Goal: Information Seeking & Learning: Learn about a topic

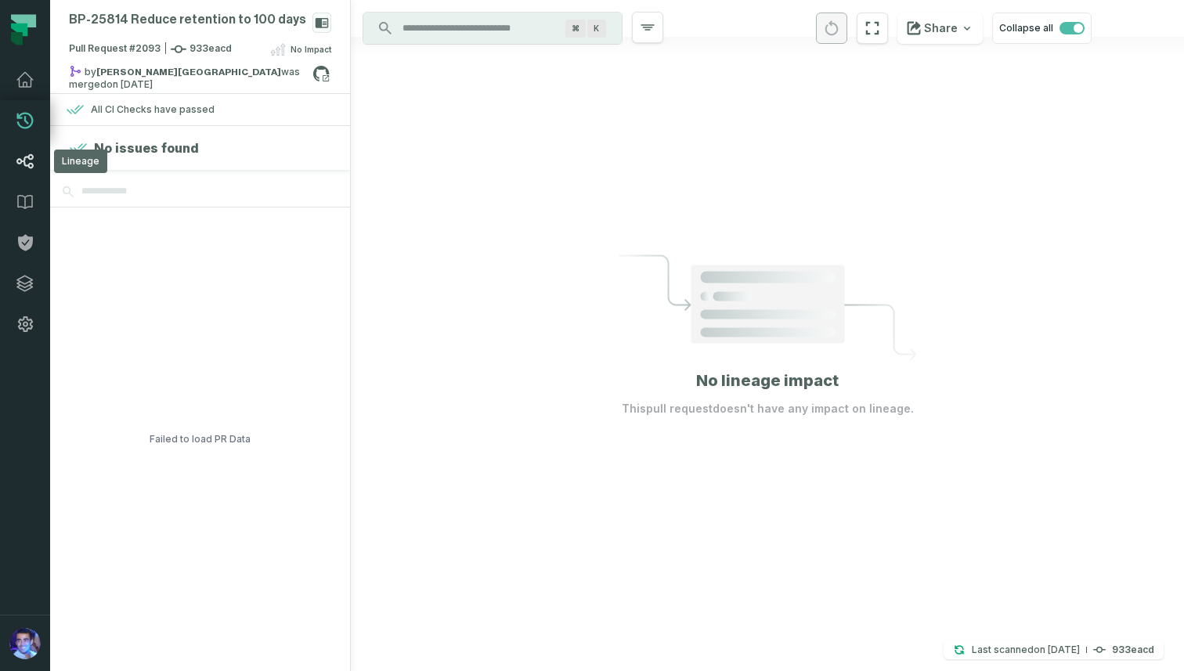
click at [30, 166] on icon at bounding box center [25, 161] width 19 height 19
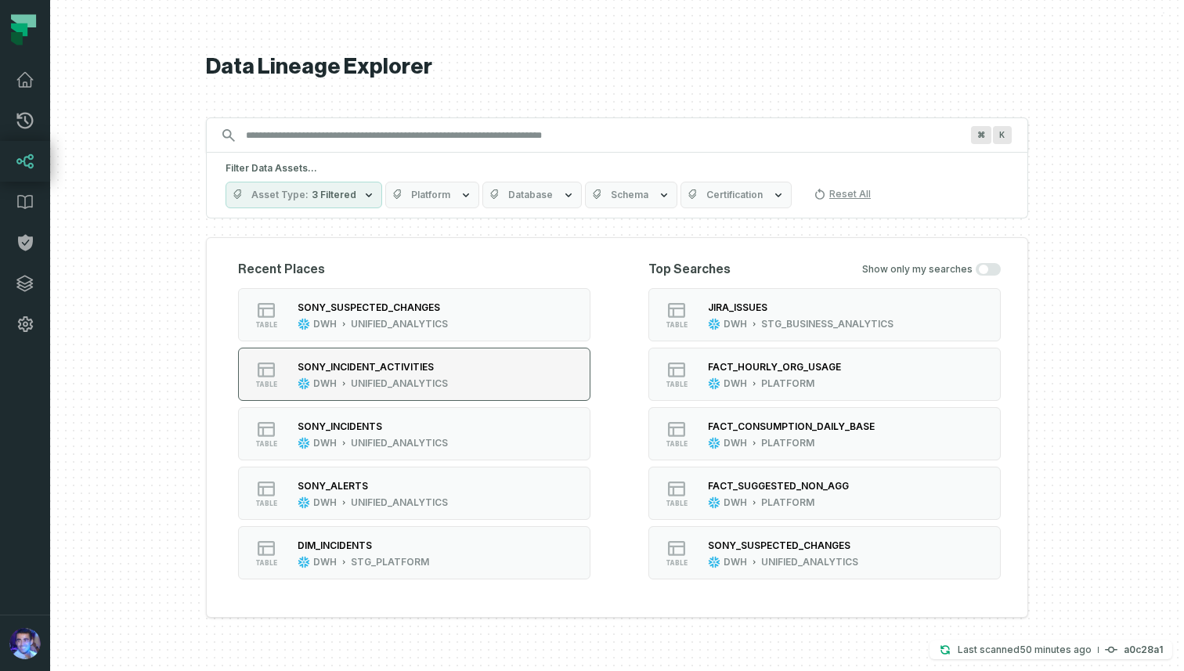
click at [428, 374] on div "SONY_INCIDENT_ACTIVITIES DWH UNIFIED_ANALYTICS" at bounding box center [372, 374] width 163 height 31
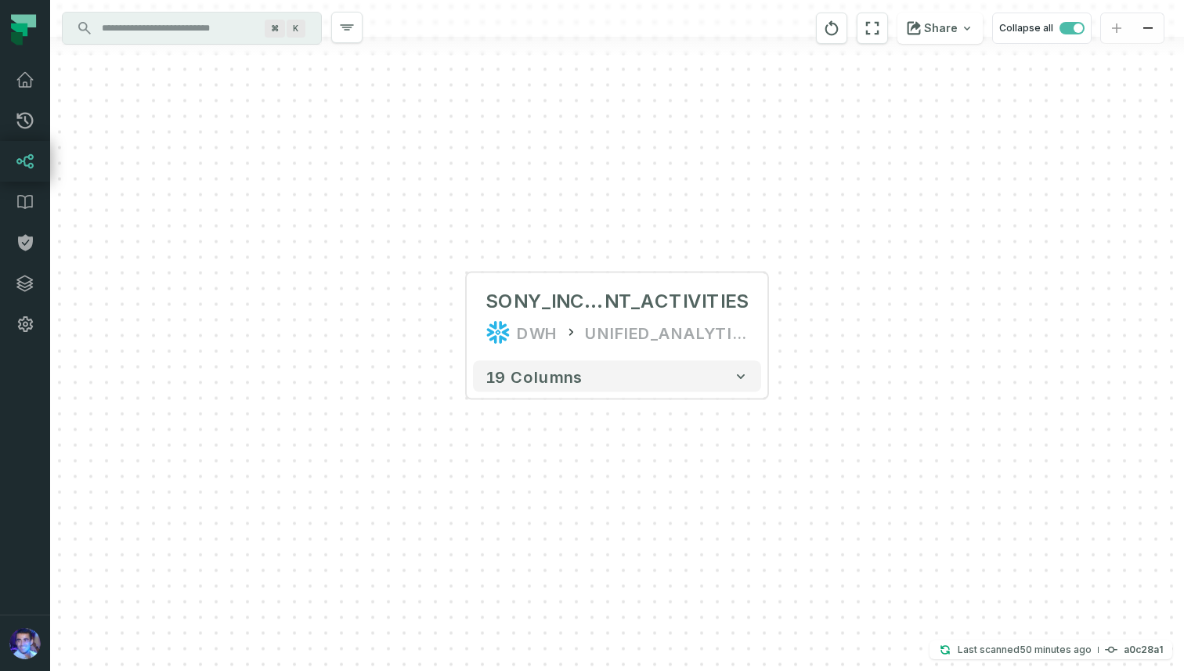
click at [465, 318] on div "+ SONY_INCIDE NT_ACTIVITIES DWH UNIFIED_ANALYTICS + 19 columns" at bounding box center [617, 335] width 1134 height 671
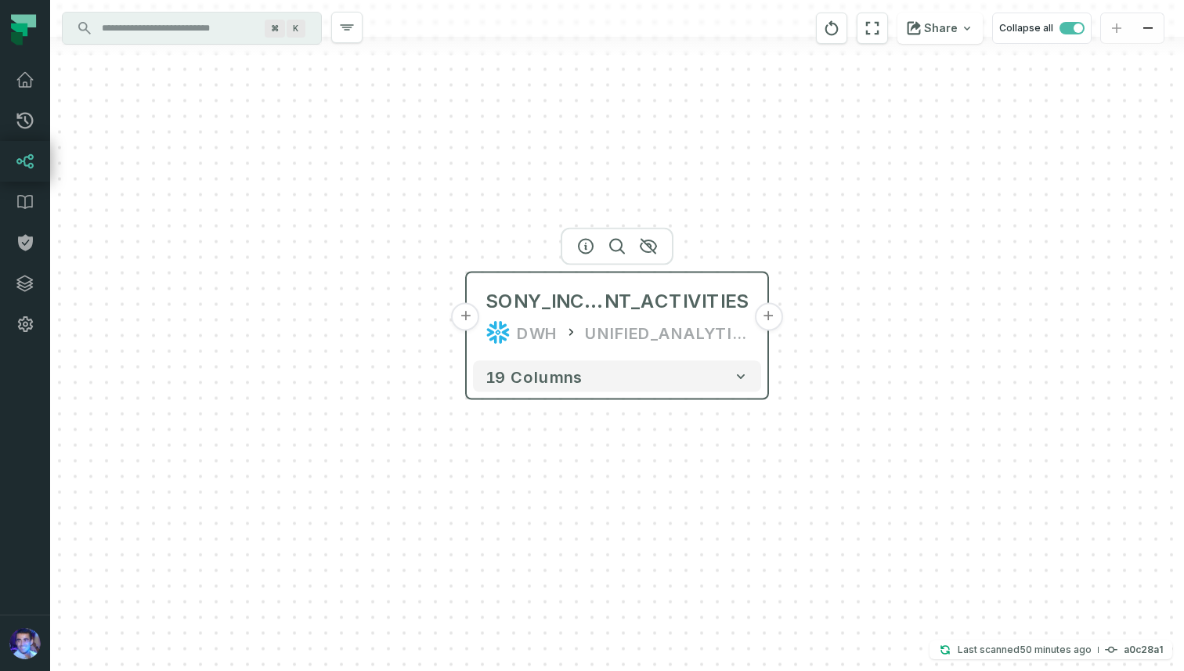
click at [468, 320] on button "+" at bounding box center [466, 317] width 28 height 28
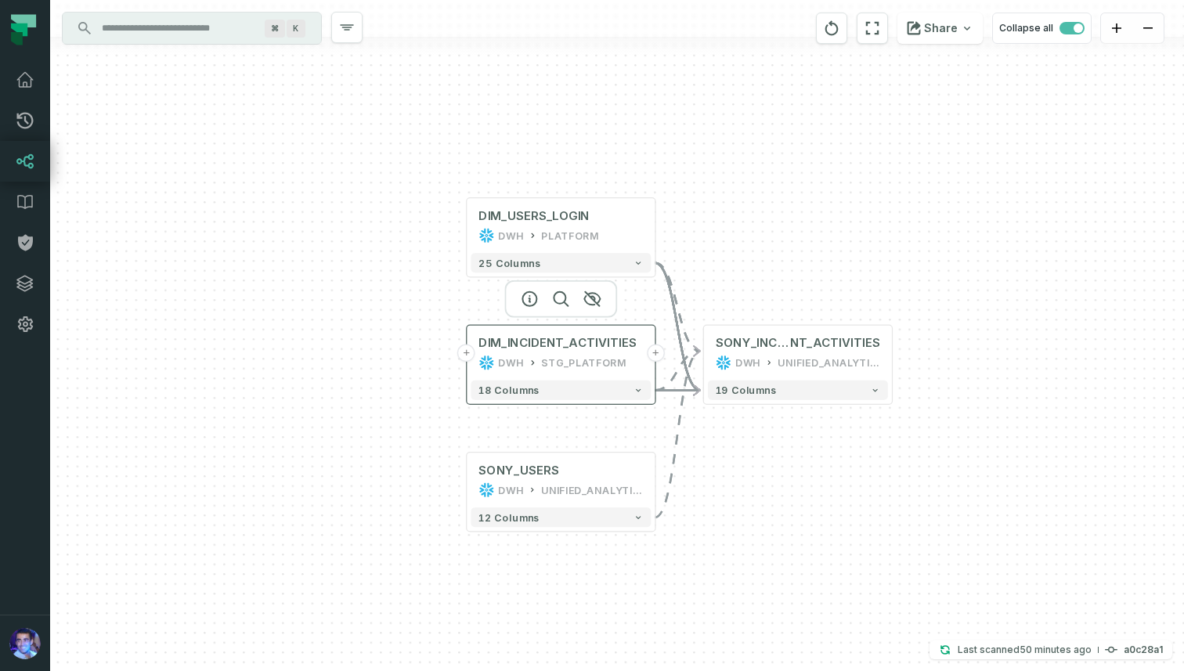
click at [467, 354] on button "+" at bounding box center [466, 354] width 18 height 18
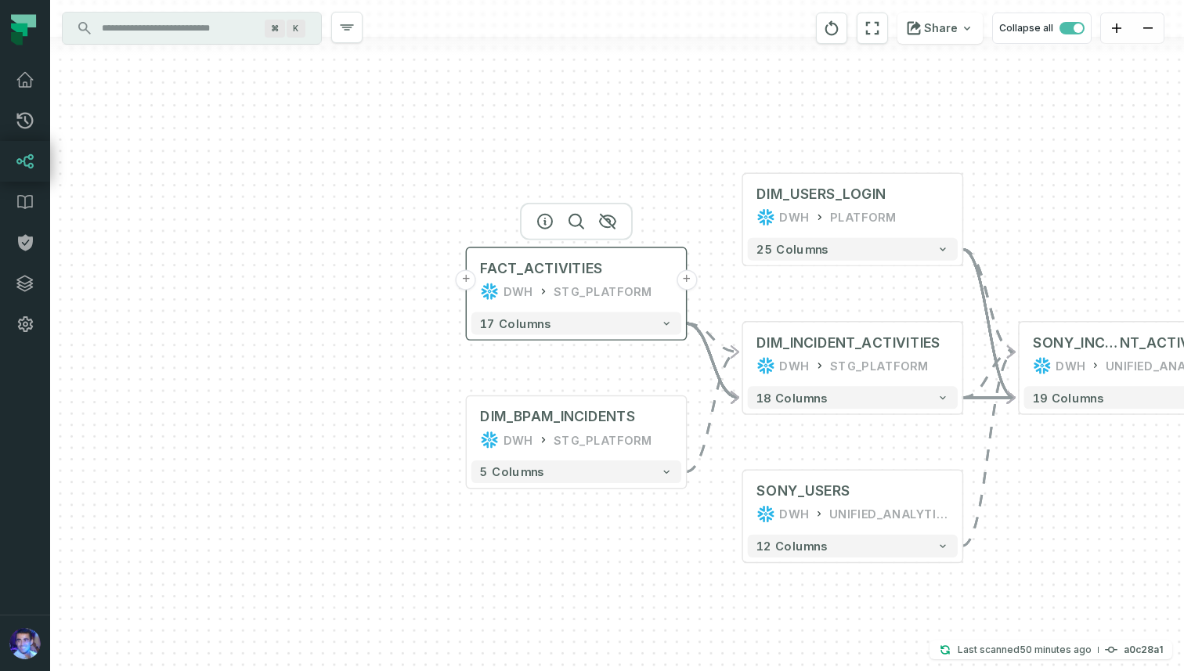
click at [464, 280] on button "+" at bounding box center [466, 279] width 20 height 20
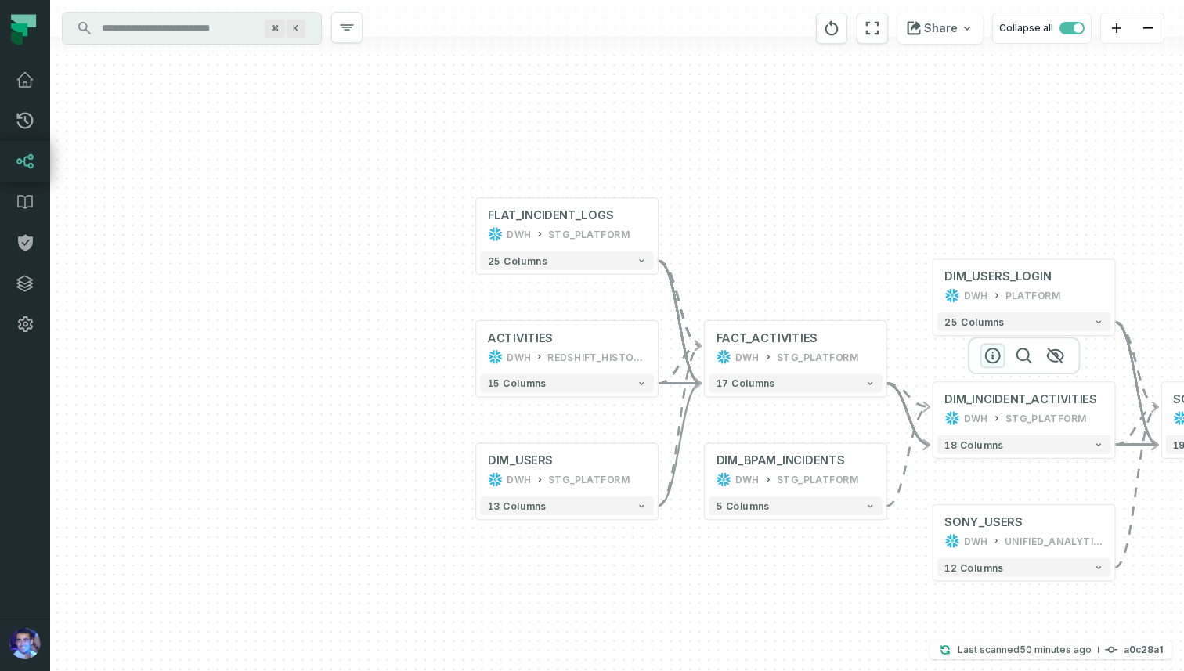
click at [991, 349] on icon "button" at bounding box center [993, 356] width 14 height 14
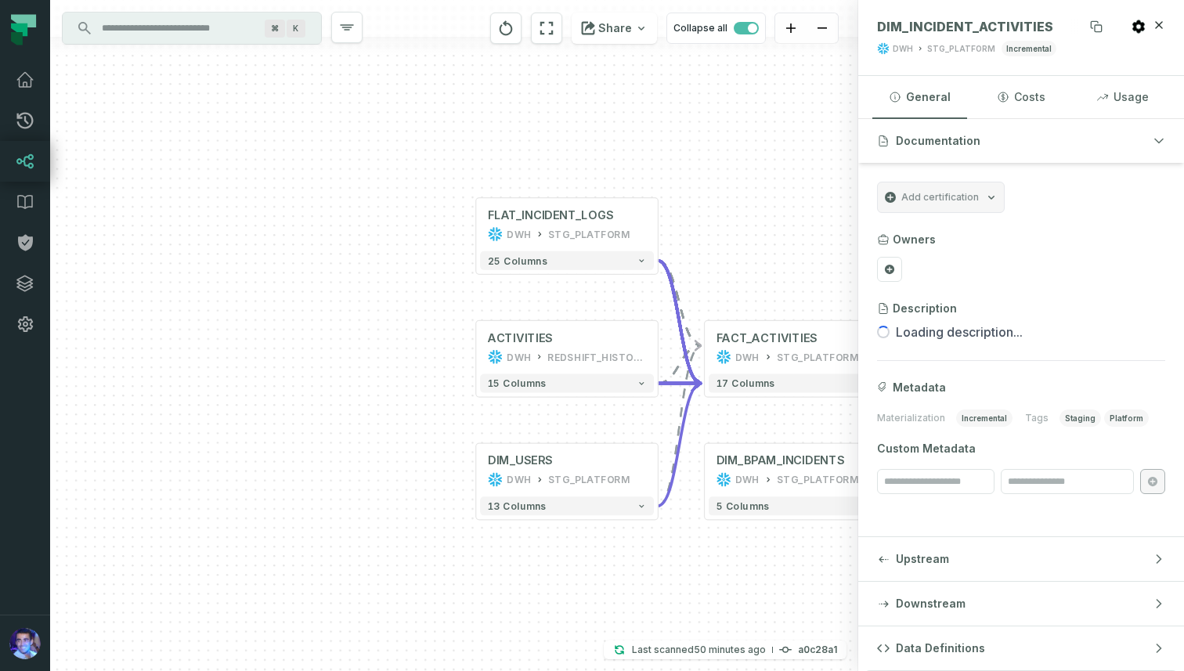
click at [964, 28] on span "DIM_INCIDENT_ACTIVITIES" at bounding box center [965, 27] width 176 height 16
copy span "DIM_INCIDENT_ACTIVITIES"
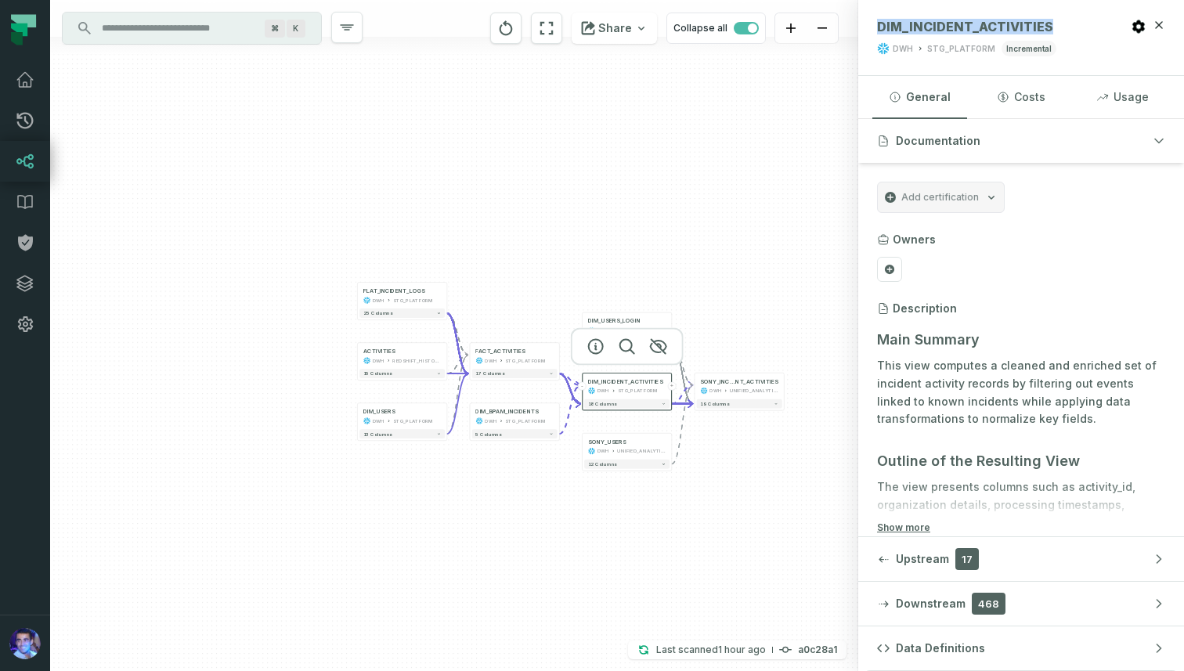
drag, startPoint x: 768, startPoint y: 219, endPoint x: 498, endPoint y: 219, distance: 270.2
click at [499, 219] on div "+ FLAT_INCIDENT_LOGS DWH STG_PLATFORM + 25 columns ACTIVITIES DWH REDSHIFT_HIST…" at bounding box center [454, 335] width 808 height 671
click at [713, 27] on button "Collapse all" at bounding box center [715, 28] width 99 height 31
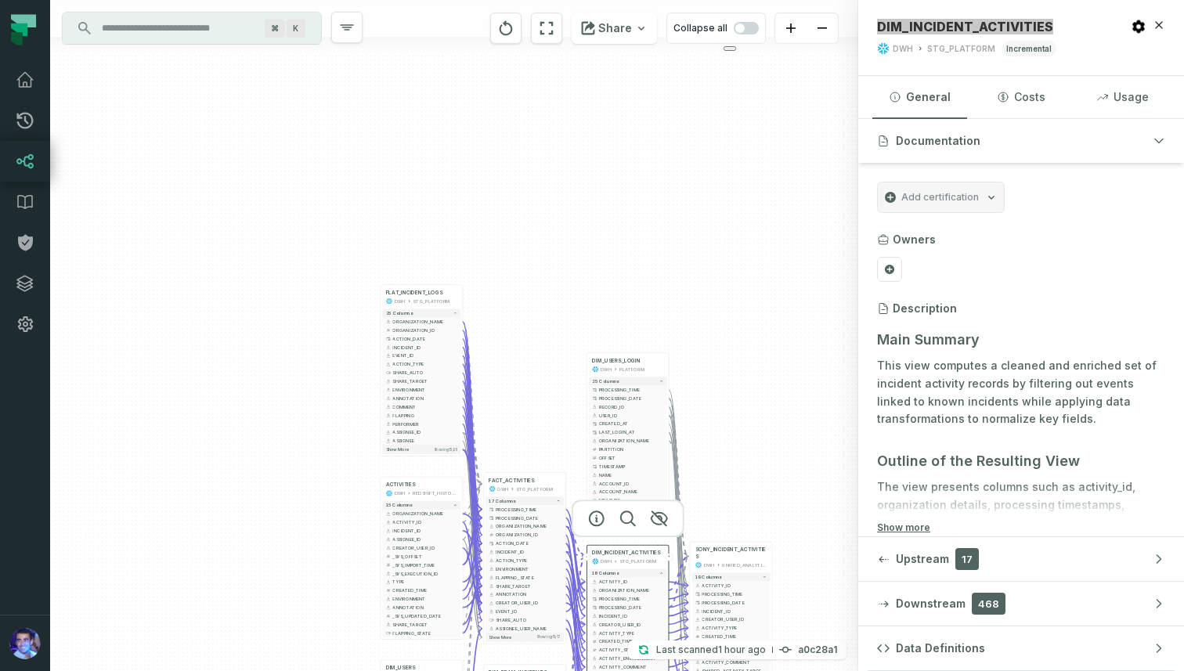
click at [745, 32] on html at bounding box center [736, 44] width 39 height 27
click at [750, 29] on span "button" at bounding box center [746, 28] width 25 height 13
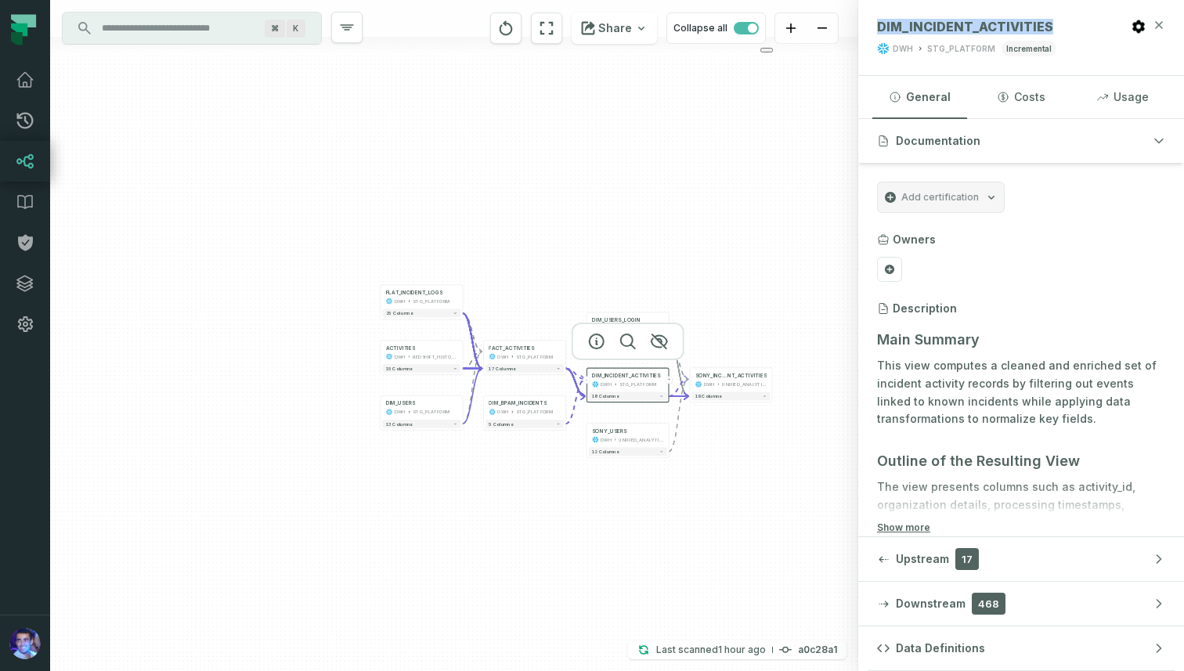
click at [1158, 22] on icon "button" at bounding box center [1159, 25] width 13 height 13
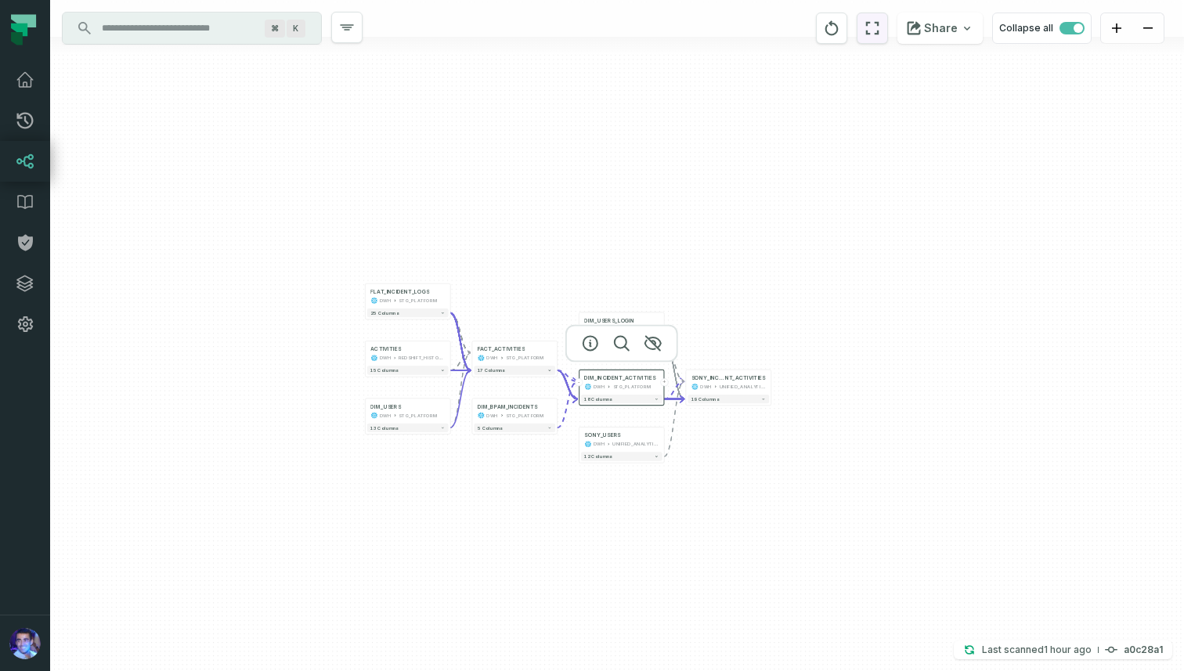
click at [870, 33] on icon "reset" at bounding box center [872, 28] width 17 height 19
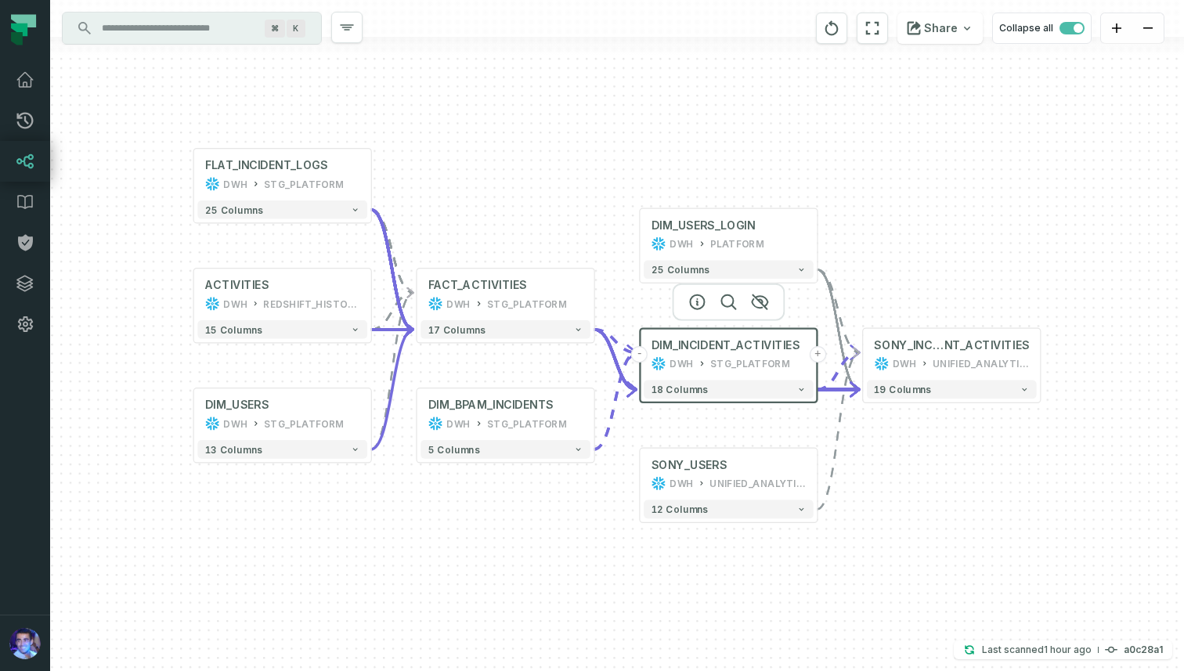
click at [175, 26] on input "Discovery Provider cmdk menu" at bounding box center [177, 28] width 171 height 25
click at [80, 221] on div "+ FLAT_INCIDENT_LOGS DWH STG_PLATFORM + 25 columns ACTIVITIES DWH REDSHIFT_HIST…" at bounding box center [617, 335] width 1134 height 671
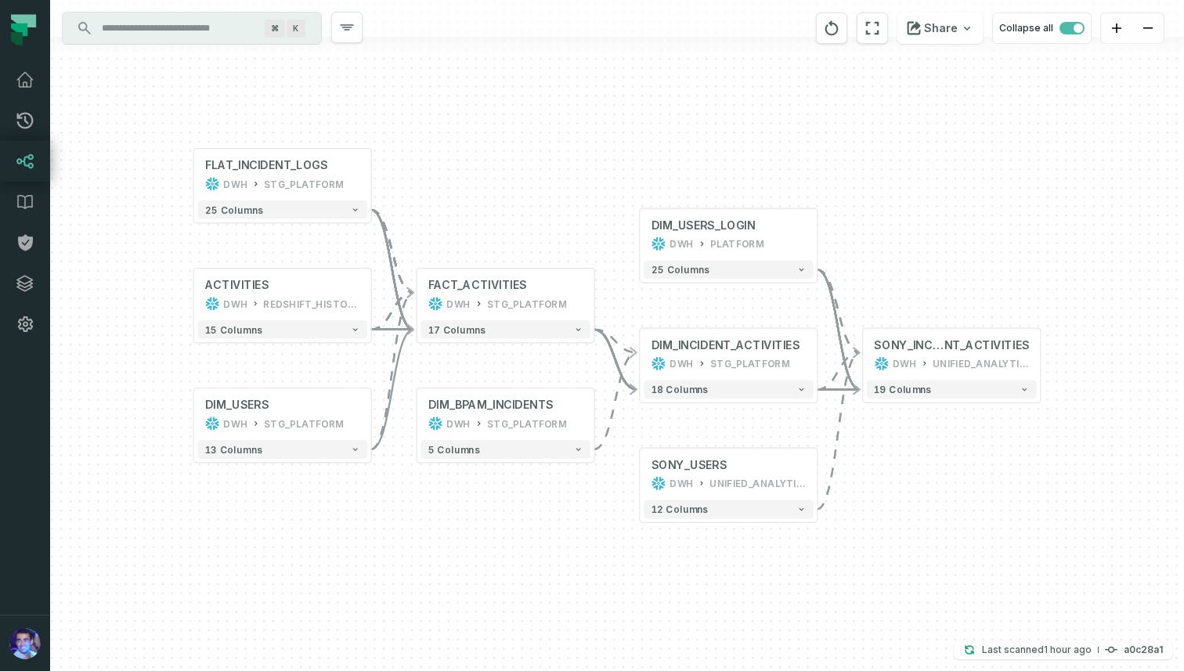
click at [33, 168] on icon at bounding box center [25, 161] width 19 height 19
click at [23, 162] on icon at bounding box center [24, 161] width 17 height 15
click at [1147, 25] on button "zoom out" at bounding box center [1147, 28] width 31 height 31
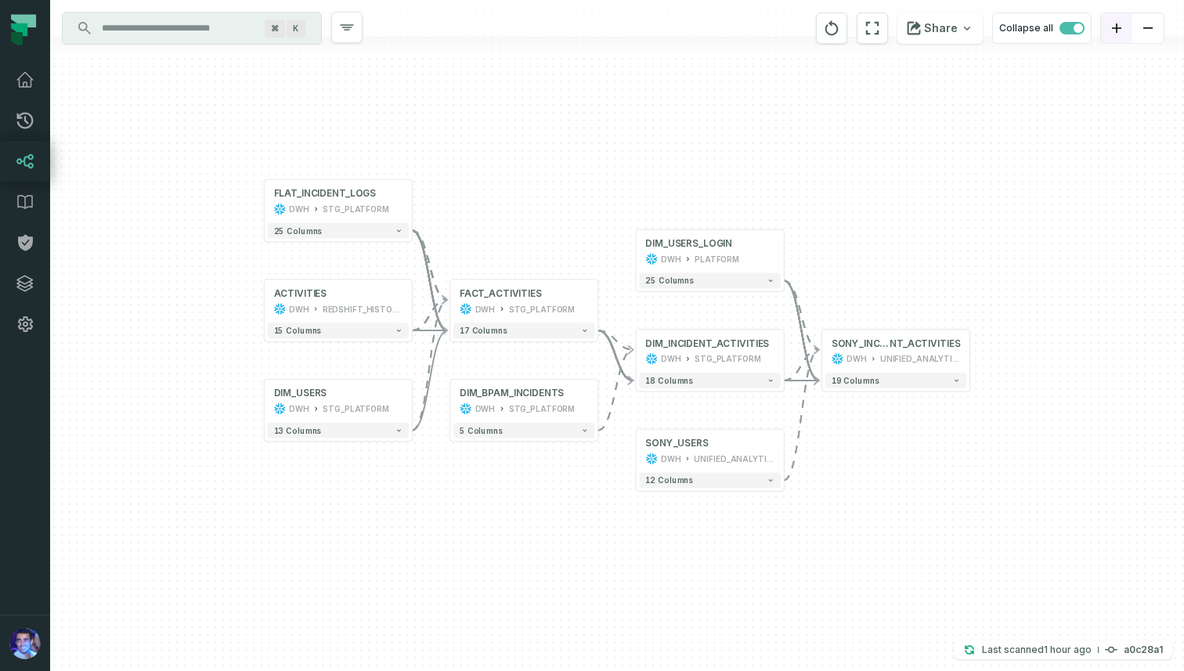
click at [1125, 25] on button "zoom in" at bounding box center [1116, 28] width 31 height 31
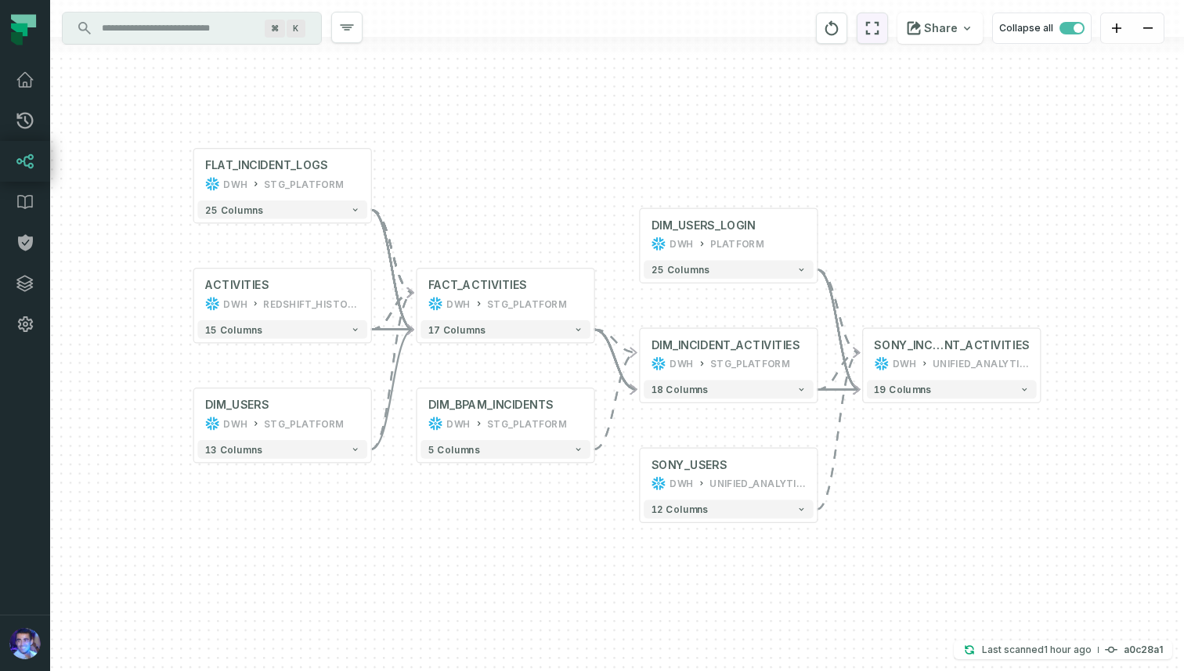
click at [874, 32] on icon "reset" at bounding box center [872, 28] width 13 height 13
click at [920, 348] on span "SONY_INCIDE" at bounding box center [909, 345] width 70 height 15
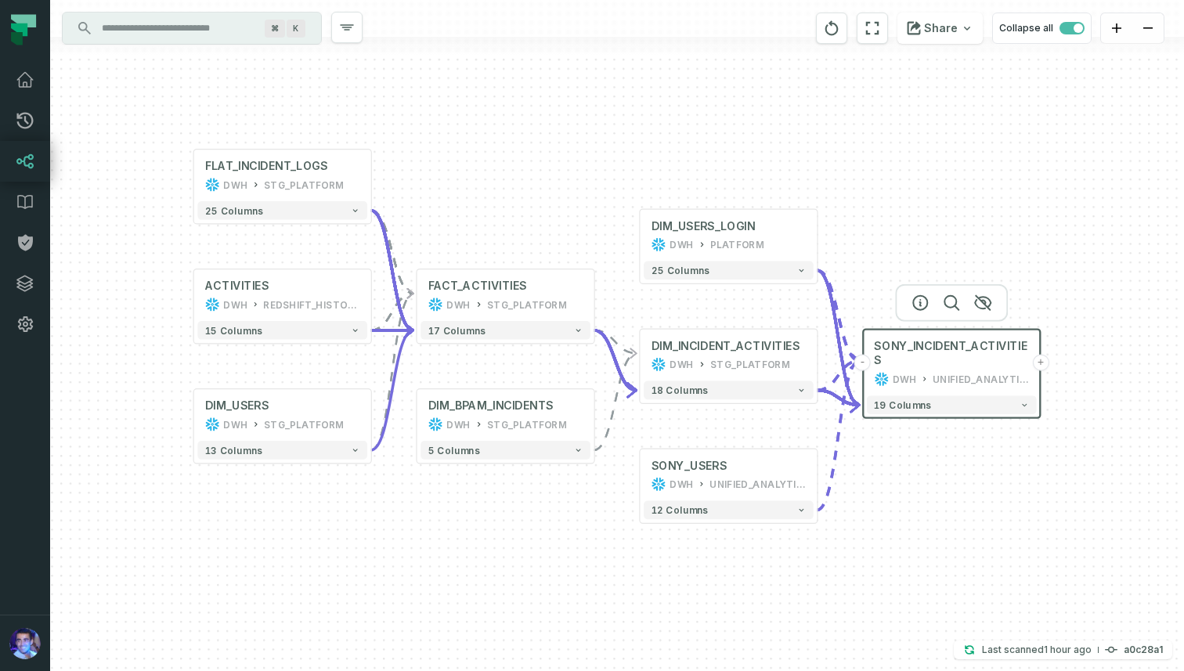
click at [950, 382] on div "UNIFIED_ANALYTICS" at bounding box center [981, 379] width 96 height 15
click at [299, 23] on span "K" at bounding box center [296, 29] width 19 height 18
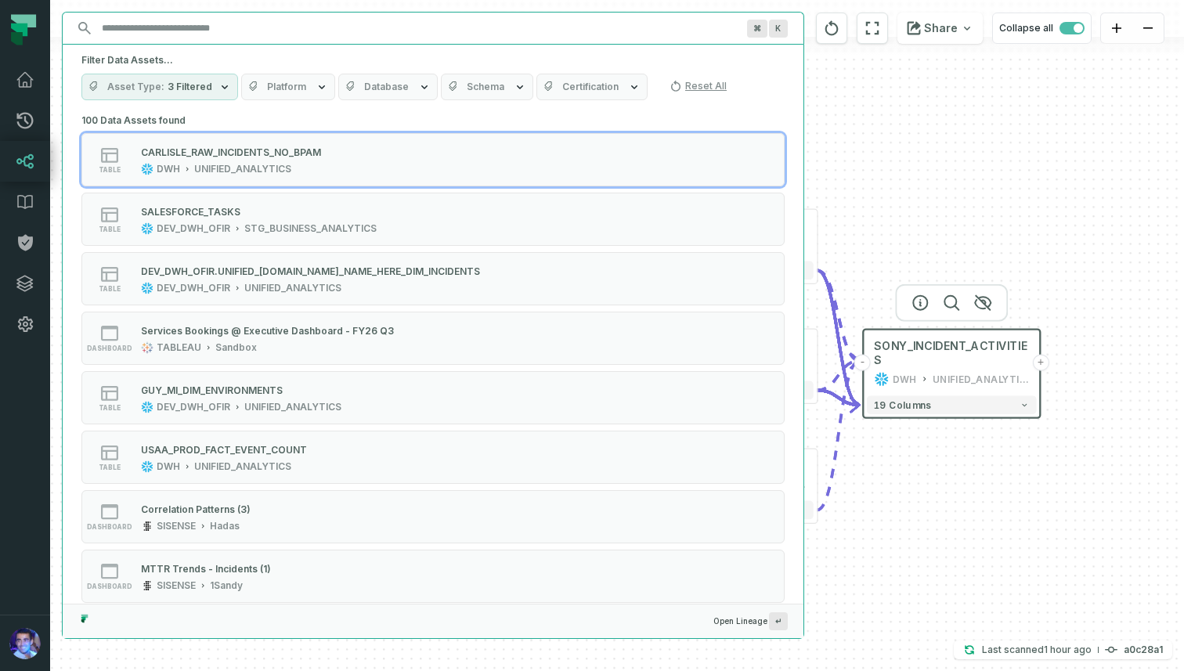
click at [500, 81] on button "Schema" at bounding box center [487, 87] width 92 height 27
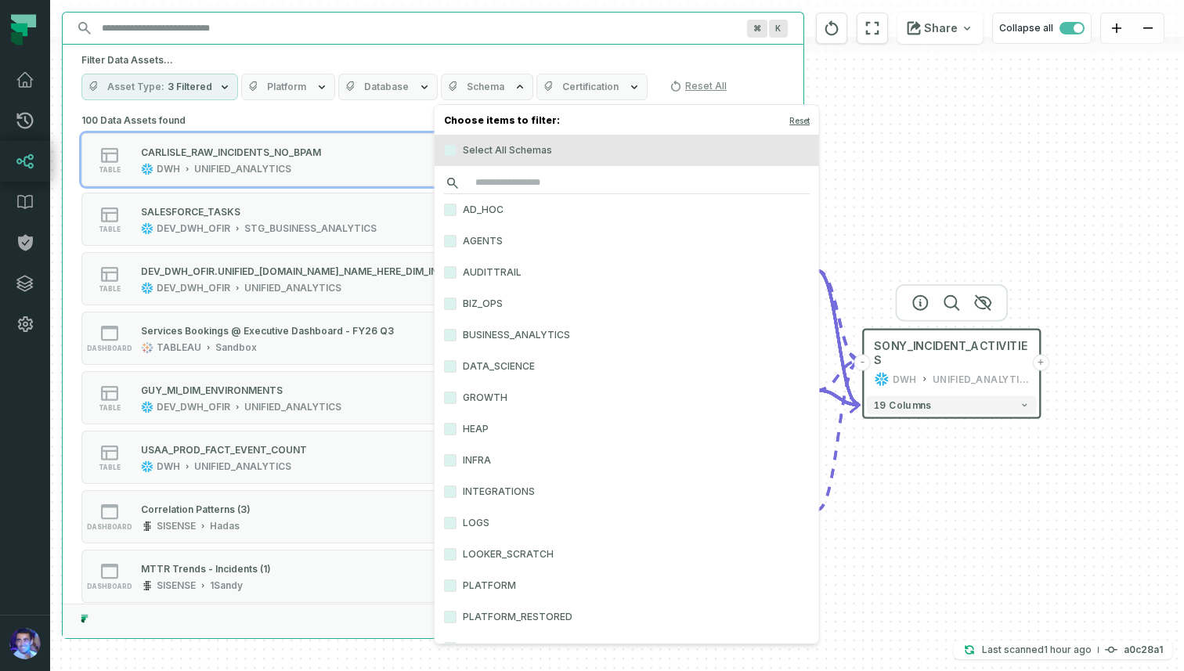
click at [493, 183] on input "search" at bounding box center [627, 183] width 366 height 22
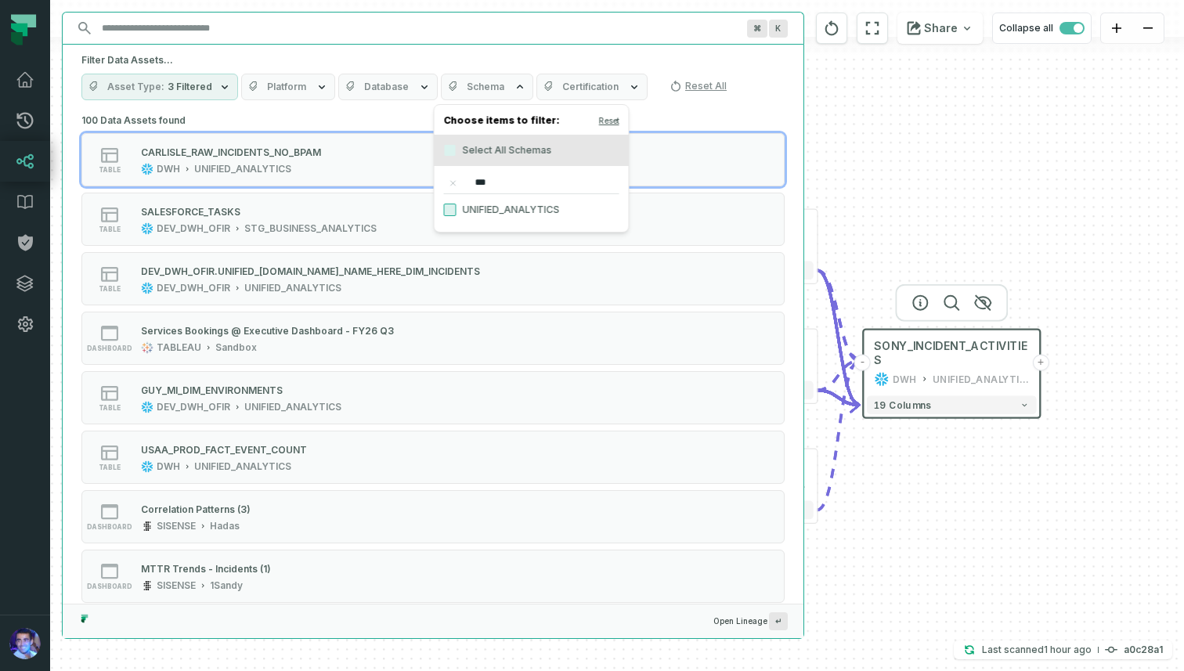
type input "***"
click at [451, 208] on button "UNIFIED_ANALYTICS" at bounding box center [450, 210] width 13 height 13
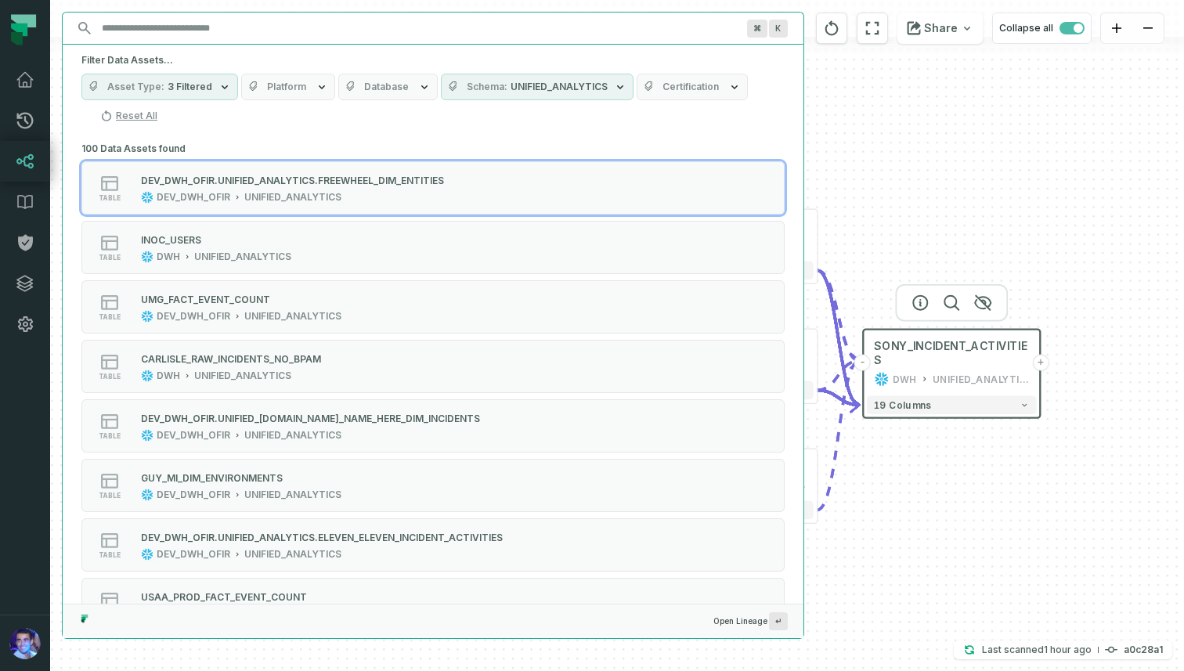
click at [470, 20] on input "Discovery Provider cmdk menu" at bounding box center [418, 28] width 653 height 25
click at [451, 32] on input "Discovery Provider cmdk menu" at bounding box center [418, 28] width 653 height 25
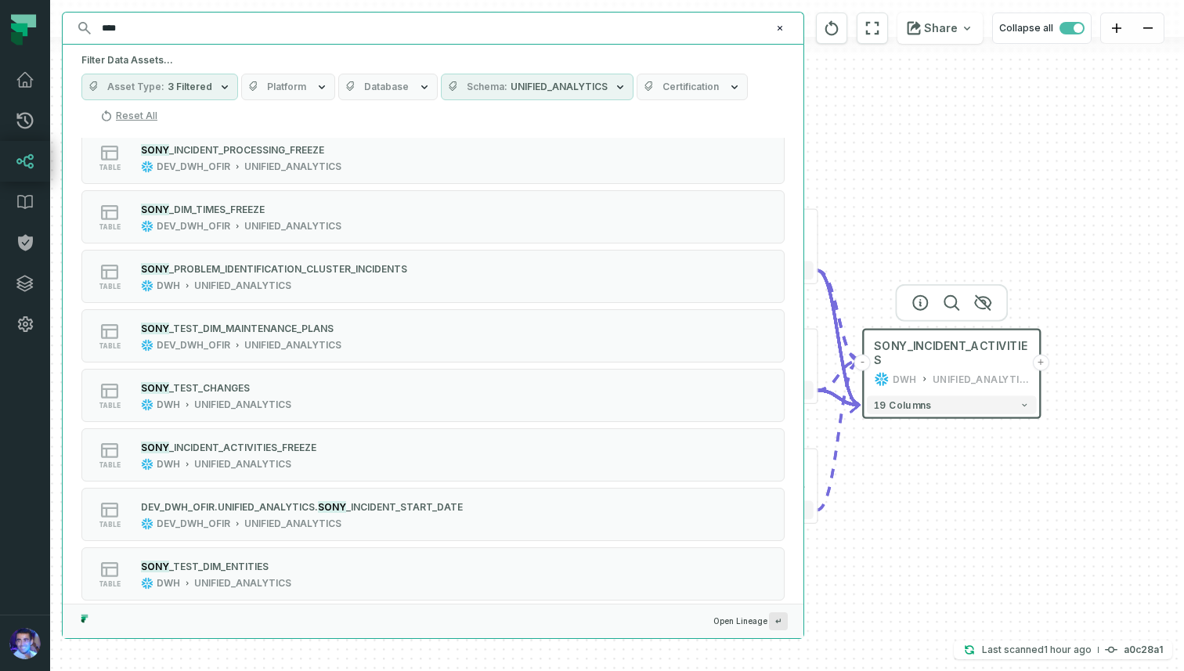
scroll to position [515, 0]
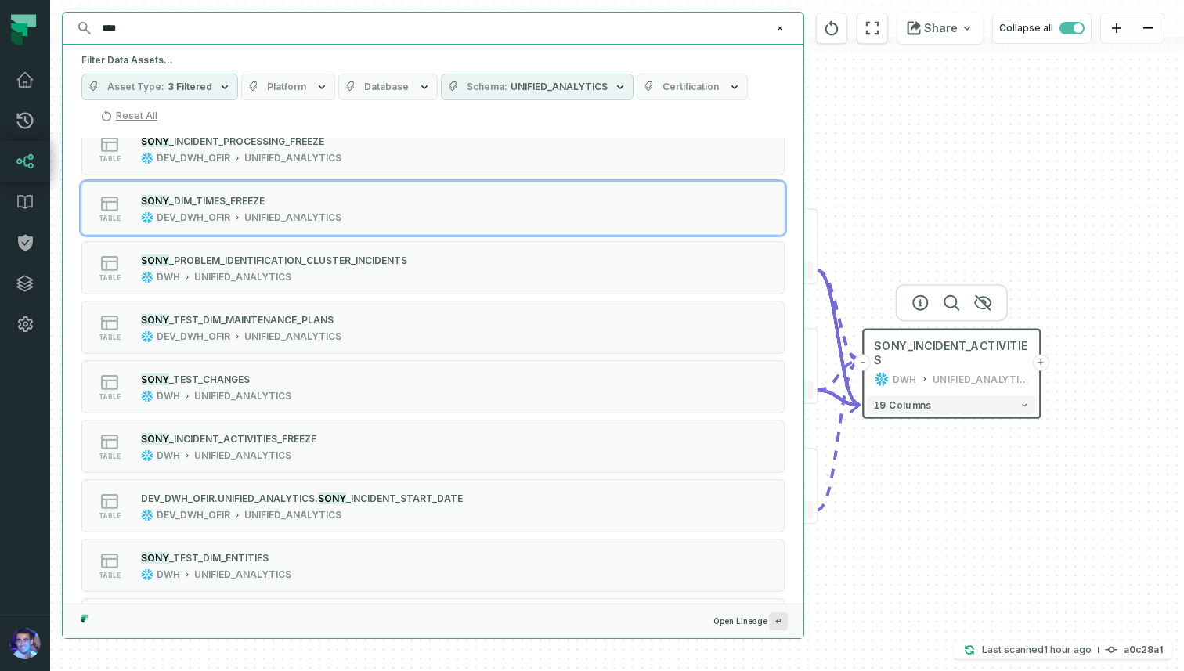
type input "****"
click at [212, 89] on button "Asset Type 3 Filtered" at bounding box center [159, 87] width 157 height 27
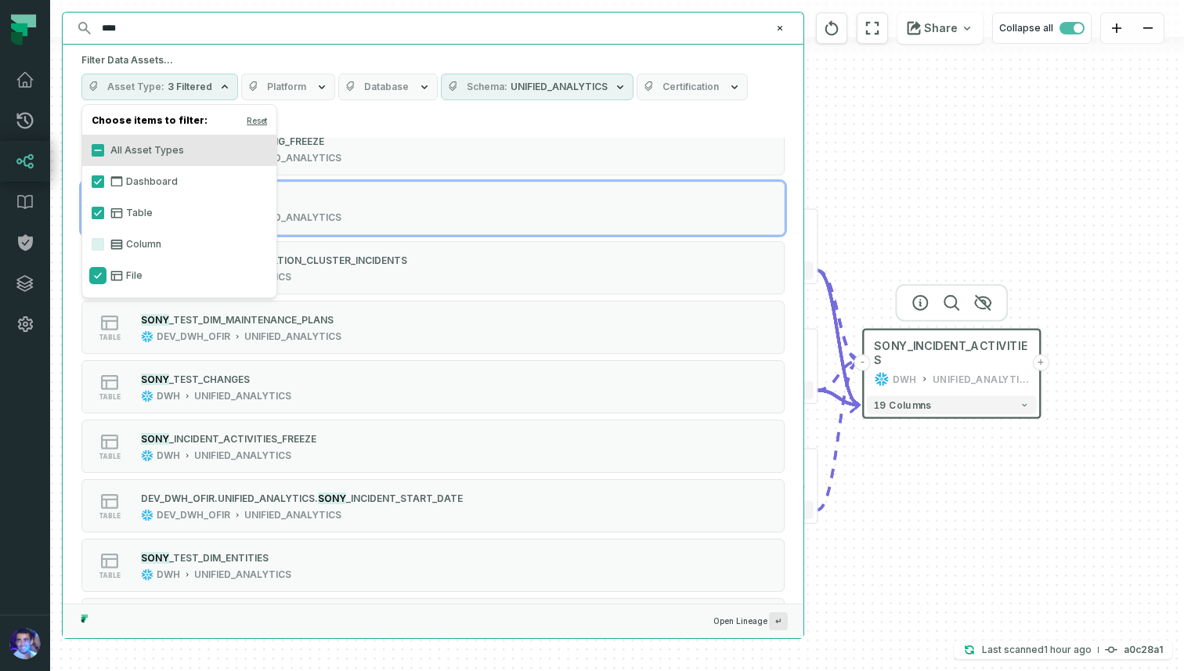
click at [100, 275] on button "File" at bounding box center [98, 275] width 13 height 13
click at [98, 183] on button "Dashboard" at bounding box center [98, 181] width 13 height 13
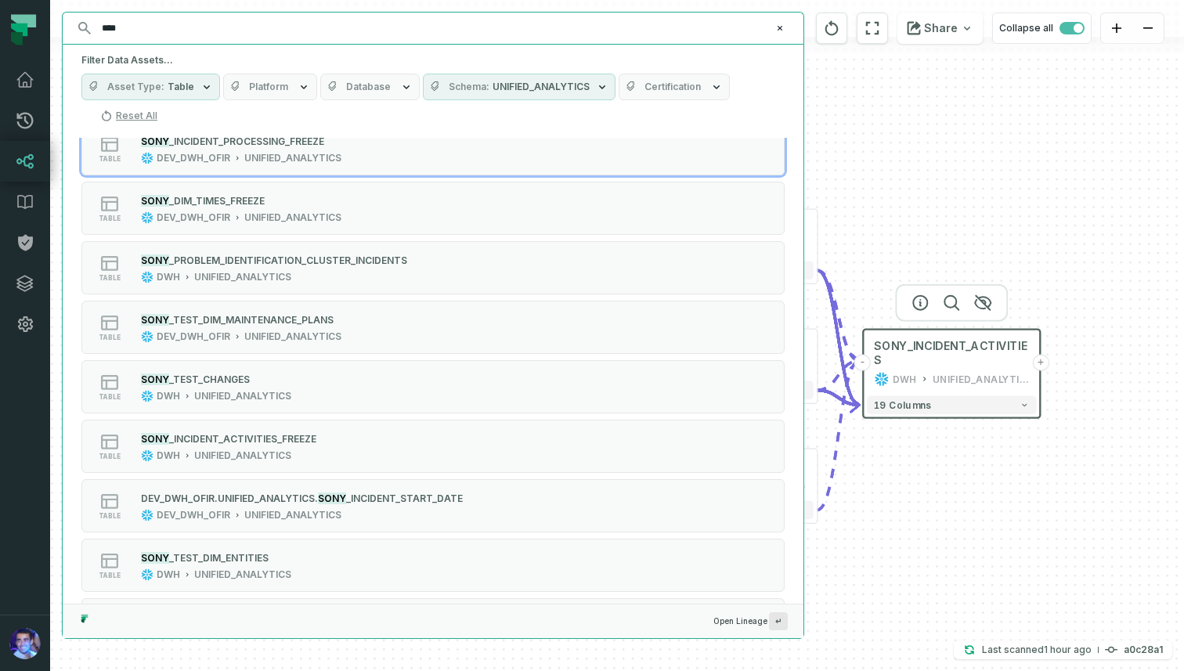
drag, startPoint x: 389, startPoint y: 145, endPoint x: 418, endPoint y: 117, distance: 39.9
click at [418, 117] on div "Filter Data Assets... Asset Type Table Platform Database Schema UNIFIED_ANALYTI…" at bounding box center [433, 341] width 742 height 595
click at [418, 117] on div "Asset Type Table Platform Database Schema UNIFIED_ANALYTICS Certification Reset…" at bounding box center [432, 101] width 703 height 55
click at [563, 91] on span "UNIFIED_ANALYTICS" at bounding box center [541, 87] width 97 height 13
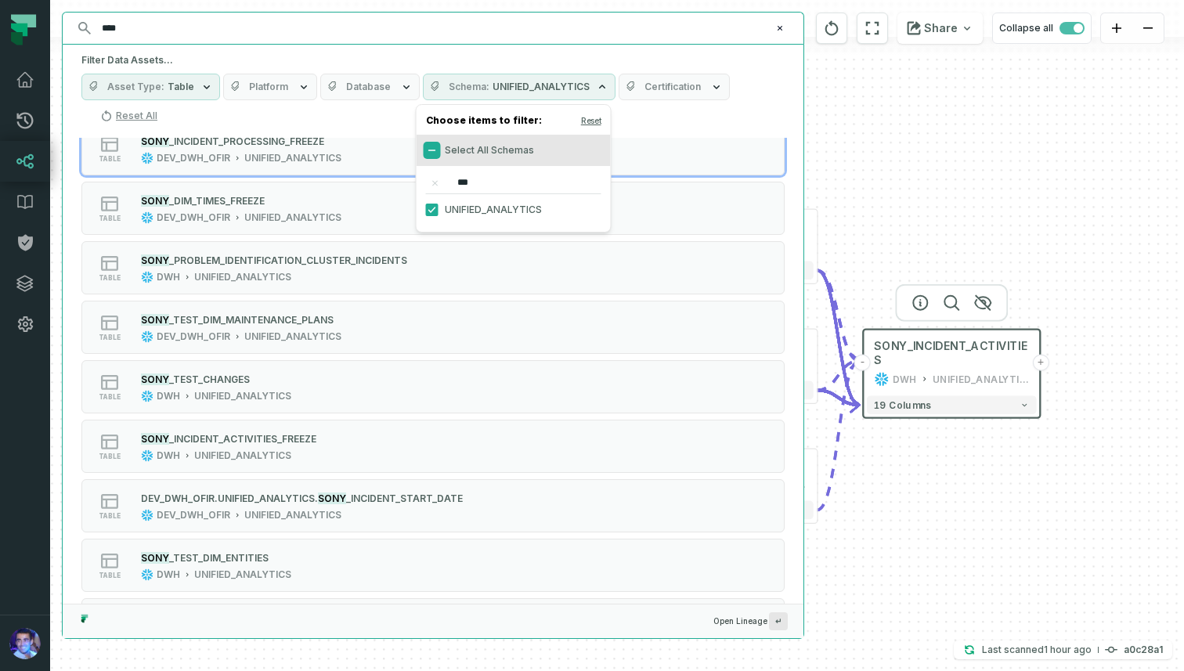
click at [431, 149] on button "Select All Schemas" at bounding box center [432, 150] width 13 height 13
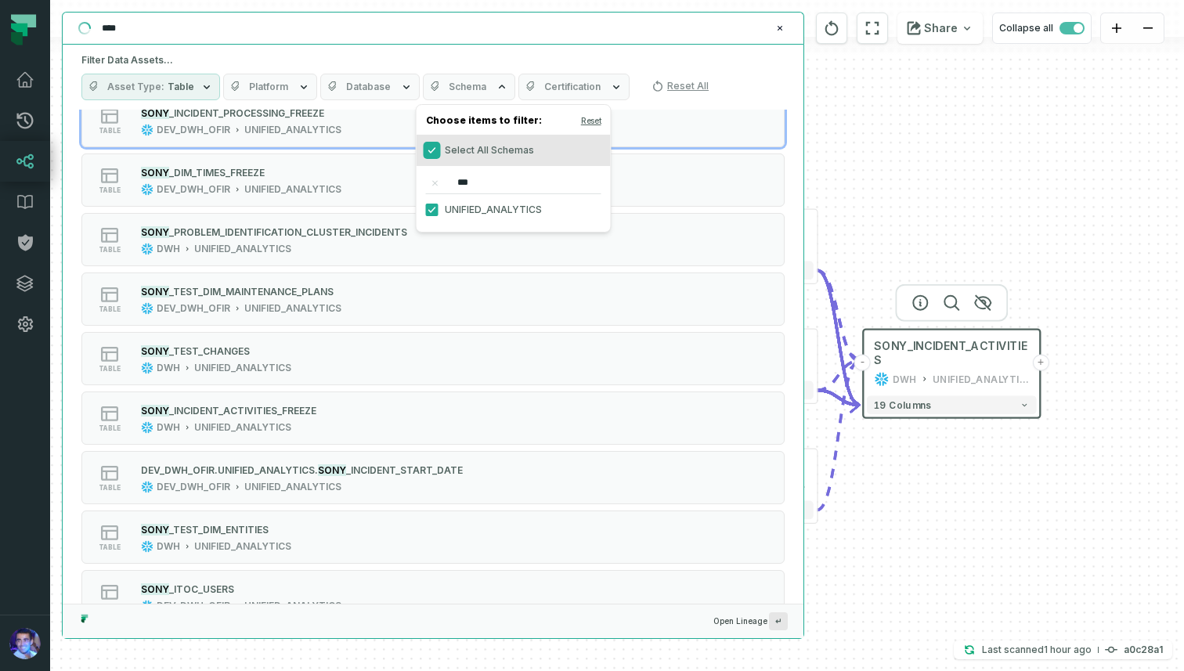
click at [432, 149] on button "Select All Schemas" at bounding box center [432, 150] width 13 height 13
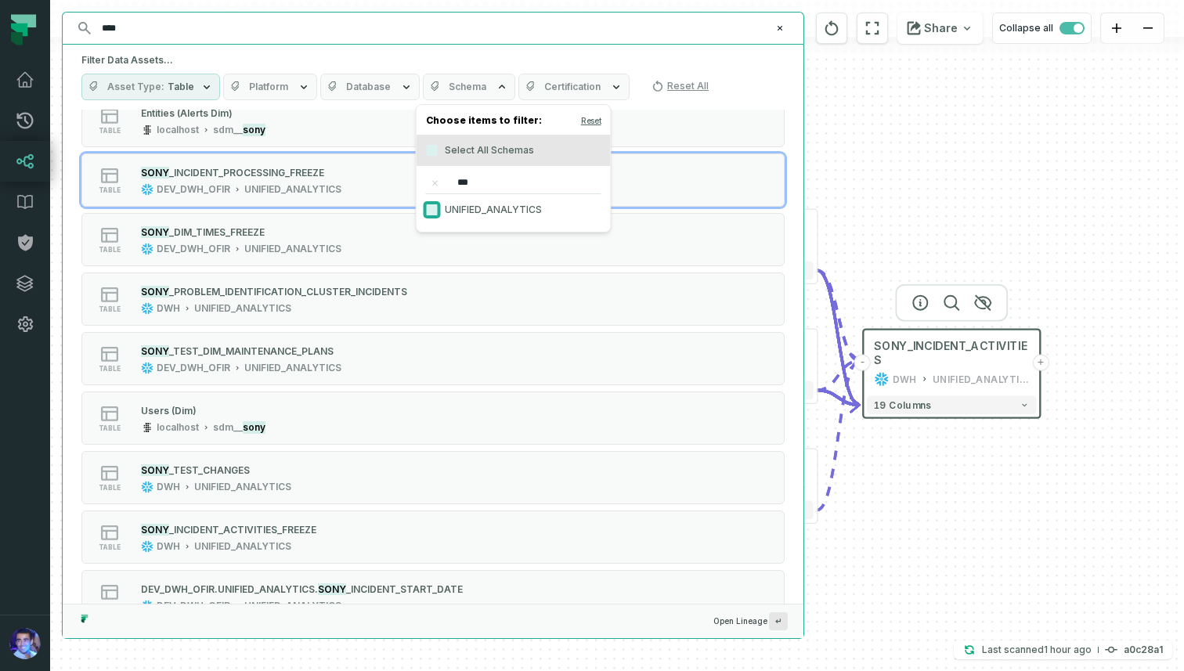
click at [435, 210] on button "UNIFIED_ANALYTICS" at bounding box center [432, 210] width 13 height 13
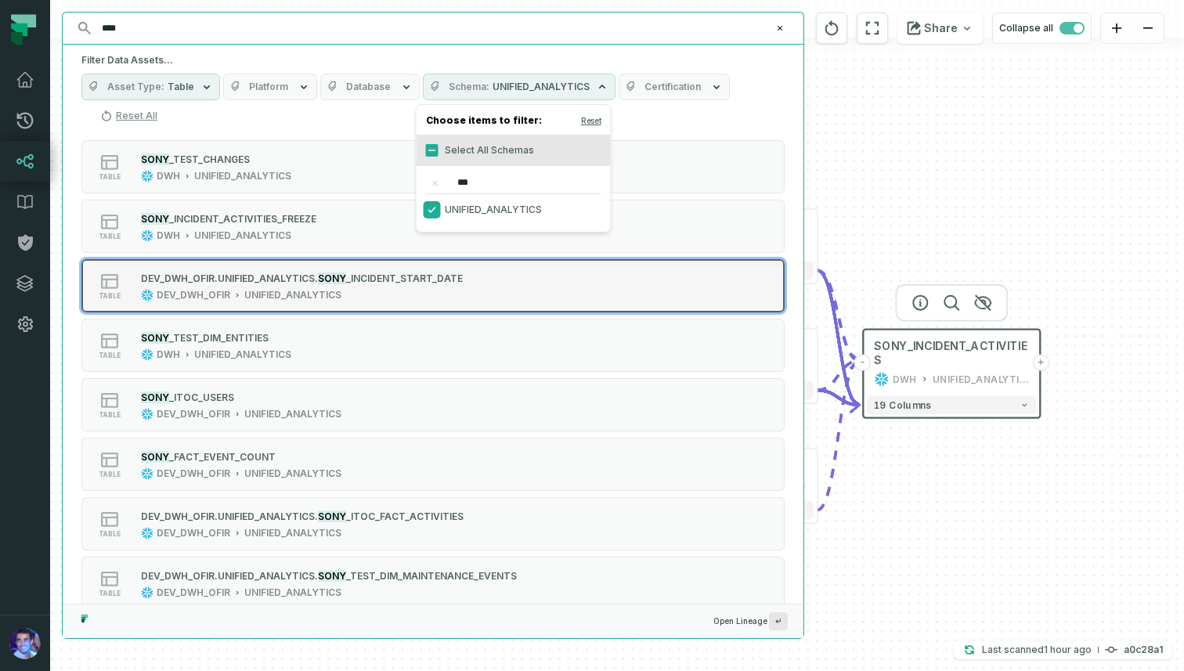
scroll to position [740, 0]
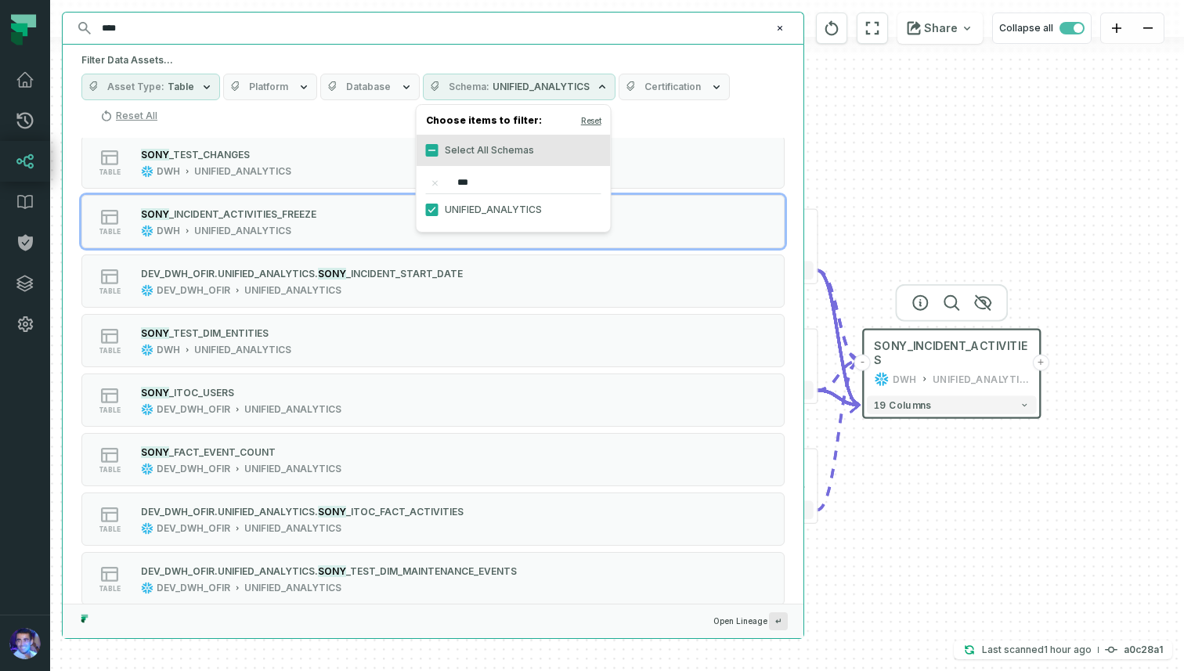
click at [378, 90] on span "Database" at bounding box center [368, 87] width 45 height 13
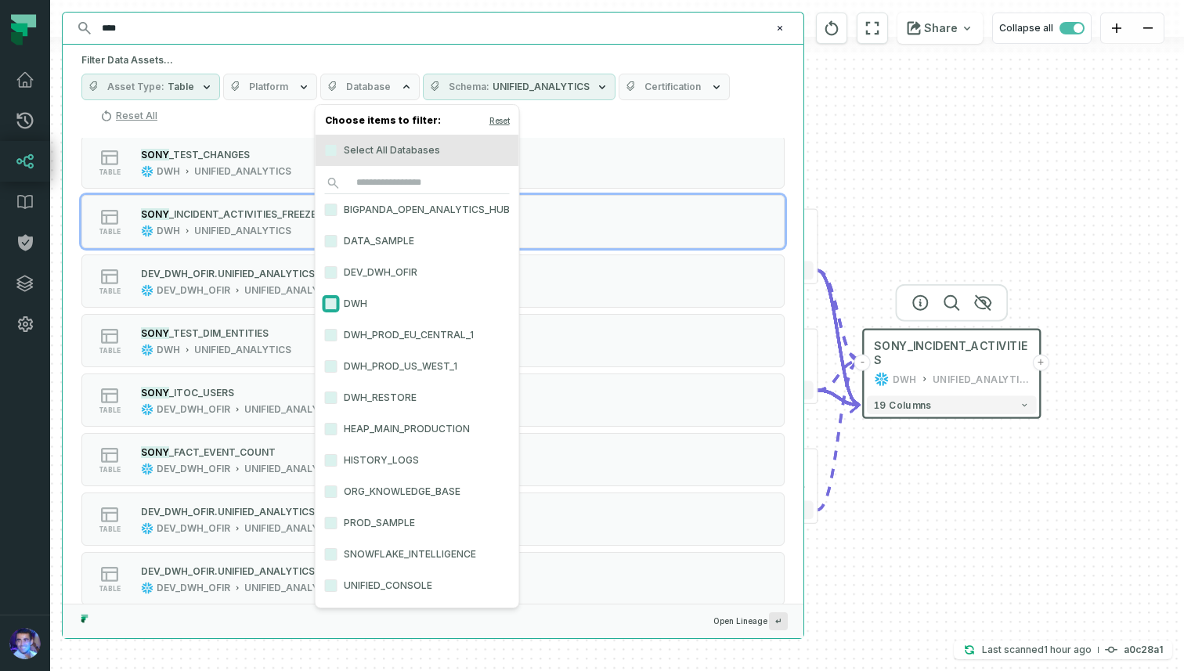
click at [325, 300] on button "DWH" at bounding box center [331, 304] width 13 height 13
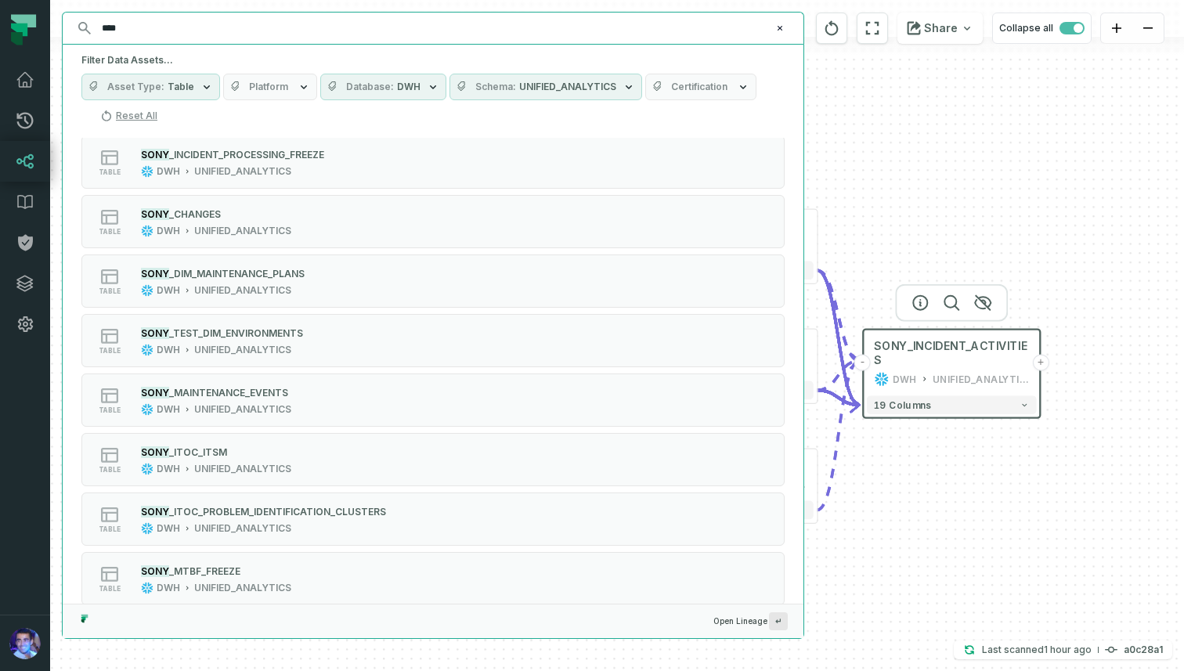
click at [776, 87] on div "Asset Type Table Platform Database DWH Schema UNIFIED_ANALYTICS Certification R…" at bounding box center [432, 101] width 703 height 55
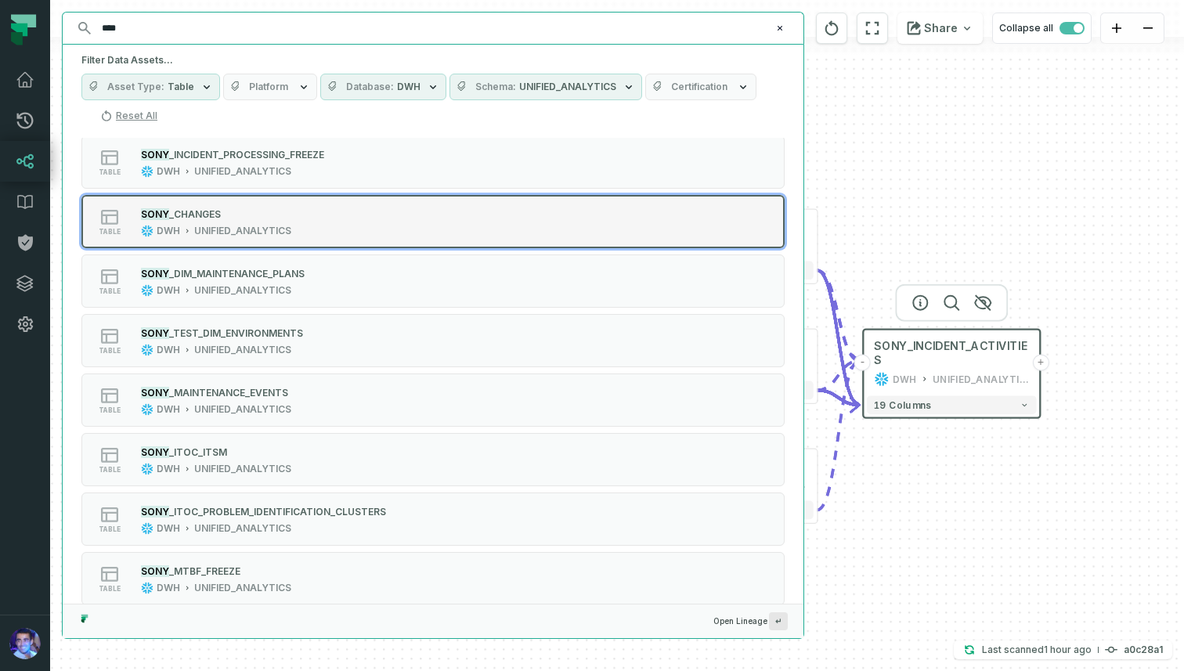
click at [418, 218] on div "table SONY _CHANGES DWH UNIFIED_ANALYTICS" at bounding box center [281, 221] width 392 height 31
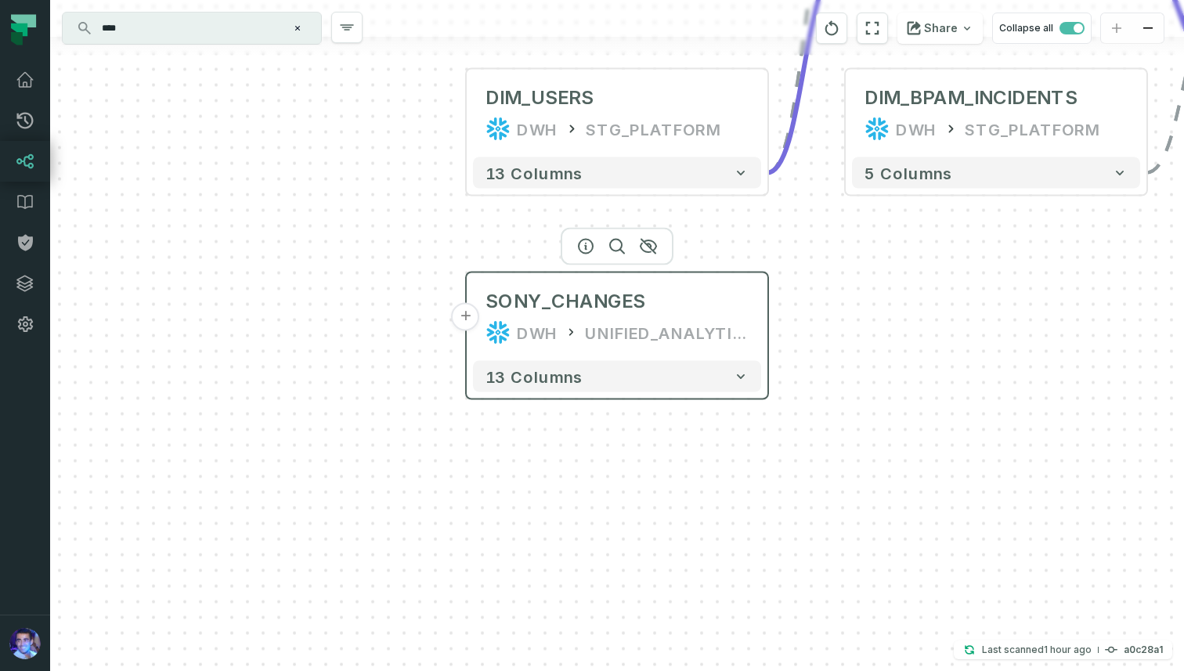
click at [468, 318] on button "+" at bounding box center [466, 317] width 28 height 28
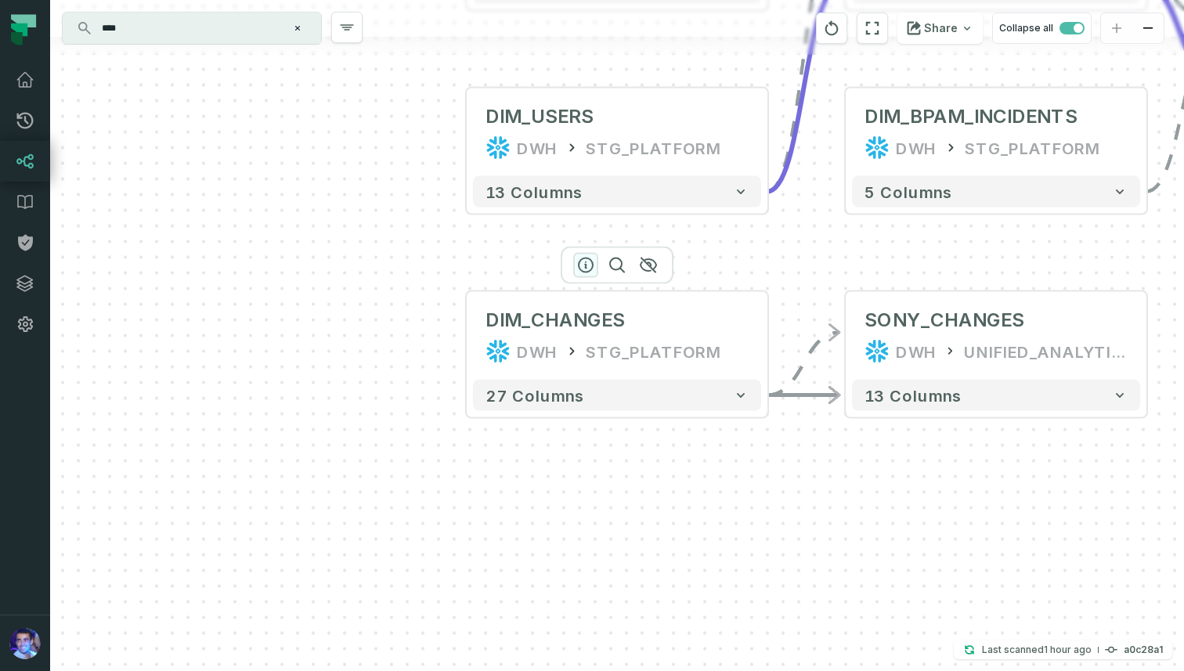
click at [585, 263] on icon "button" at bounding box center [585, 265] width 19 height 19
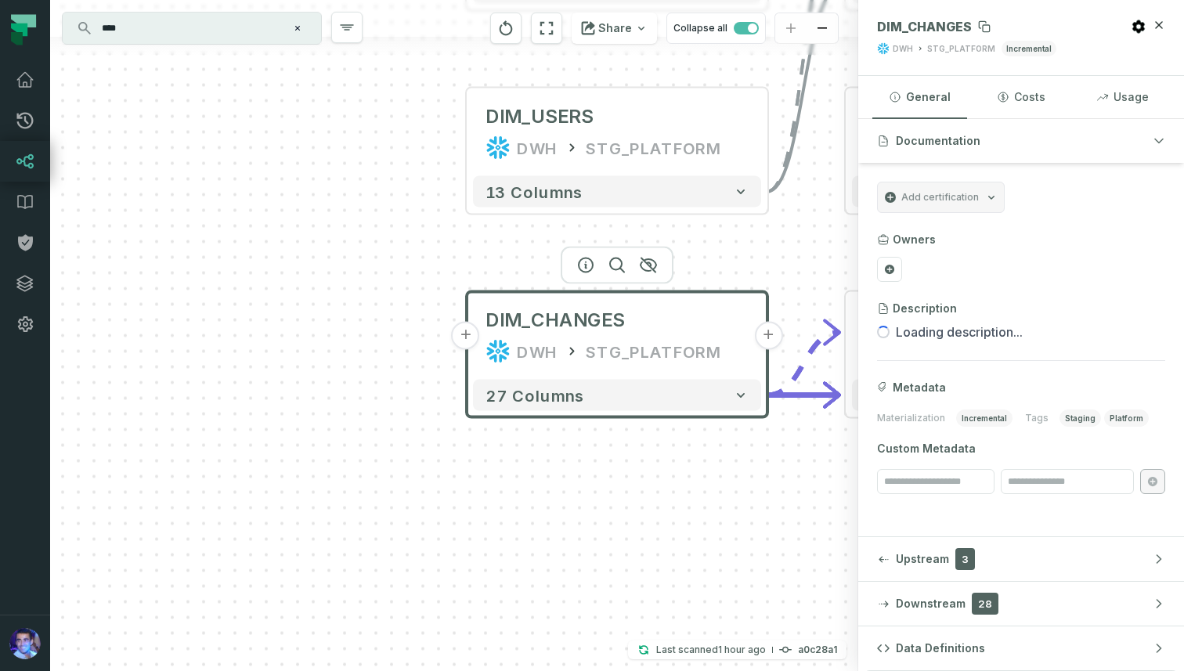
click at [935, 23] on span "DIM_CHANGES" at bounding box center [924, 27] width 95 height 16
copy span "DIM_CHANGES"
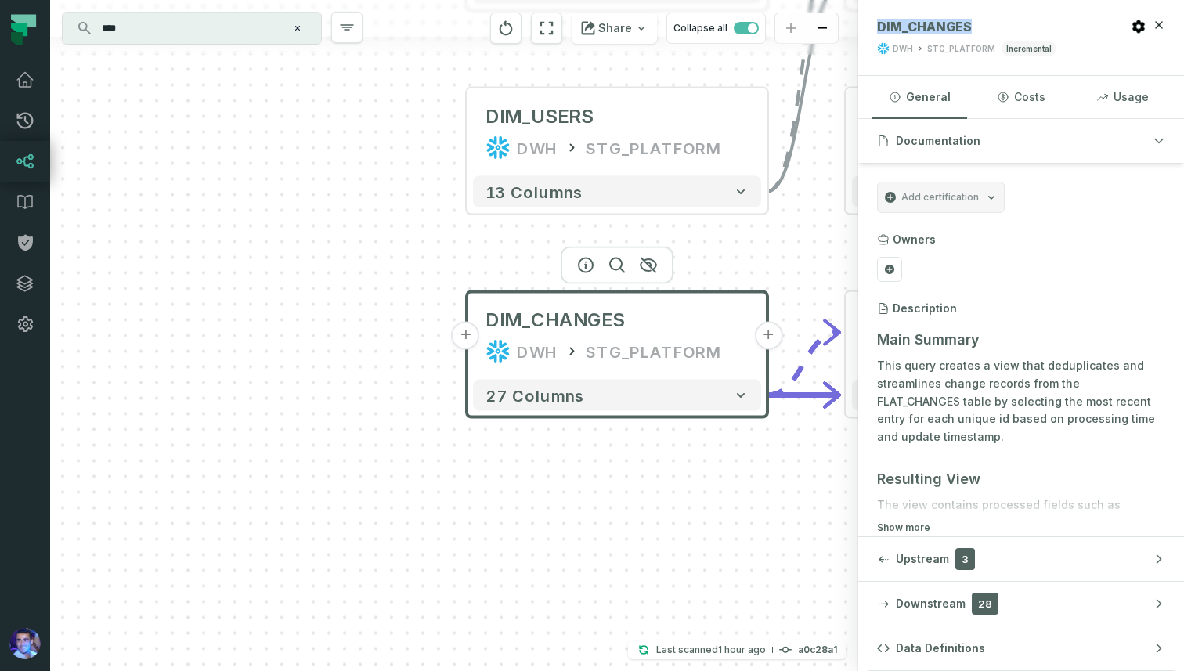
click at [738, 266] on div "+ DIM_CHANGES DWH STG_PLATFORM + 27 columns + FLAT_INCIDENT_LOGS DWH STG_PLATFO…" at bounding box center [454, 335] width 808 height 671
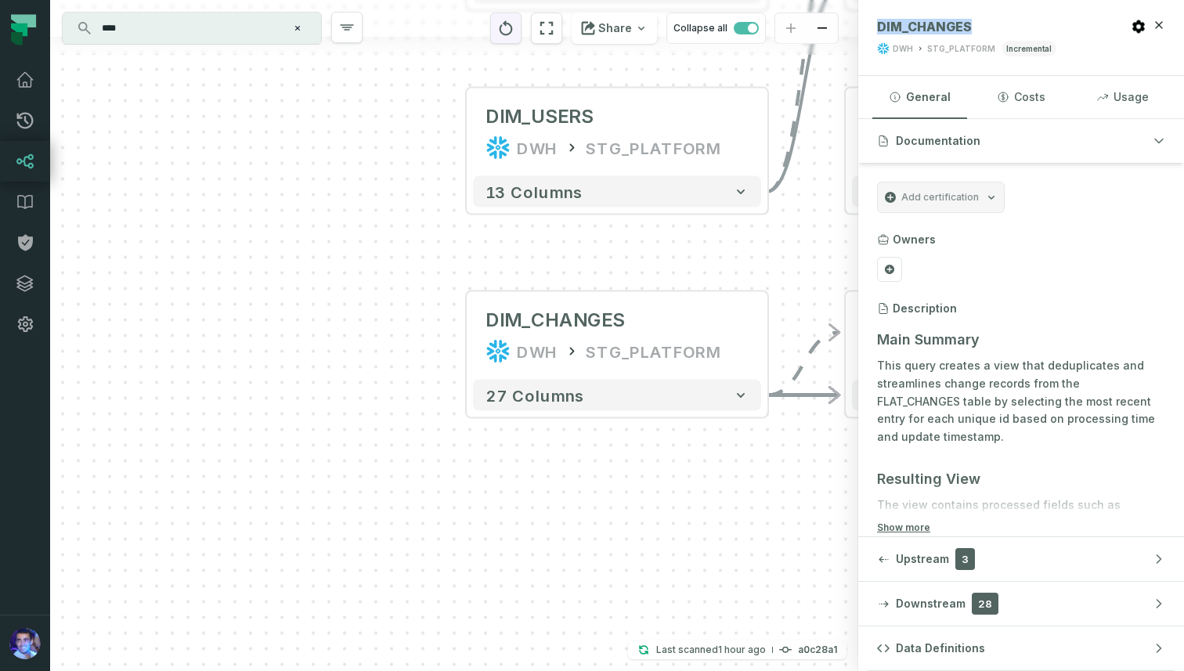
click at [520, 35] on button "reset" at bounding box center [505, 28] width 31 height 31
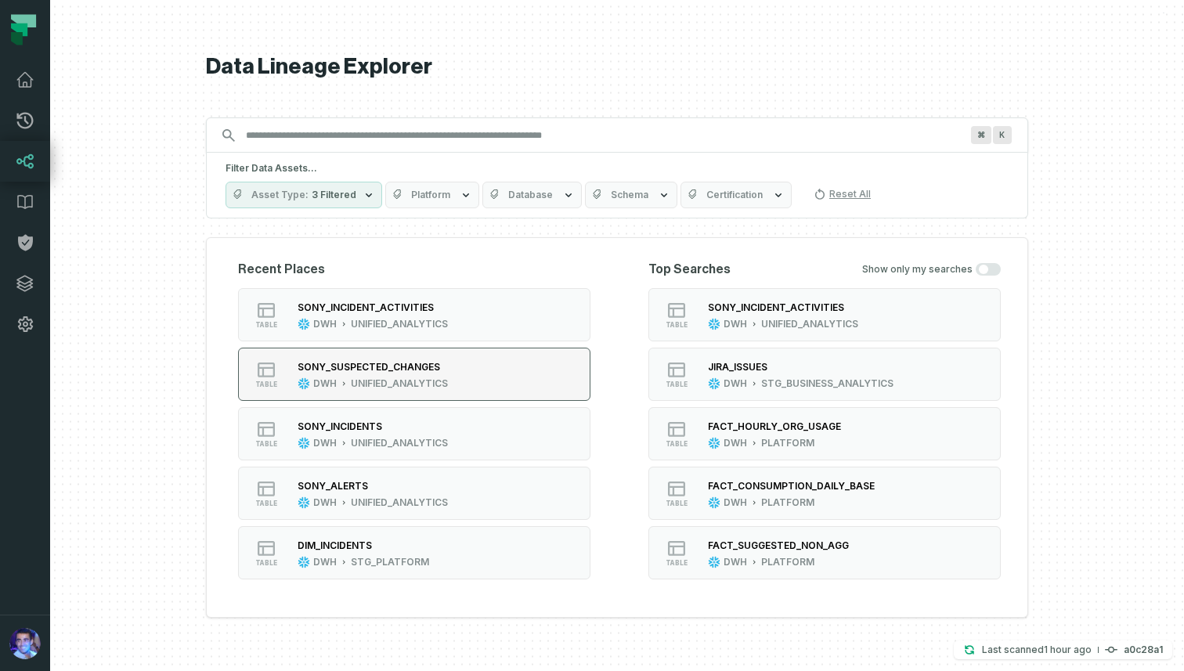
click at [433, 372] on div "SONY_SUSPECTED_CHANGES" at bounding box center [369, 367] width 143 height 12
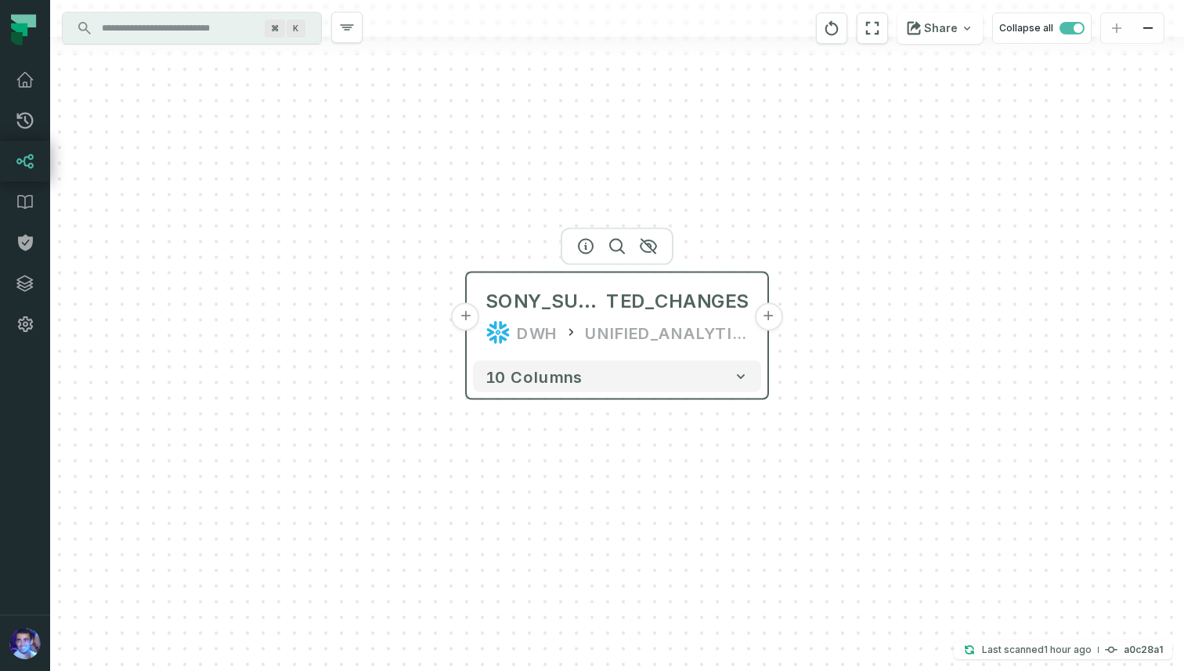
click at [468, 323] on button "+" at bounding box center [466, 317] width 28 height 28
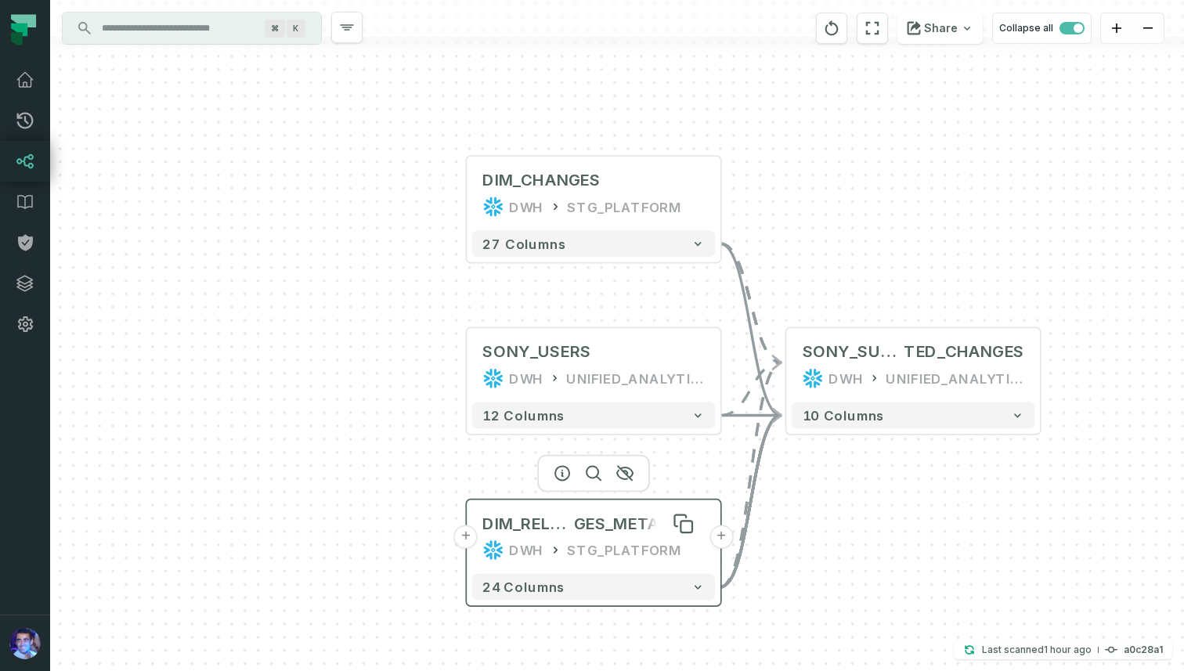
click at [543, 526] on span "DIM_RELATED_CHAN" at bounding box center [527, 523] width 91 height 21
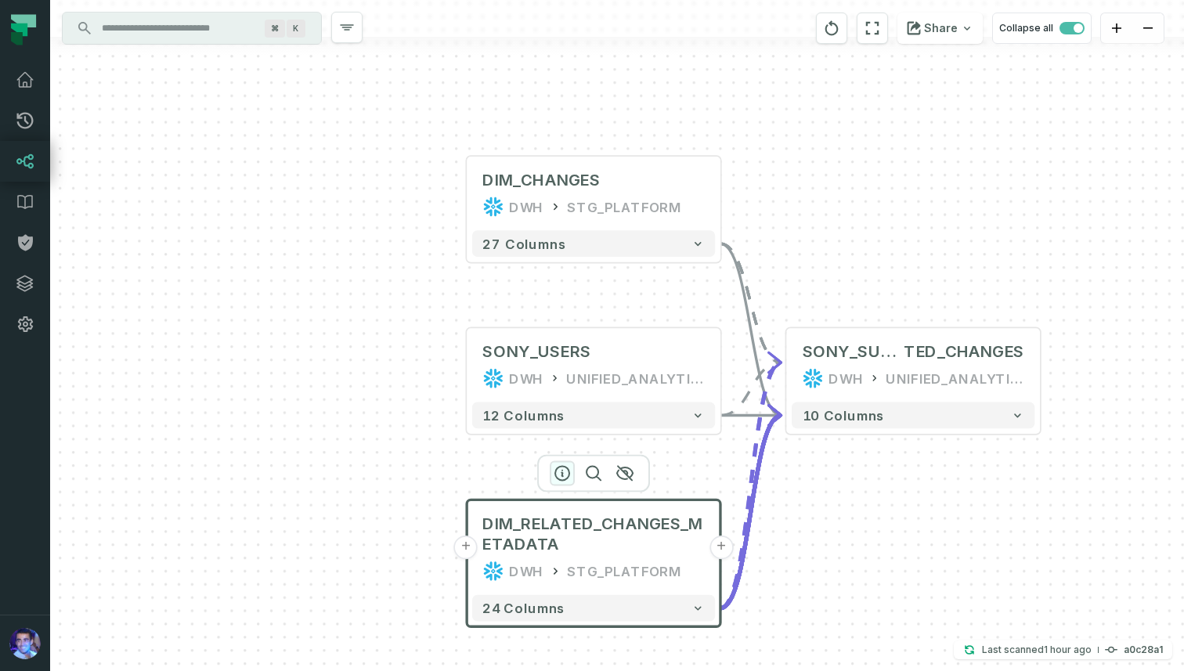
click at [565, 473] on icon "button" at bounding box center [562, 473] width 19 height 19
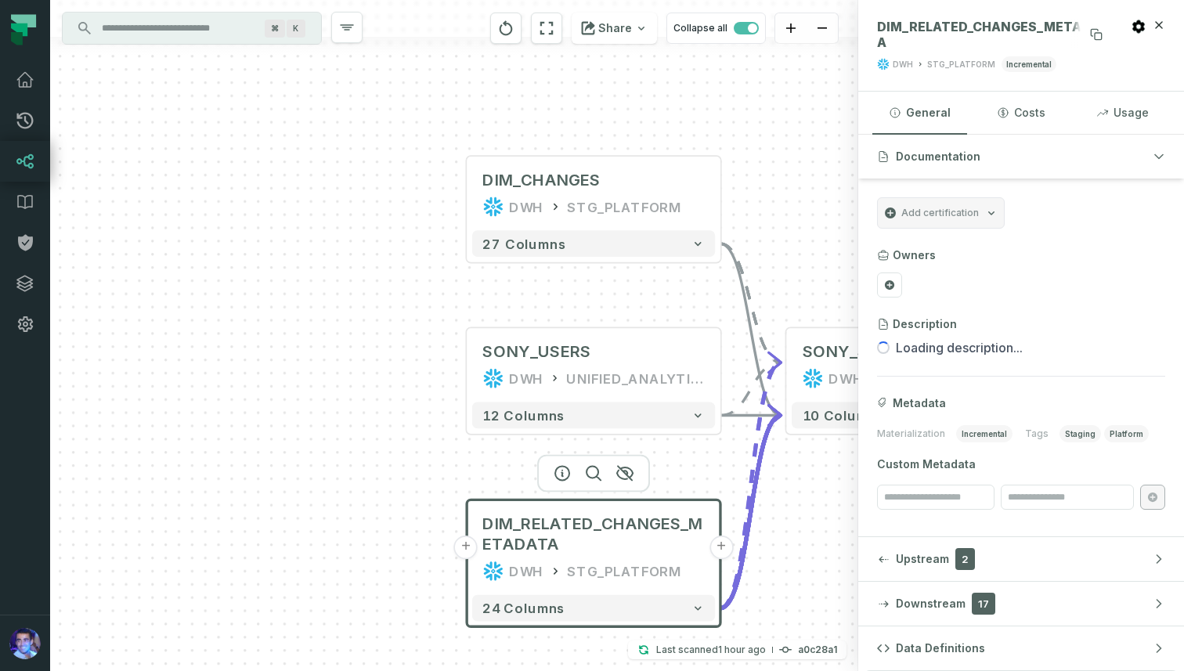
click at [966, 34] on span "DIM_RELATED_CHANGES_METADATA" at bounding box center [993, 34] width 232 height 31
copy span "DIM_RELATED_CHANGES_METADATA"
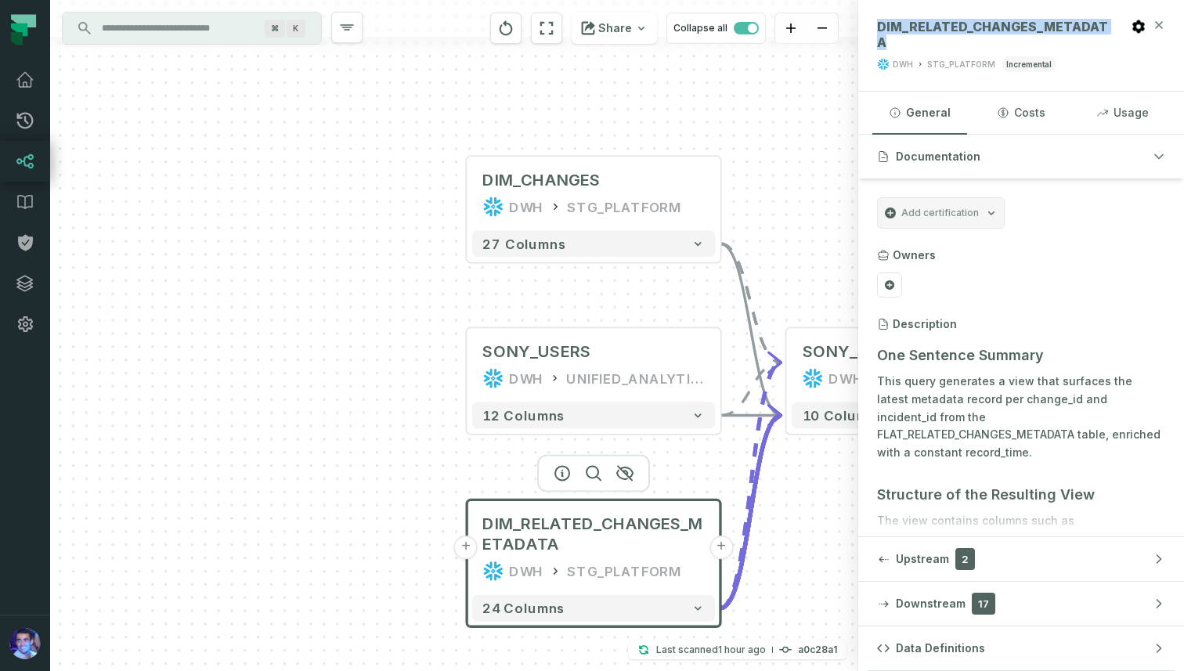
click at [1161, 30] on icon "button" at bounding box center [1159, 25] width 13 height 13
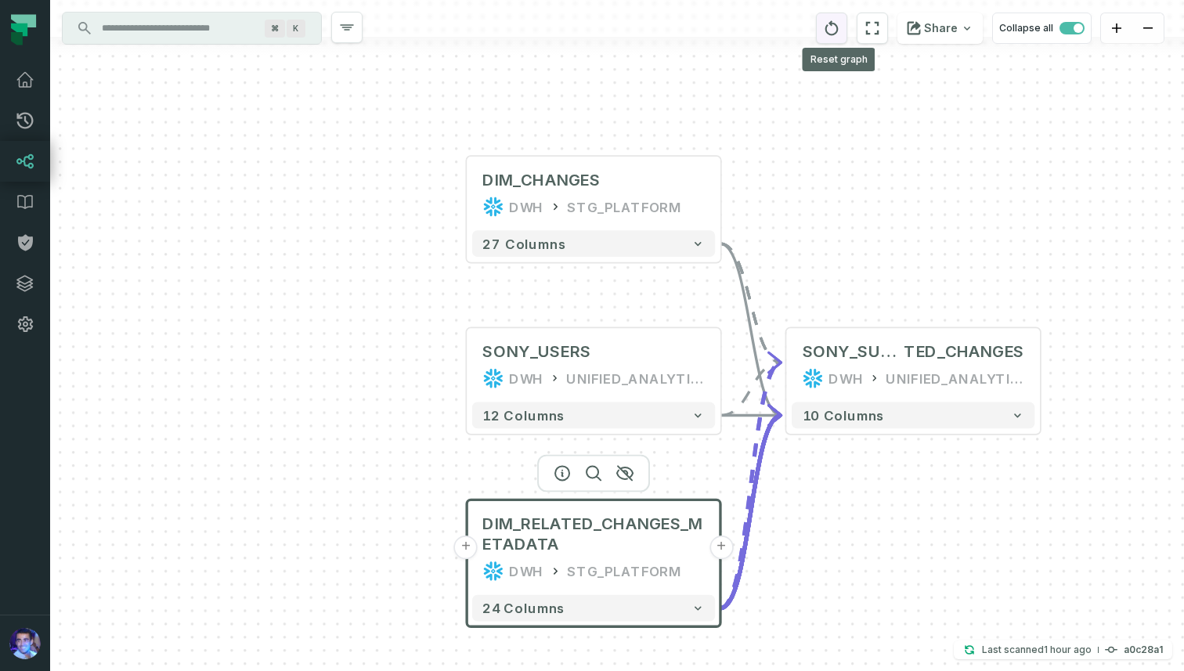
click at [840, 30] on icon "reset" at bounding box center [831, 28] width 17 height 19
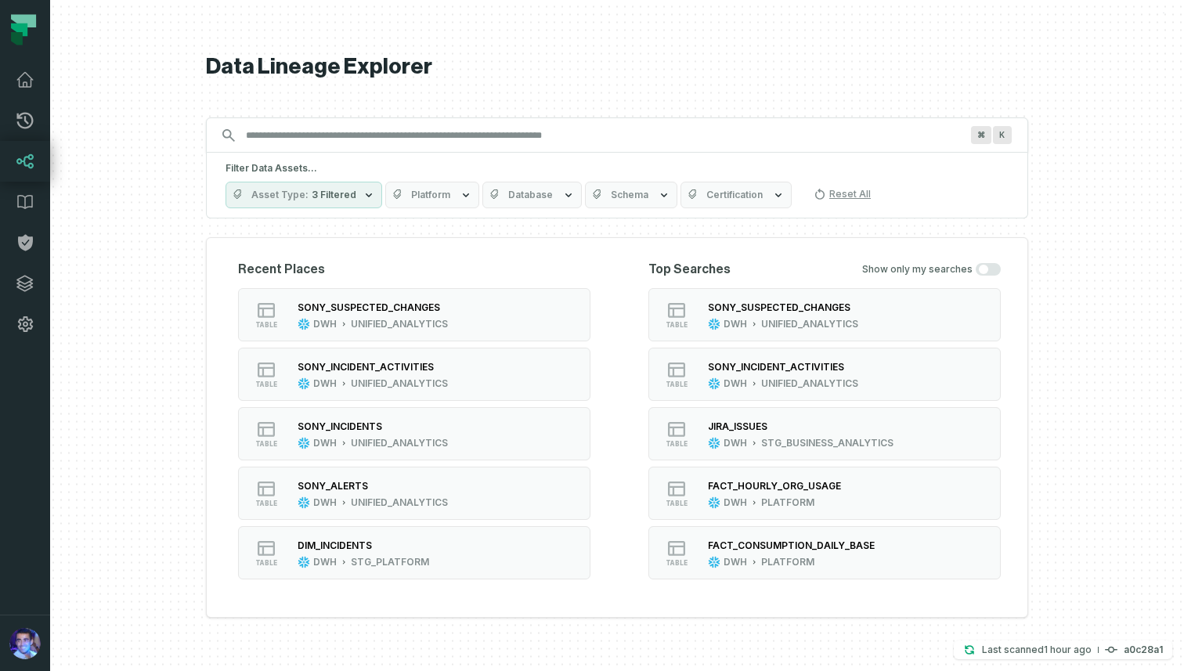
click at [658, 196] on icon "button" at bounding box center [664, 195] width 13 height 13
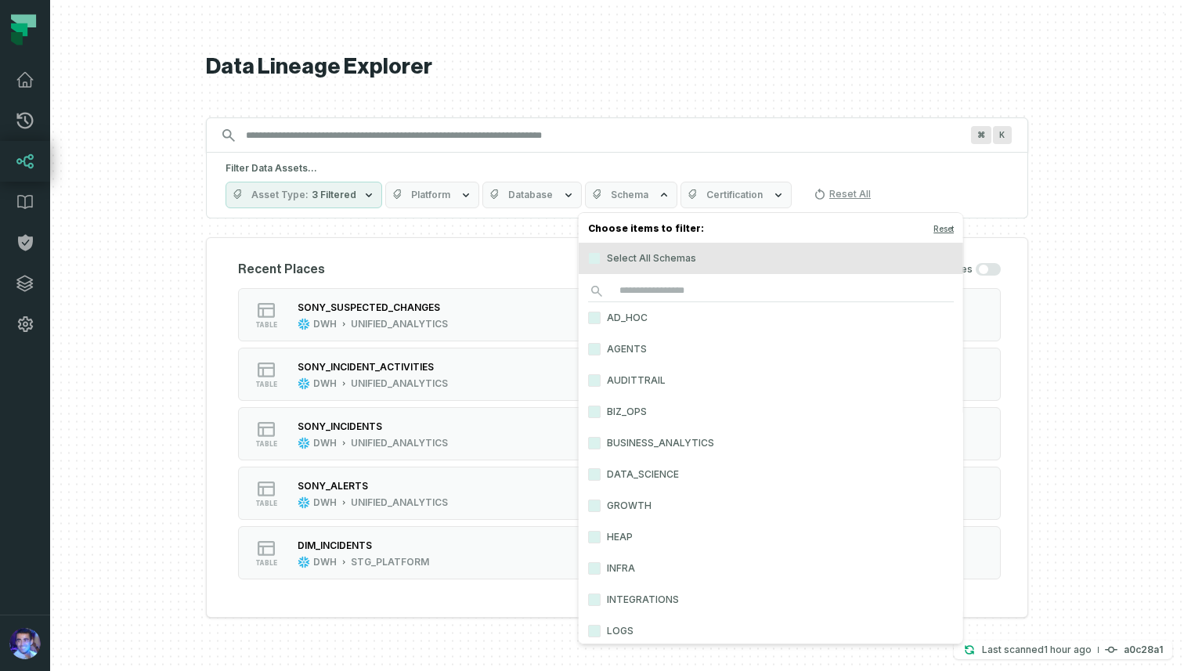
click at [616, 228] on h4 "Choose items to filter: Reset" at bounding box center [771, 230] width 385 height 23
click at [647, 285] on input "search" at bounding box center [771, 291] width 366 height 22
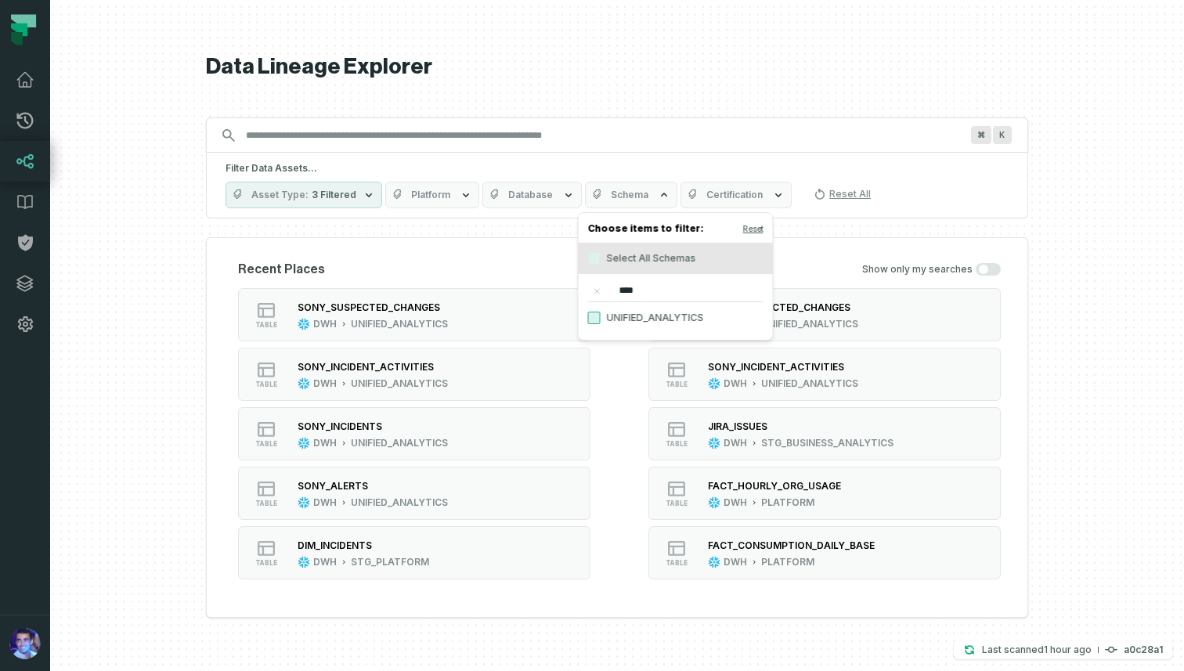
type input "****"
click at [591, 320] on button "UNIFIED_ANALYTICS" at bounding box center [594, 318] width 13 height 13
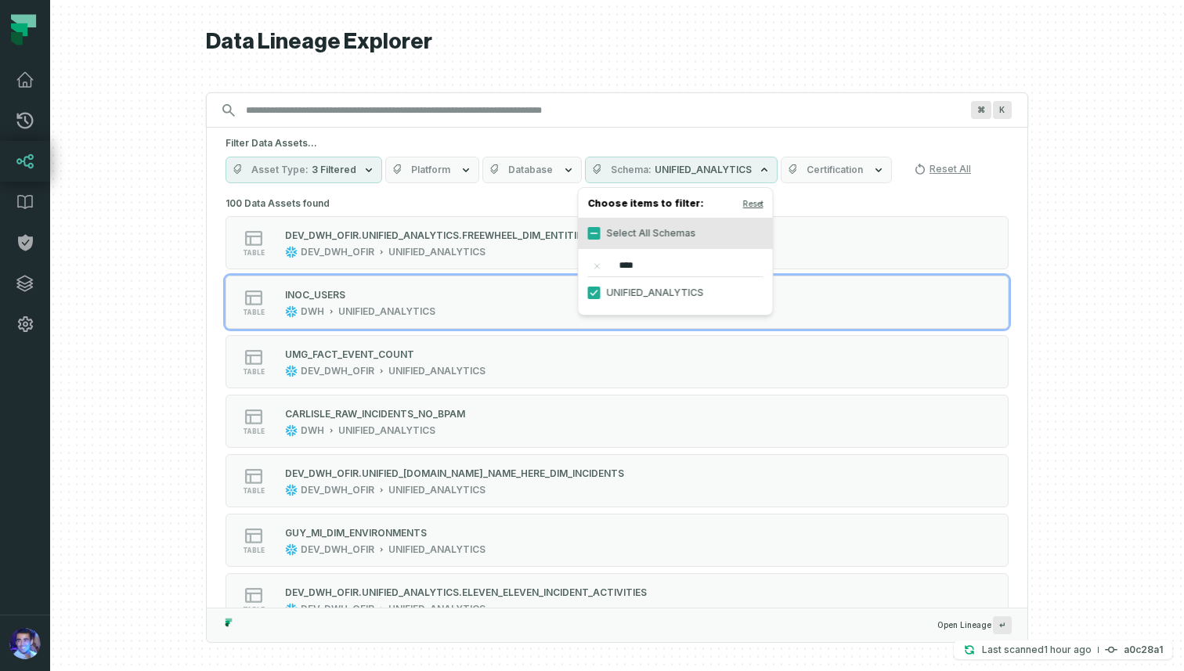
click at [723, 74] on div "Data Lineage Explorer Search for assets across the organization ⌘ K Filter Data…" at bounding box center [617, 335] width 822 height 671
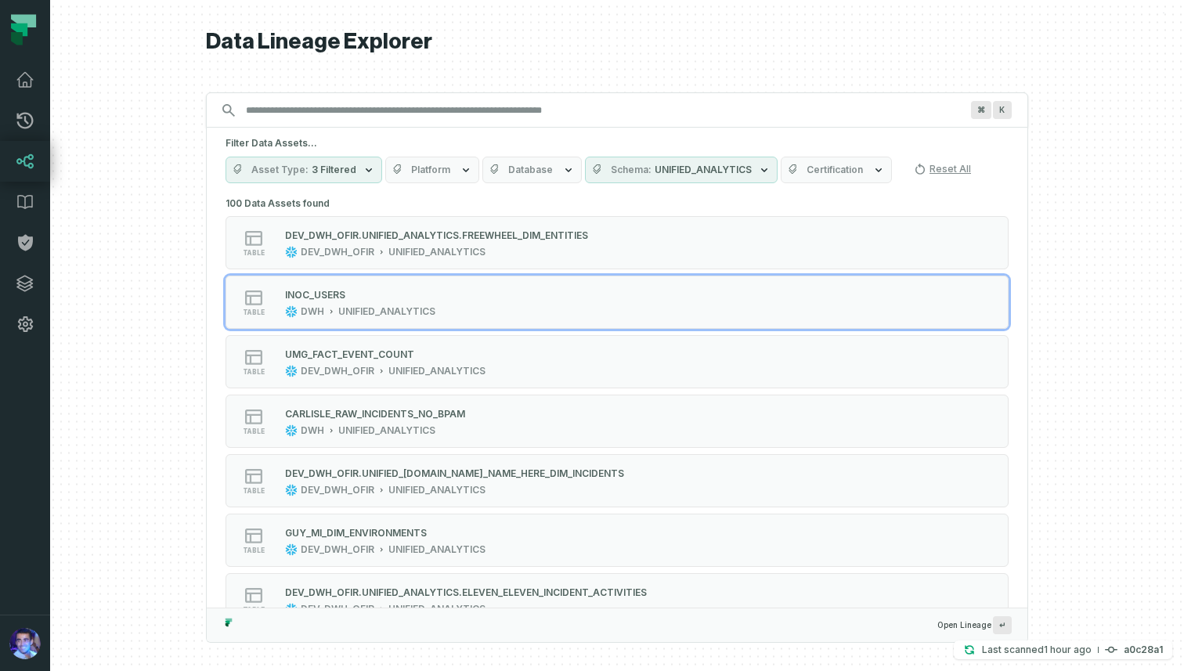
click at [562, 166] on icon "button" at bounding box center [568, 170] width 13 height 13
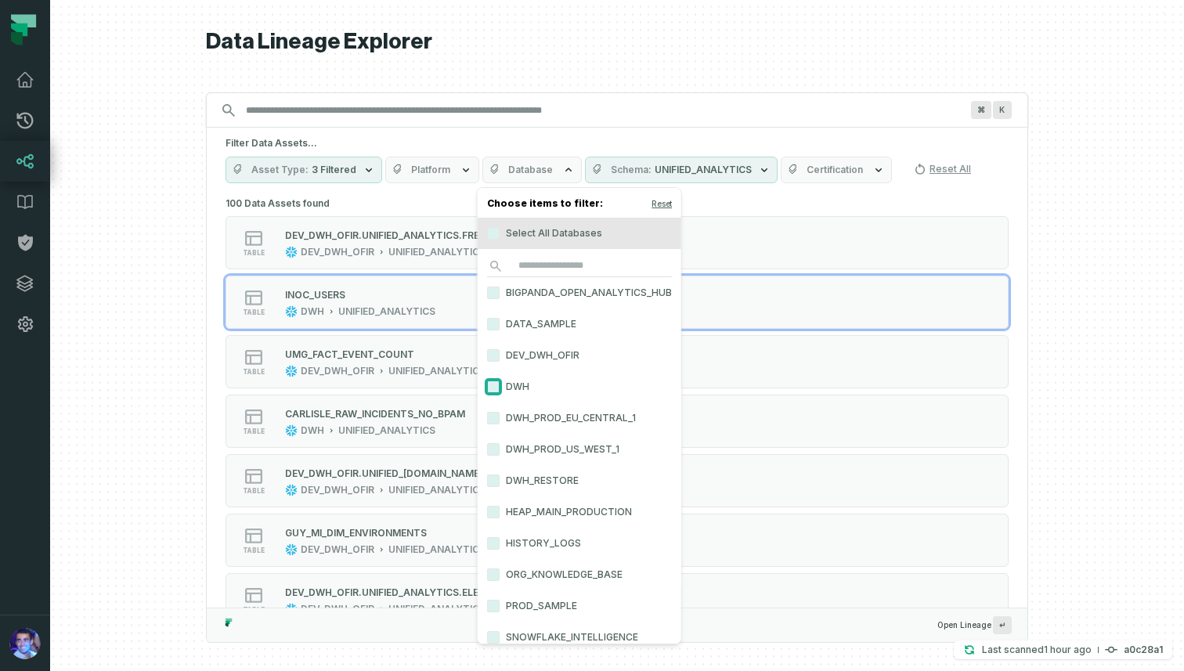
click at [494, 383] on button "DWH" at bounding box center [493, 387] width 13 height 13
click at [598, 70] on div "Data Lineage Explorer Search for assets across the organization ⌘ K Filter Data…" at bounding box center [617, 335] width 822 height 671
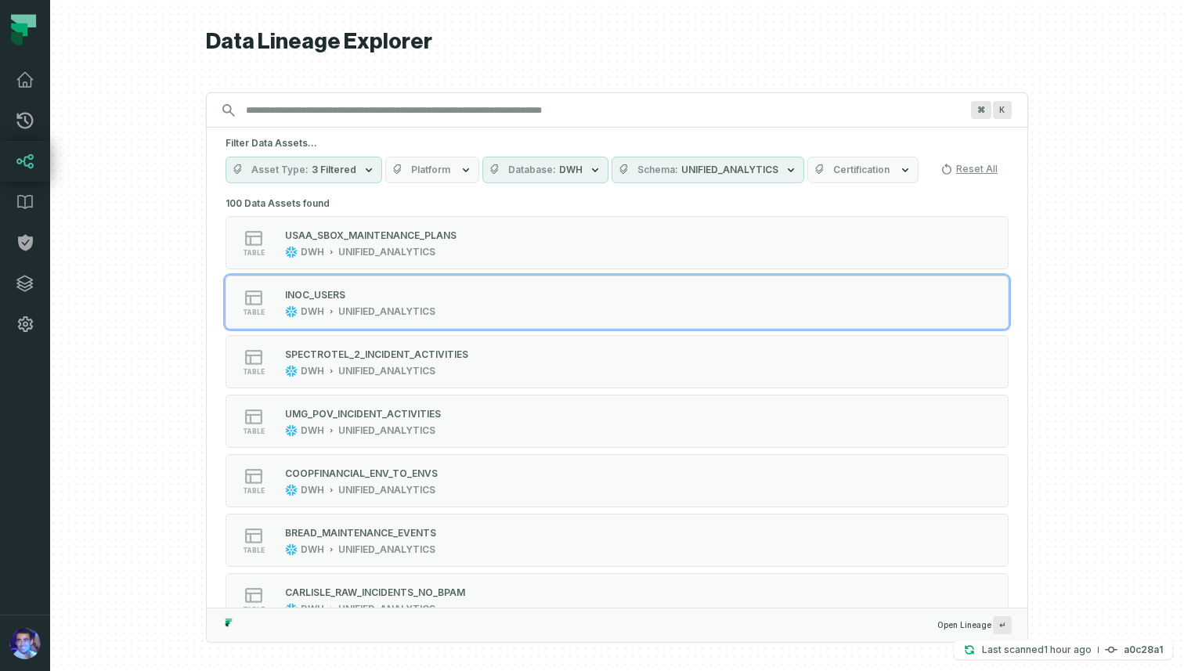
click at [833, 164] on span "Certification" at bounding box center [861, 170] width 56 height 13
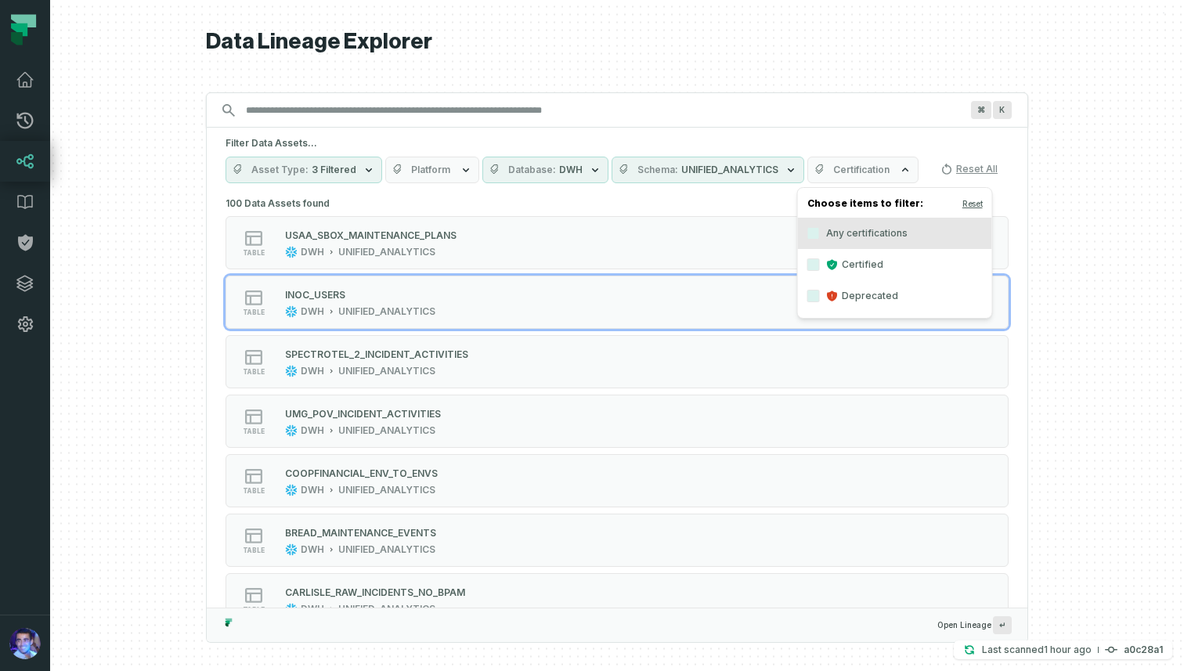
click at [833, 164] on span "Certification" at bounding box center [861, 170] width 56 height 13
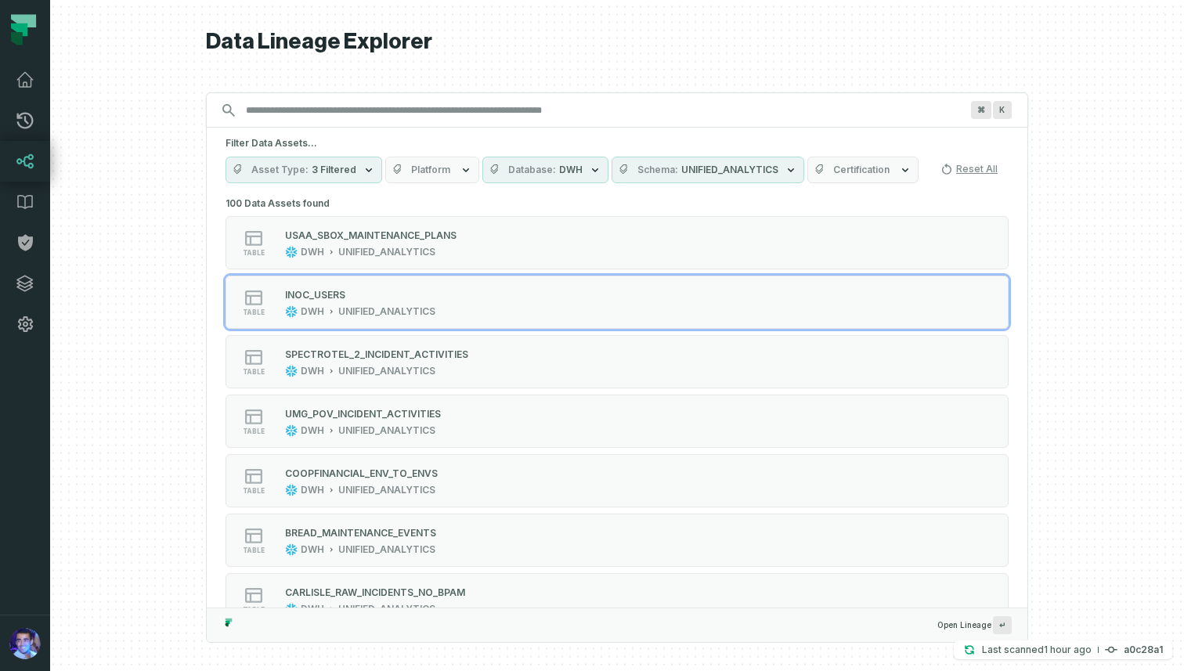
click at [447, 168] on button "Platform" at bounding box center [432, 170] width 94 height 27
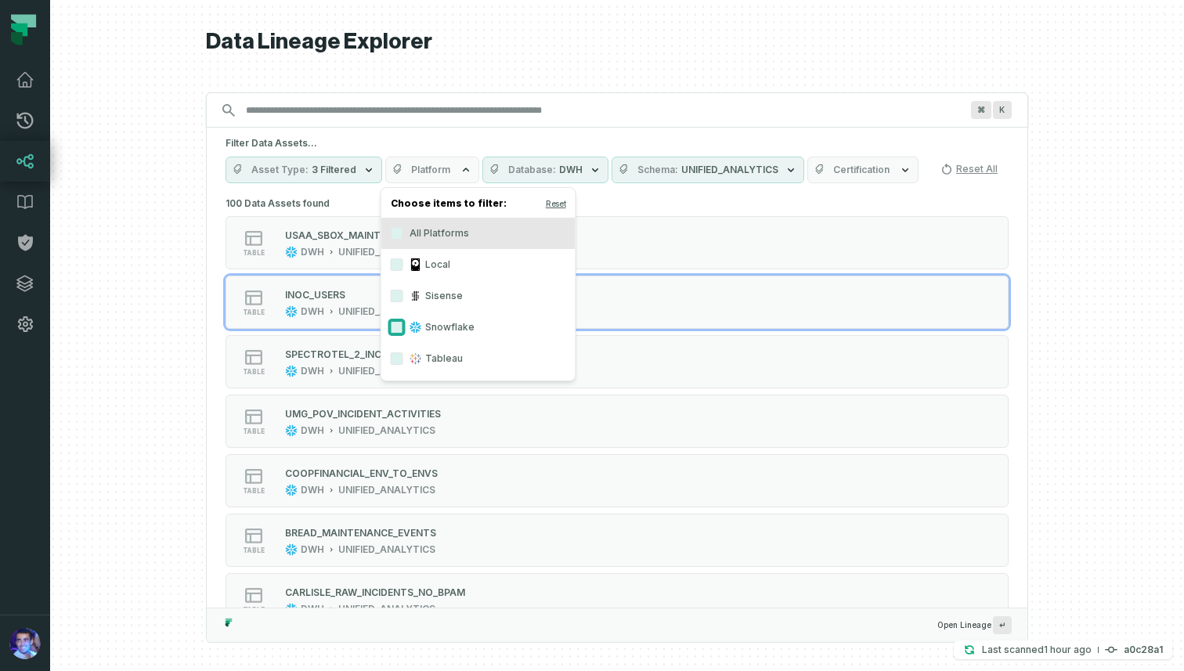
click at [395, 323] on button "Snowflake" at bounding box center [397, 327] width 13 height 13
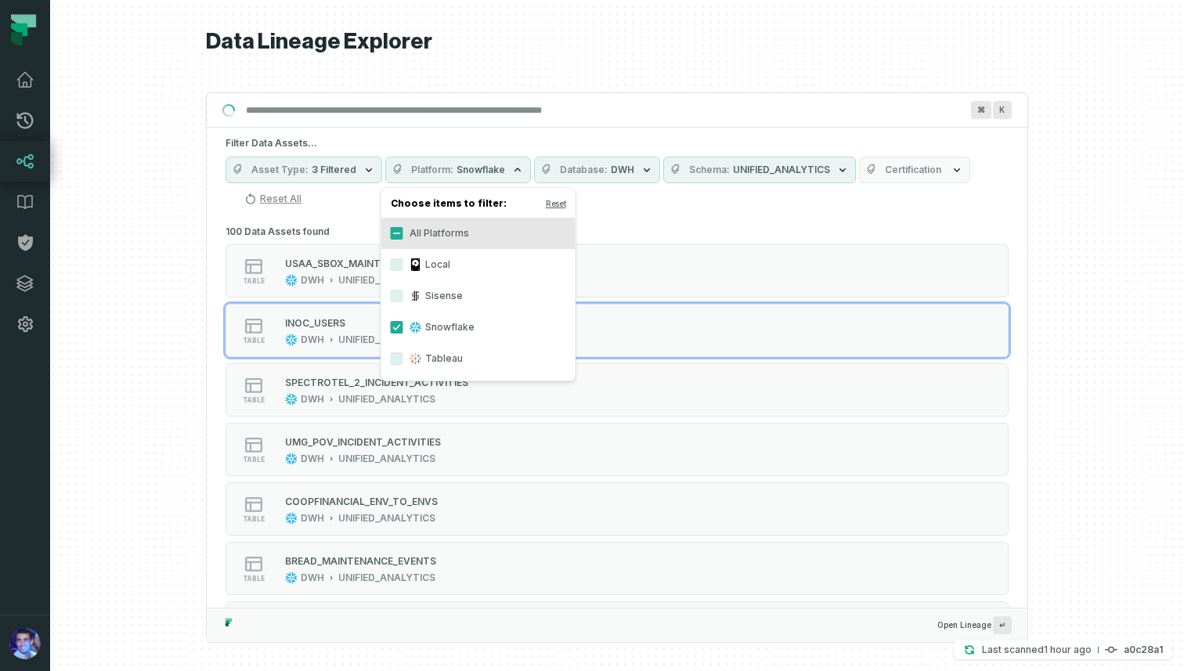
click at [456, 61] on div "Data Lineage Explorer Search for assets across the organization ⌘ K Filter Data…" at bounding box center [617, 335] width 822 height 671
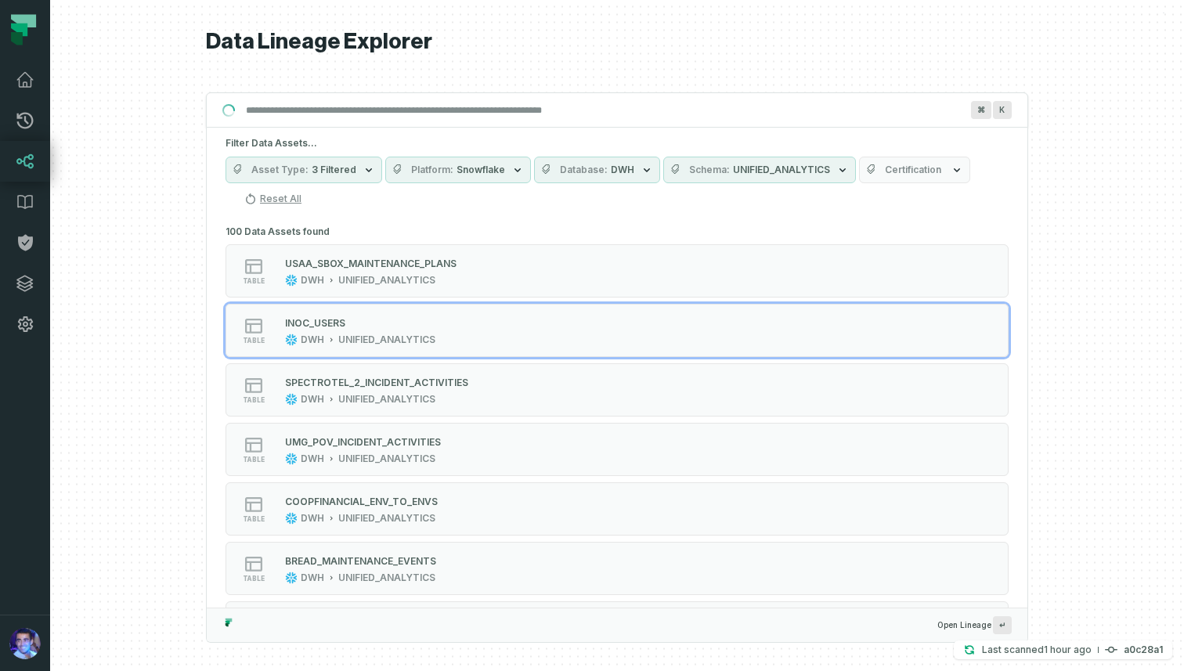
click at [343, 175] on span "3 Filtered" at bounding box center [334, 170] width 45 height 13
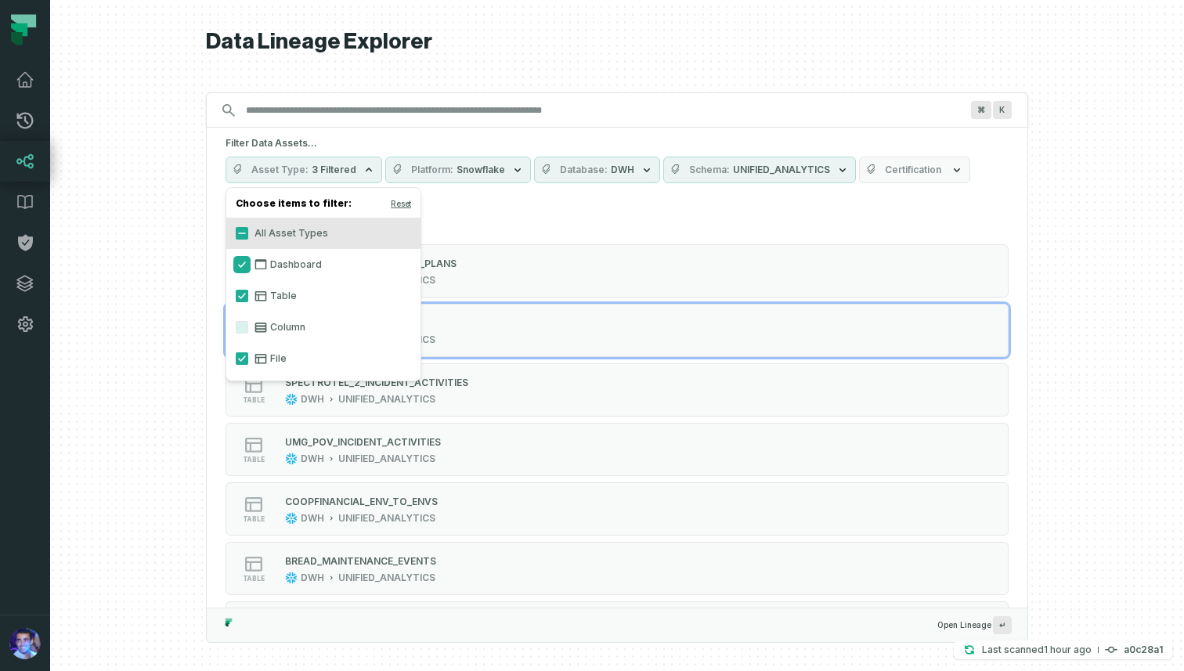
click at [241, 263] on button "Dashboard" at bounding box center [242, 264] width 13 height 13
click at [241, 233] on button "All Asset Types" at bounding box center [242, 233] width 13 height 13
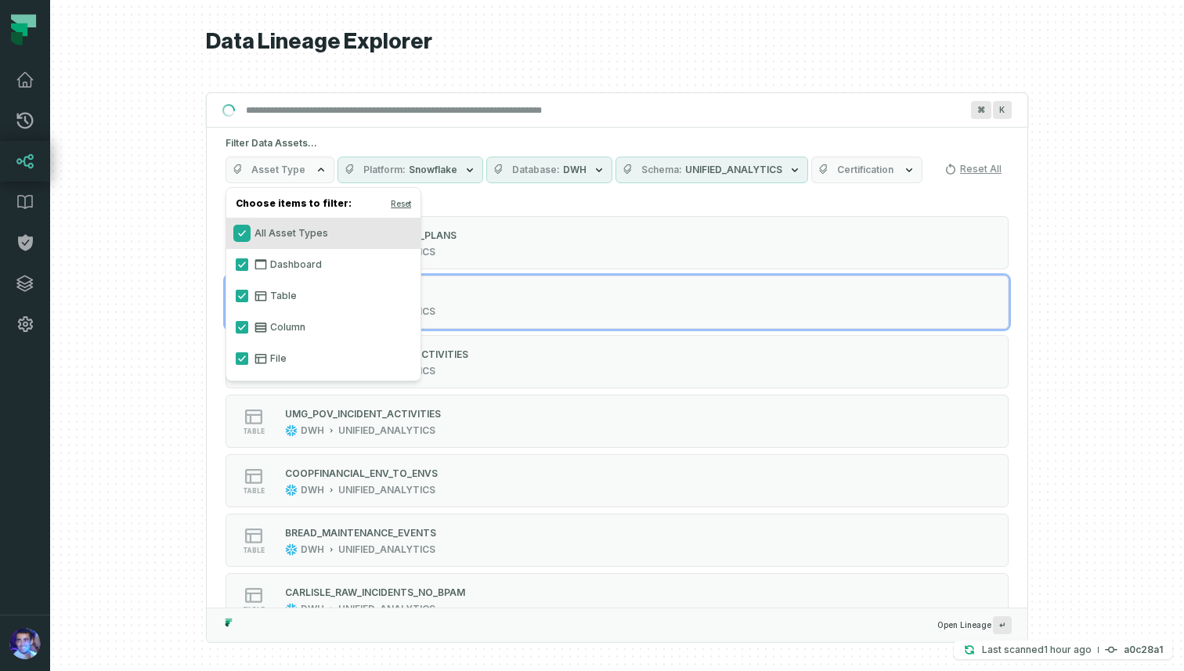
click at [241, 233] on button "All Asset Types" at bounding box center [242, 233] width 13 height 13
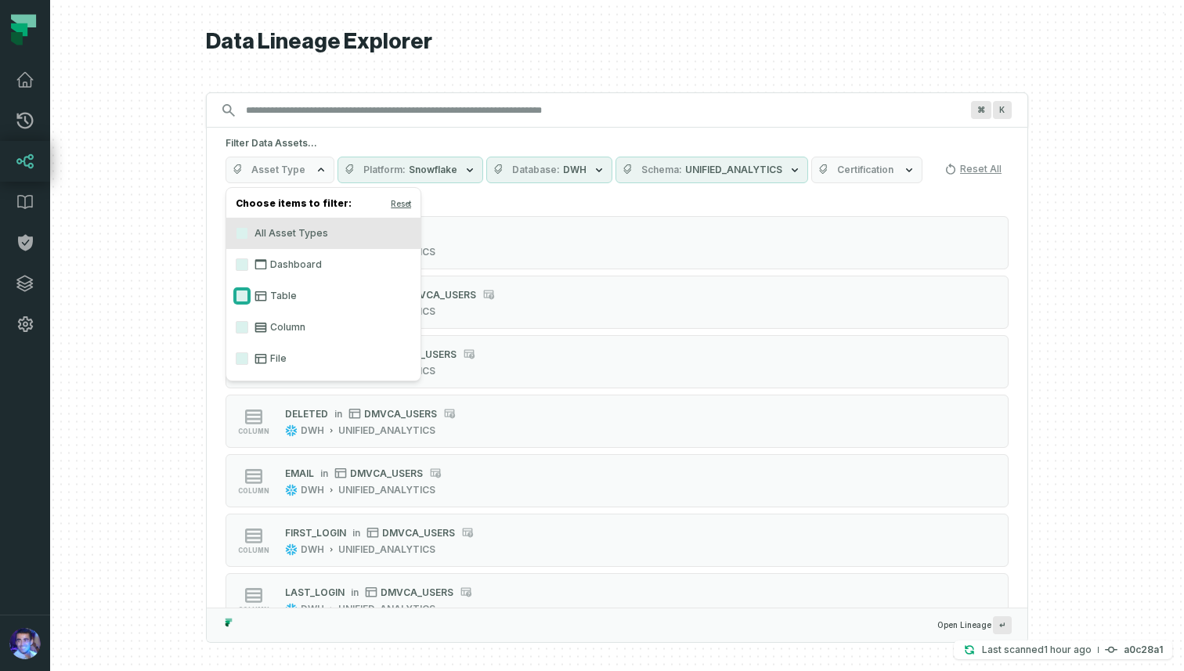
click at [244, 297] on button "Table" at bounding box center [242, 296] width 13 height 13
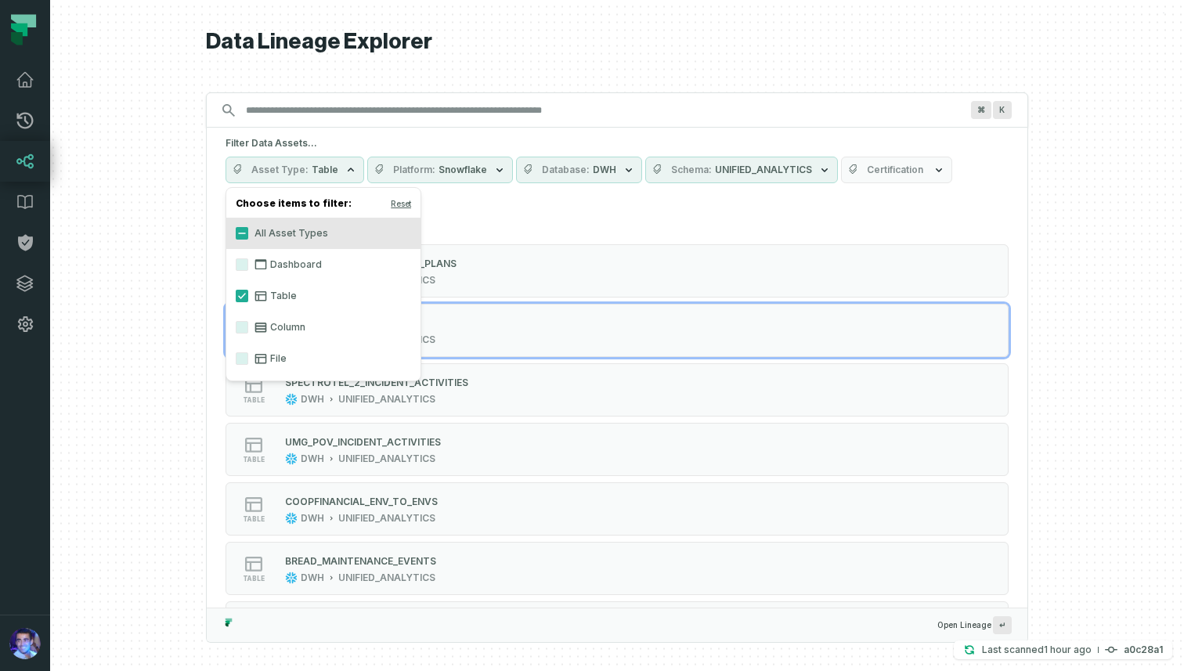
click at [515, 60] on div "Data Lineage Explorer Search for assets across the organization ⌘ K Filter Data…" at bounding box center [617, 335] width 822 height 671
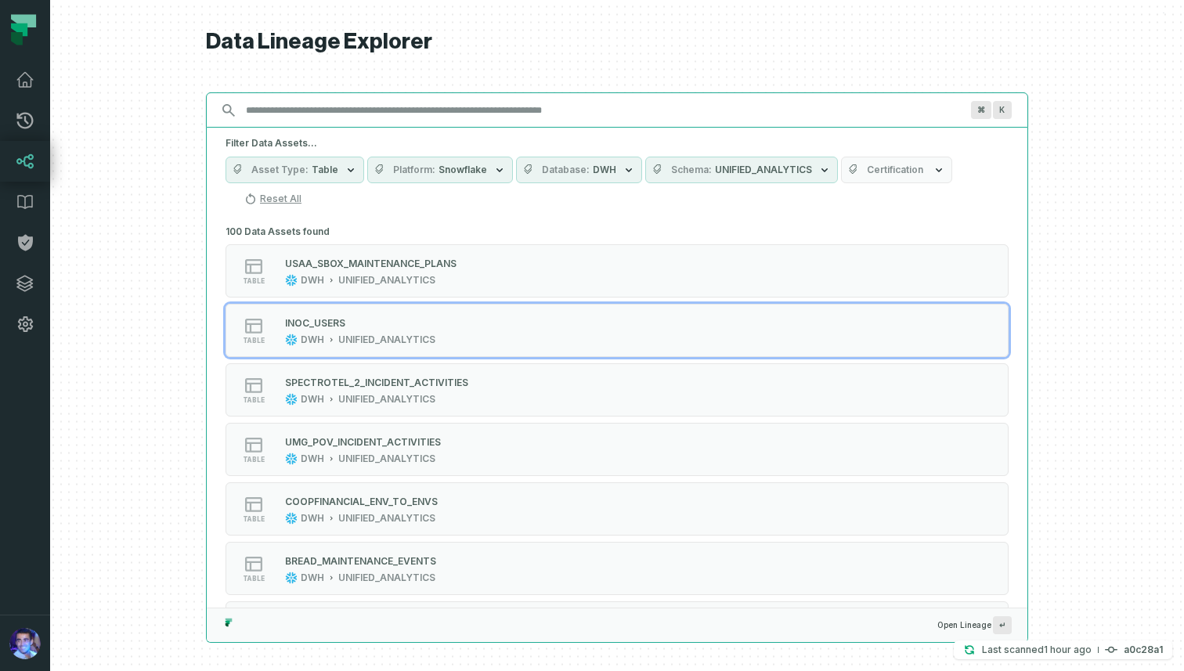
click at [404, 116] on input "Discovery Provider cmdk menu" at bounding box center [603, 110] width 733 height 25
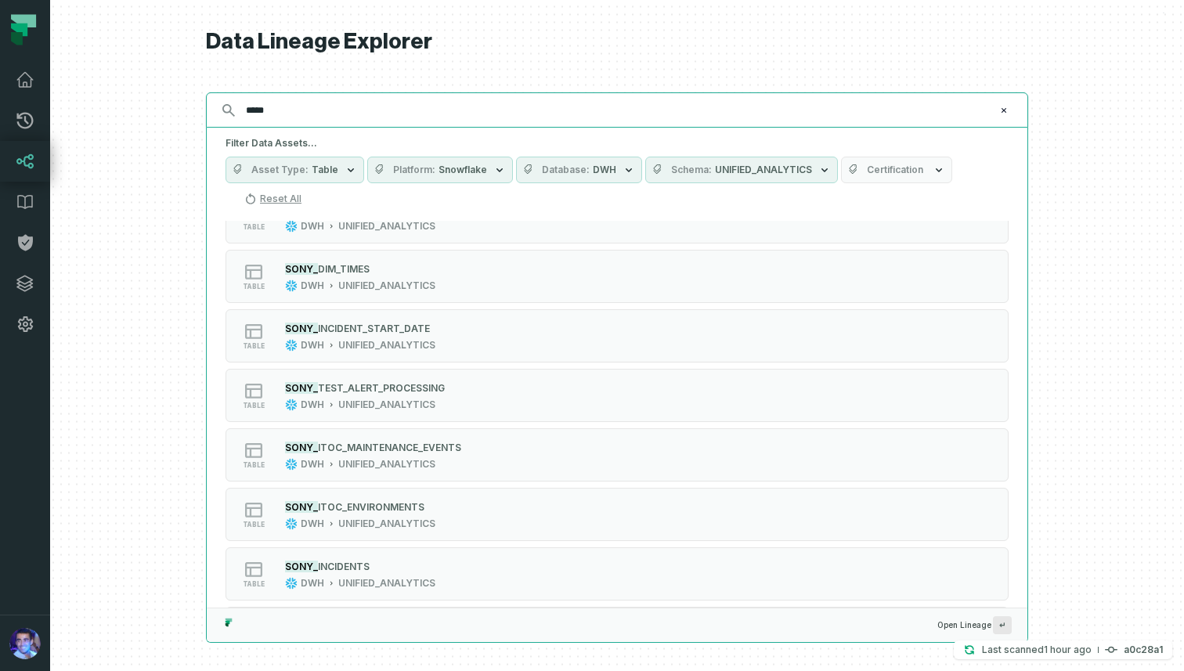
scroll to position [246, 0]
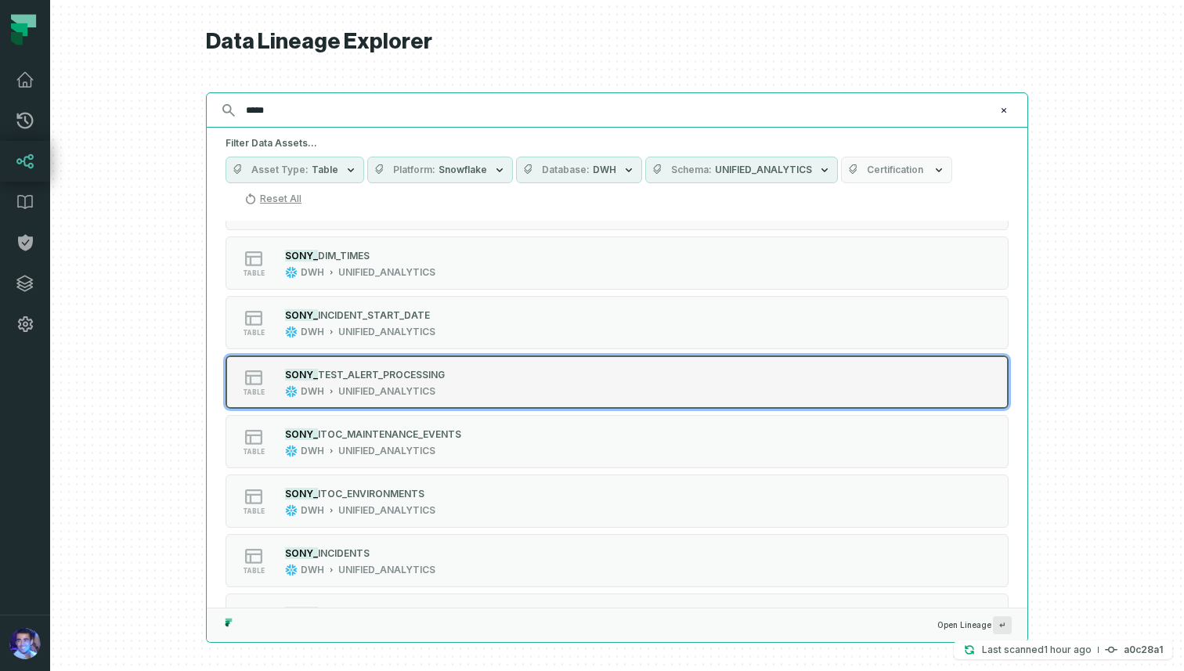
type input "*****"
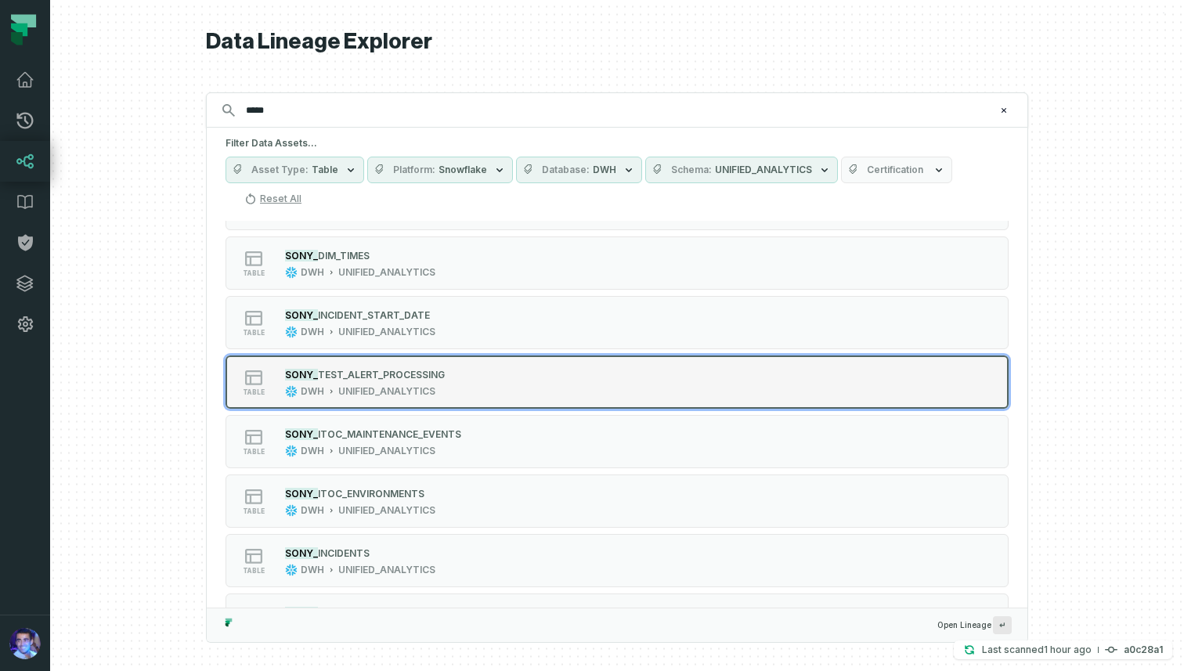
click at [447, 377] on div "table SONY_ TEST_ALERT_PROCESSING DWH UNIFIED_ANALYTICS" at bounding box center [425, 382] width 392 height 31
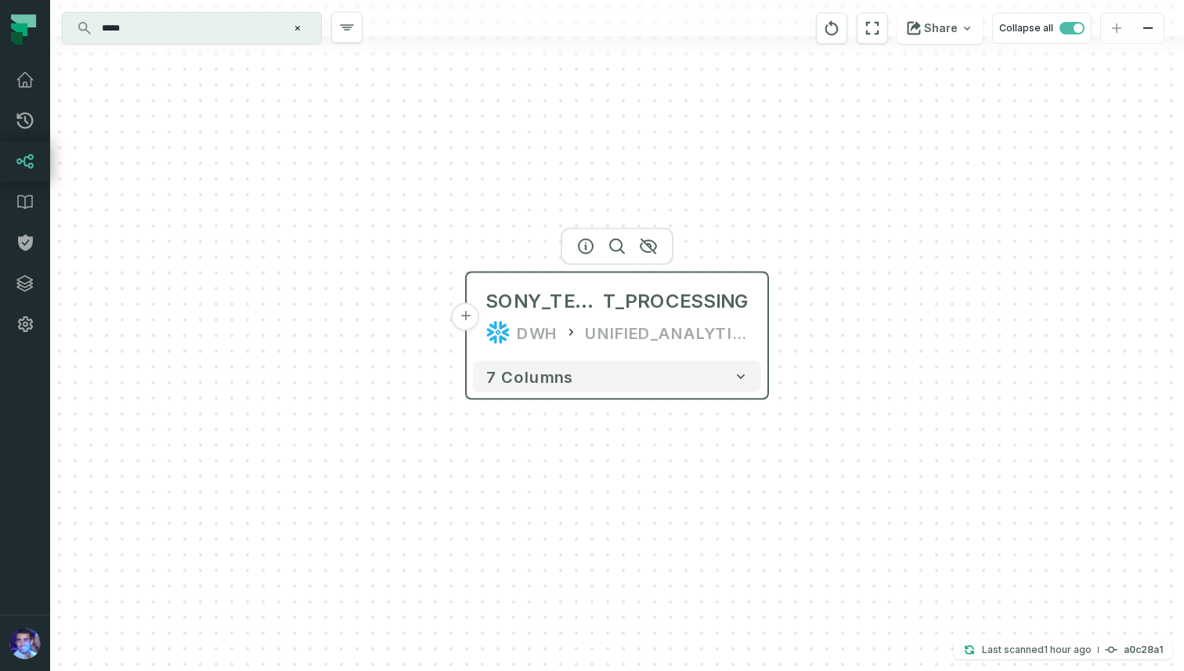
click at [468, 321] on button "+" at bounding box center [466, 317] width 28 height 28
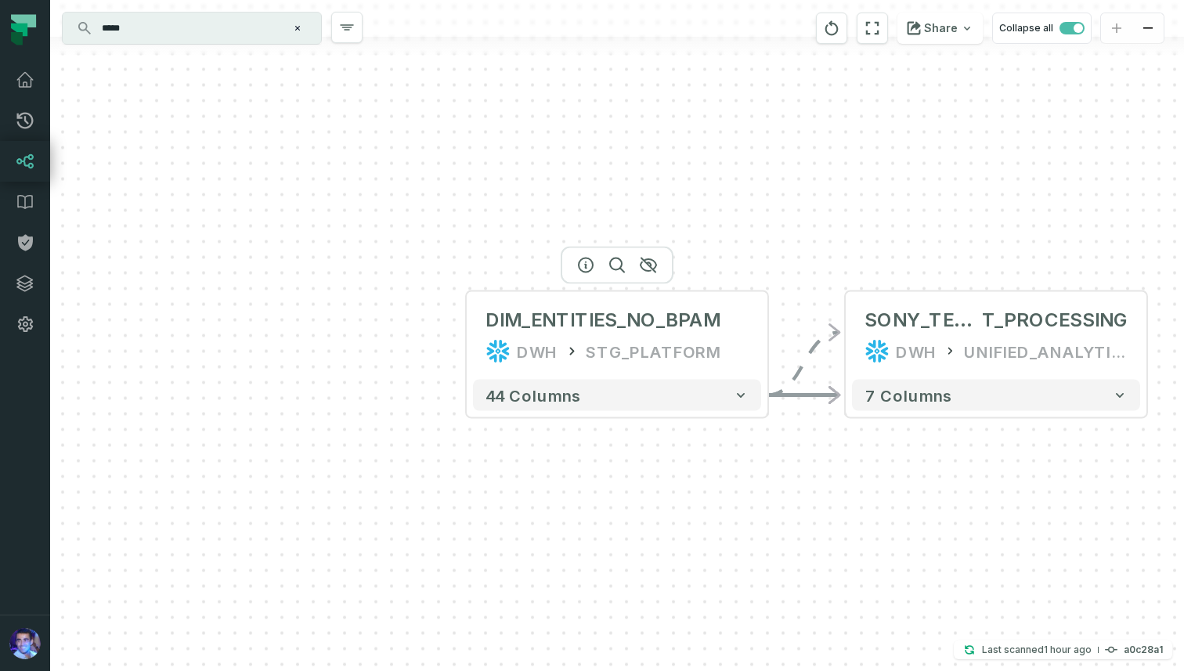
click at [0, 0] on button "+" at bounding box center [0, 0] width 0 height 0
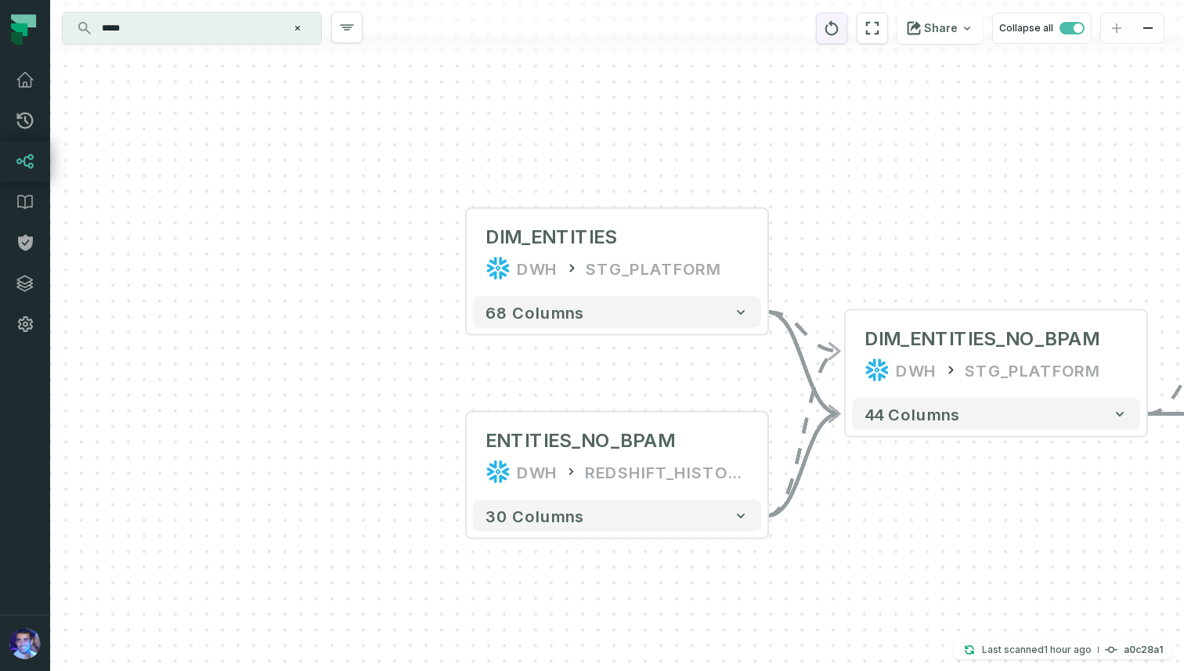
click at [833, 27] on icon "reset" at bounding box center [831, 28] width 17 height 19
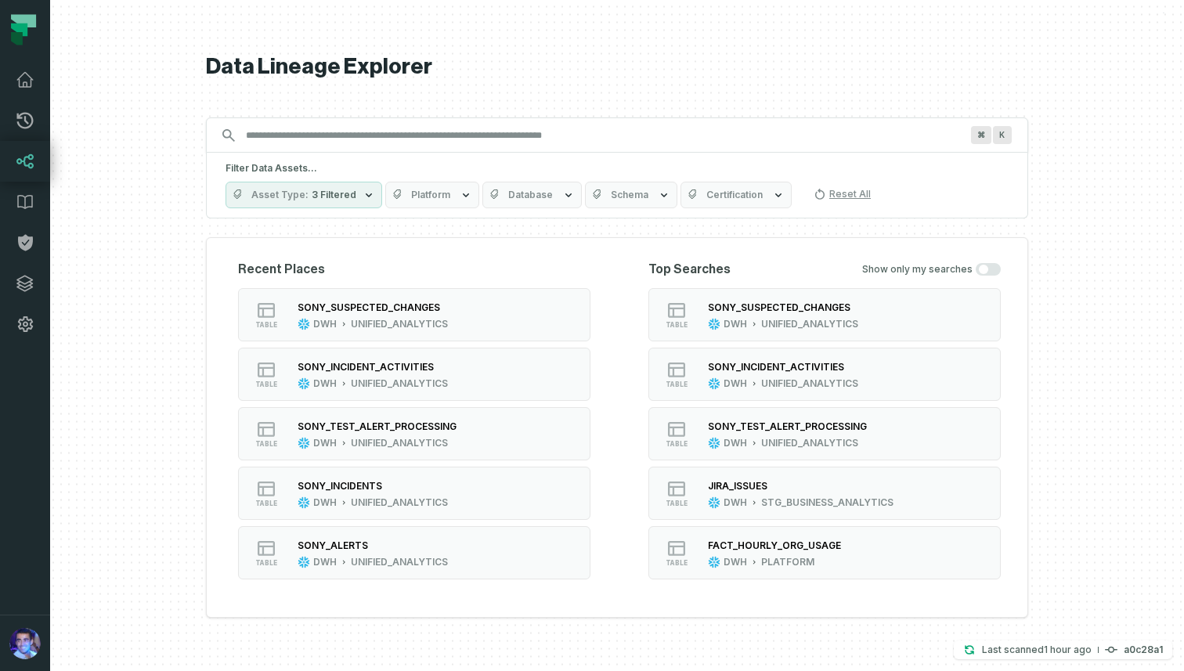
click at [639, 199] on span "Schema" at bounding box center [630, 195] width 38 height 13
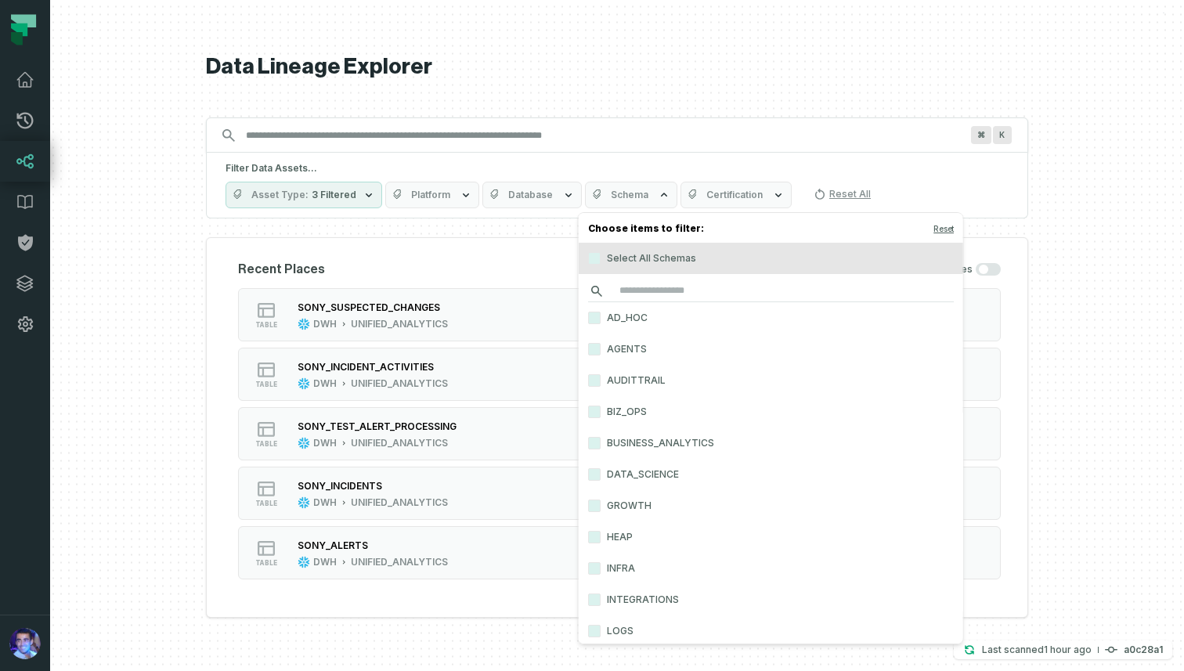
click at [635, 291] on input "search" at bounding box center [771, 291] width 366 height 22
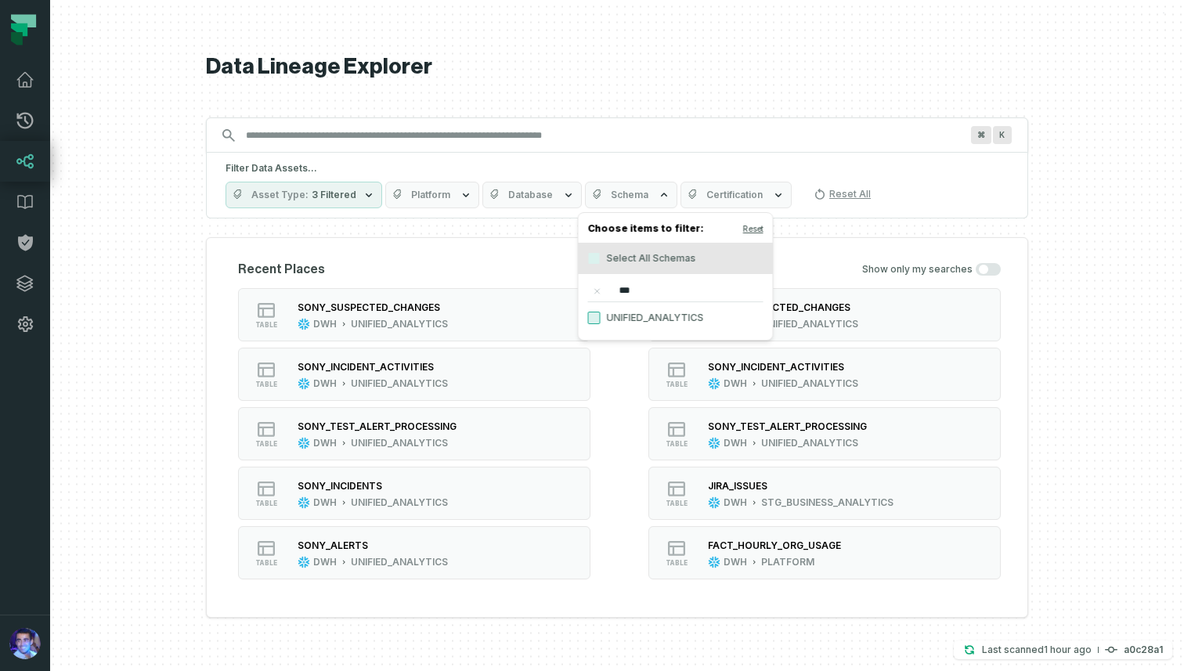
type input "***"
click at [598, 316] on button "UNIFIED_ANALYTICS" at bounding box center [594, 318] width 13 height 13
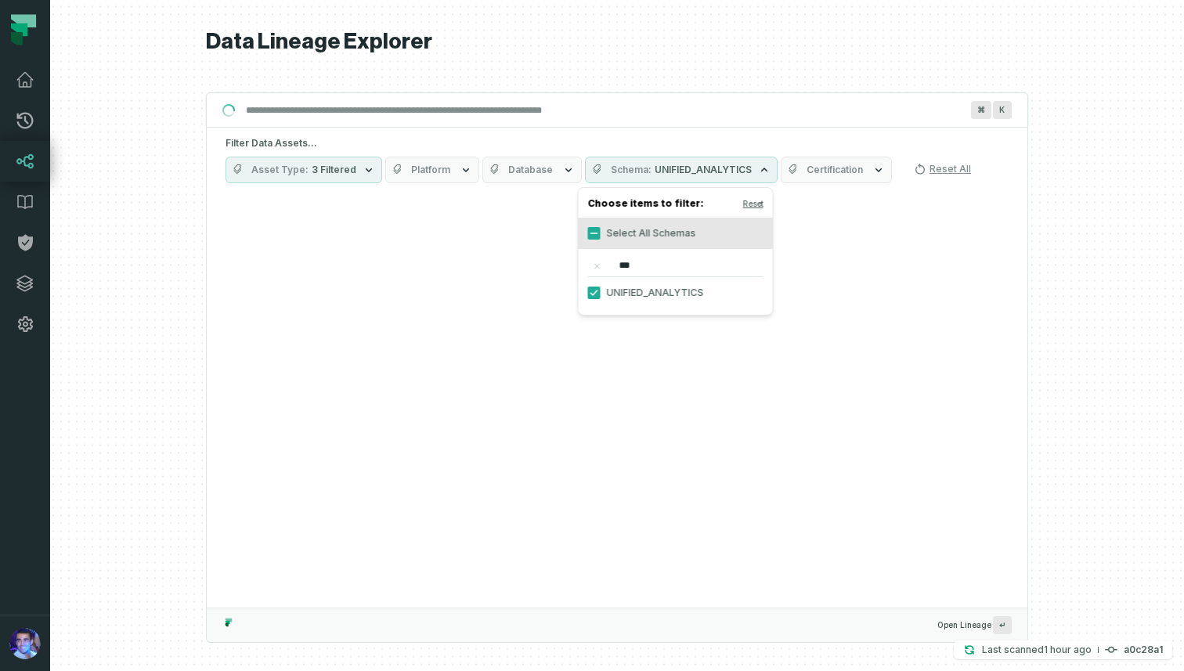
click at [547, 169] on button "Database" at bounding box center [531, 170] width 99 height 27
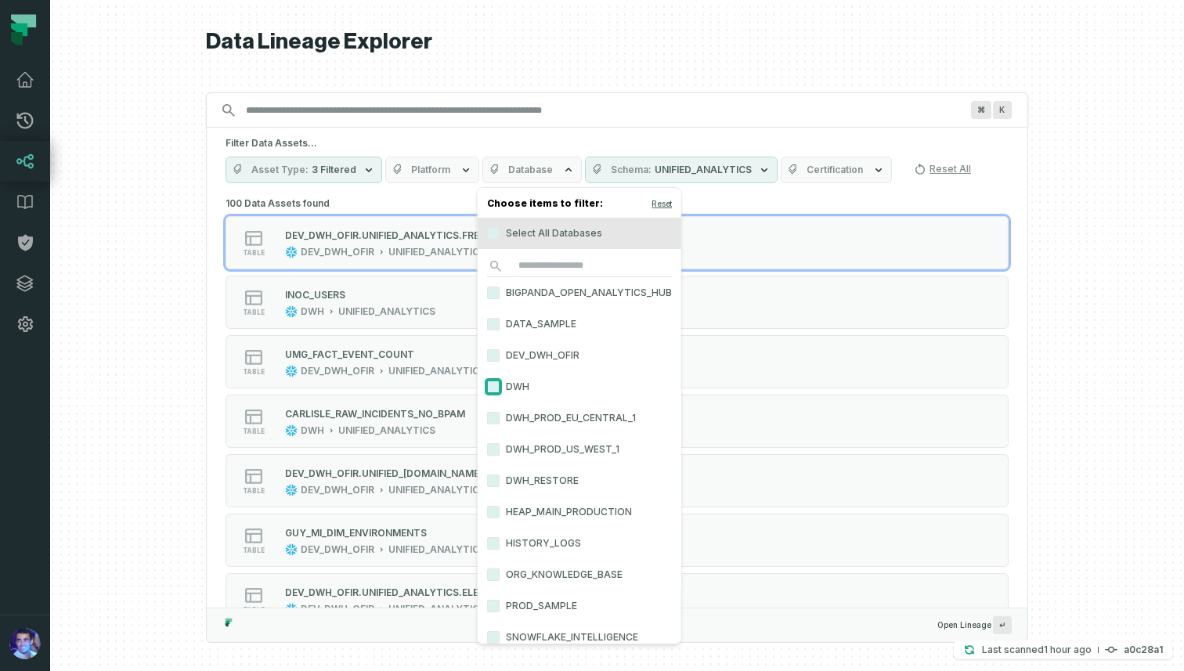
click at [493, 385] on button "DWH" at bounding box center [493, 387] width 13 height 13
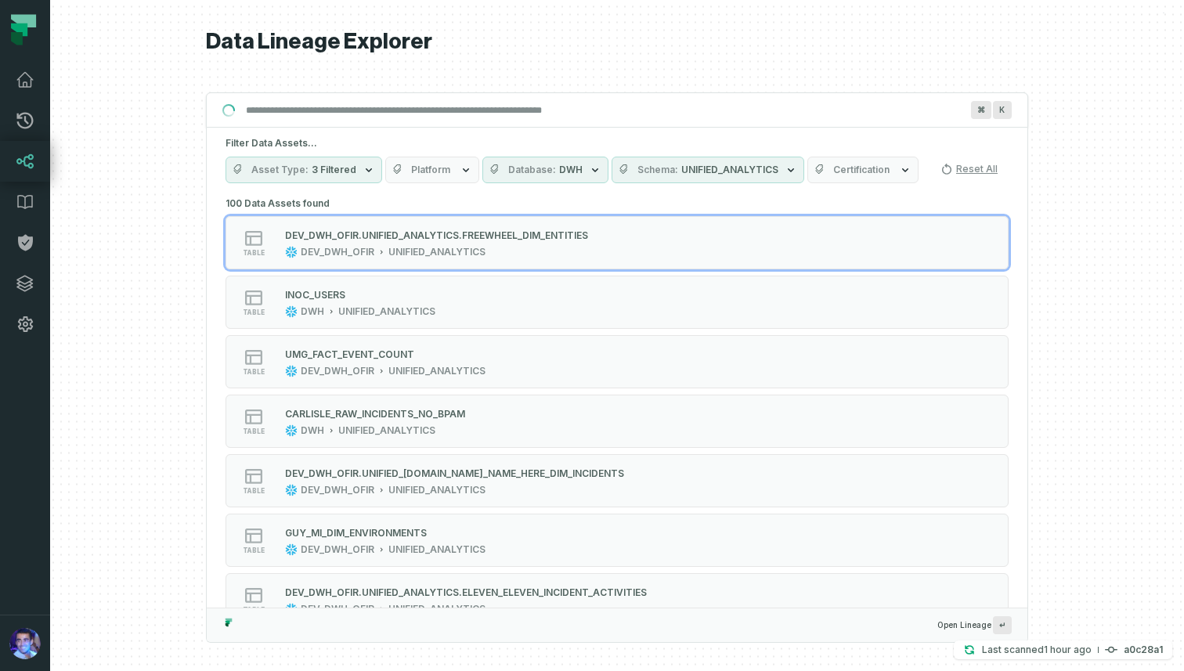
click at [486, 129] on div "Filter Data Assets... Asset Type 3 Filtered Platform Database DWH Schema UNIFIE…" at bounding box center [617, 160] width 821 height 65
click at [460, 175] on icon "button" at bounding box center [466, 170] width 13 height 13
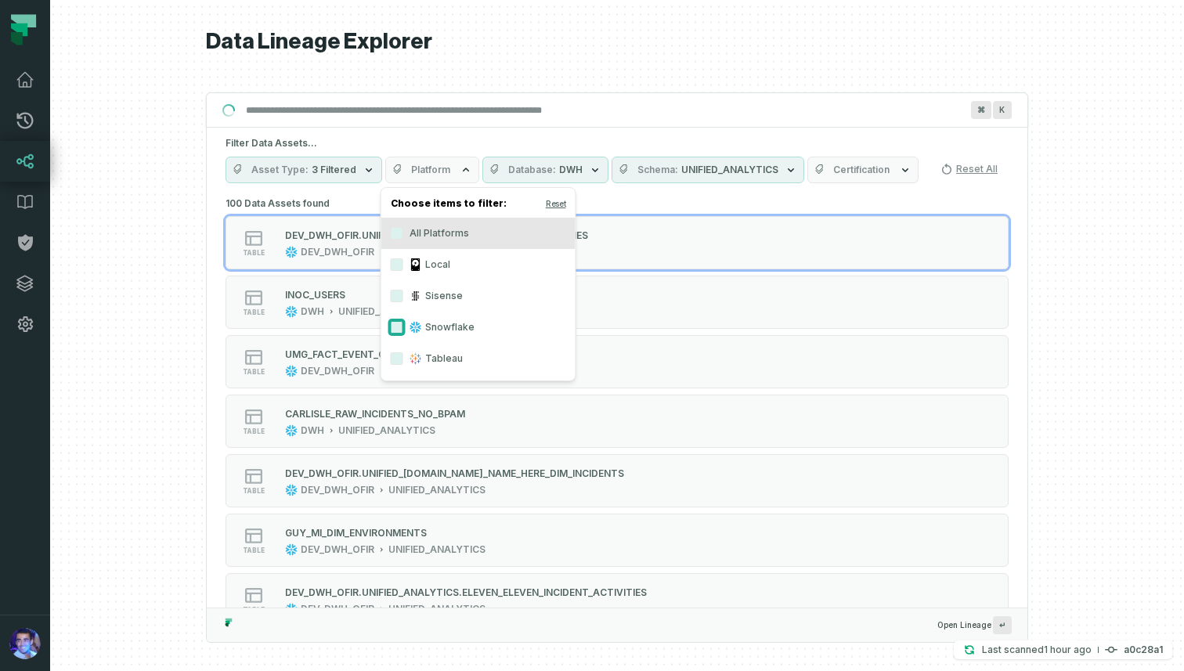
click at [400, 323] on button "Snowflake" at bounding box center [397, 327] width 13 height 13
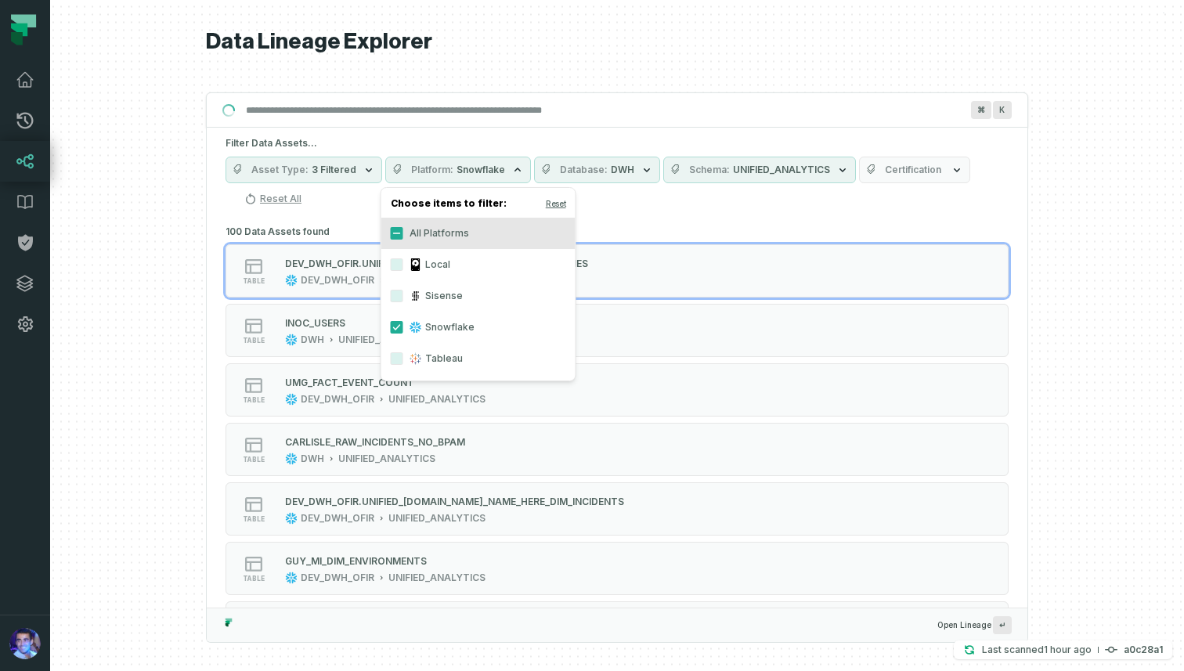
click at [431, 142] on h5 "Filter Data Assets..." at bounding box center [617, 143] width 783 height 13
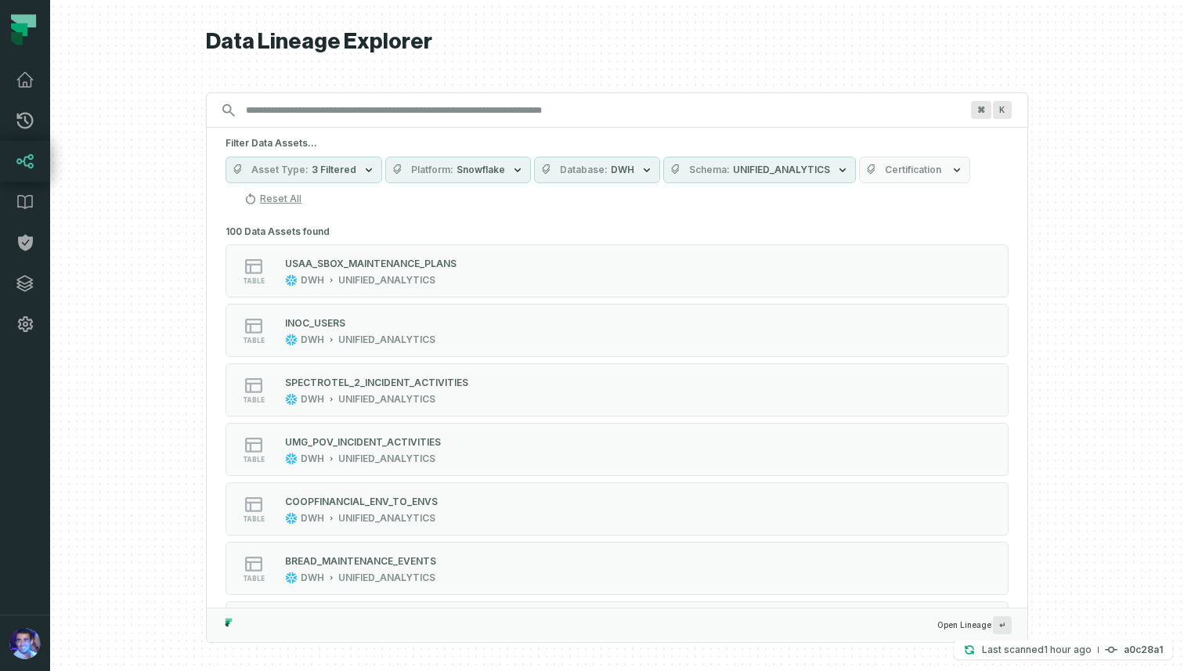
click at [344, 179] on button "Asset Type 3 Filtered" at bounding box center [304, 170] width 157 height 27
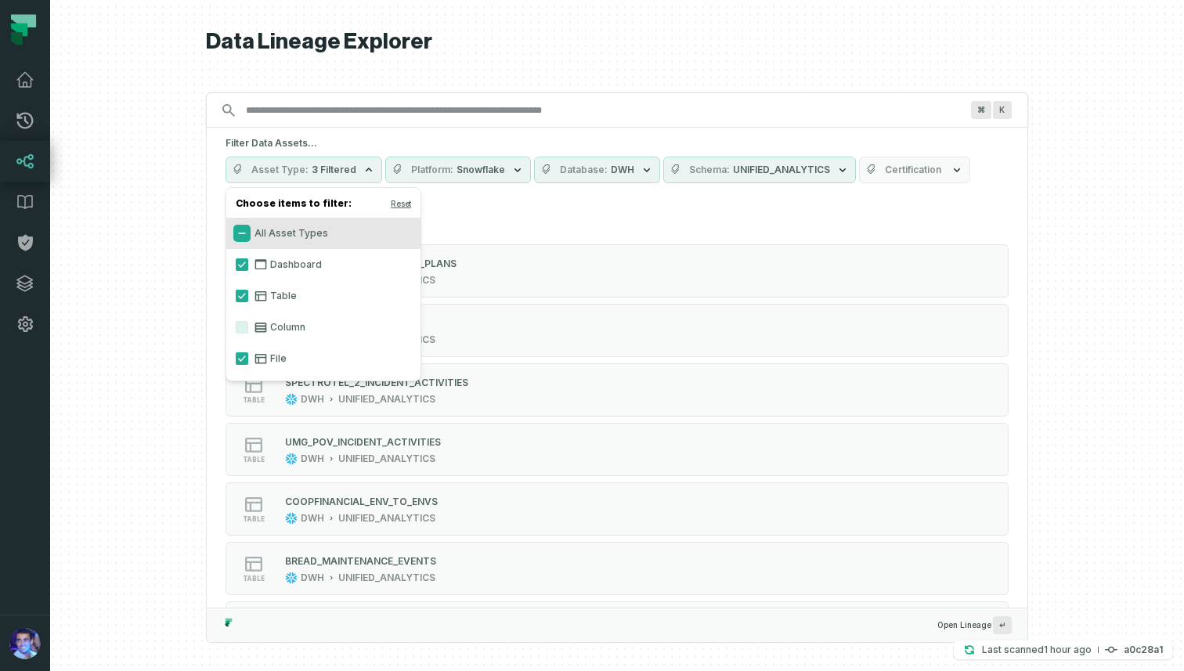
click at [240, 229] on button "All Asset Types" at bounding box center [242, 233] width 13 height 13
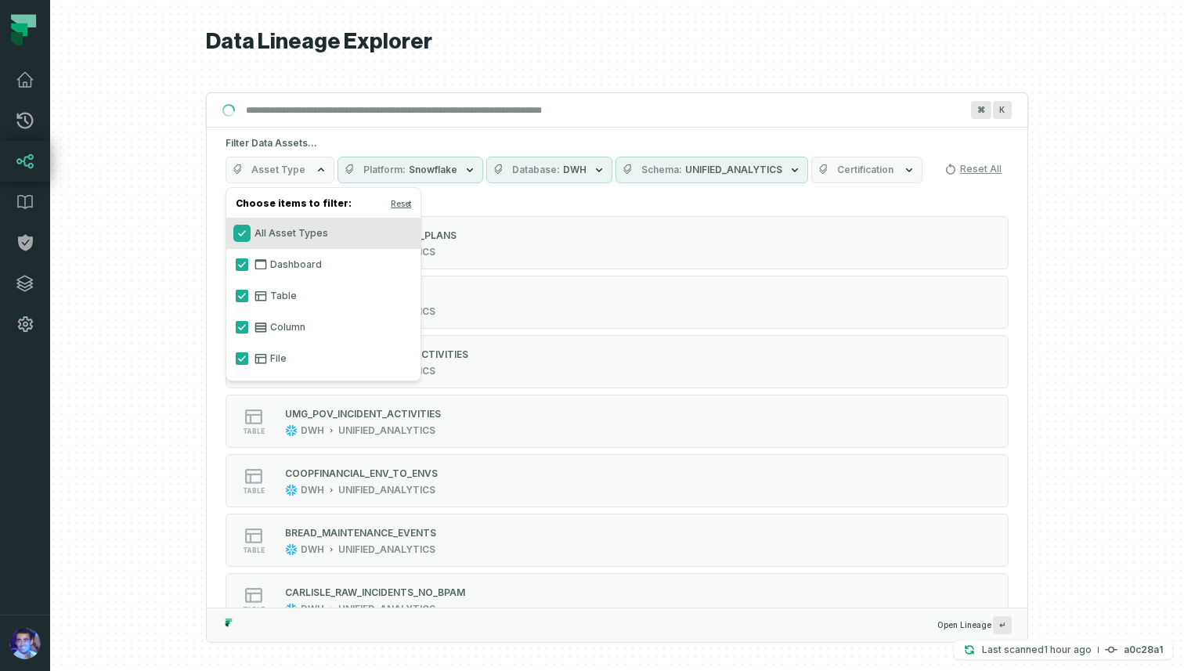
click at [242, 231] on button "All Asset Types" at bounding box center [242, 233] width 13 height 13
click at [242, 298] on button "Table" at bounding box center [242, 296] width 13 height 13
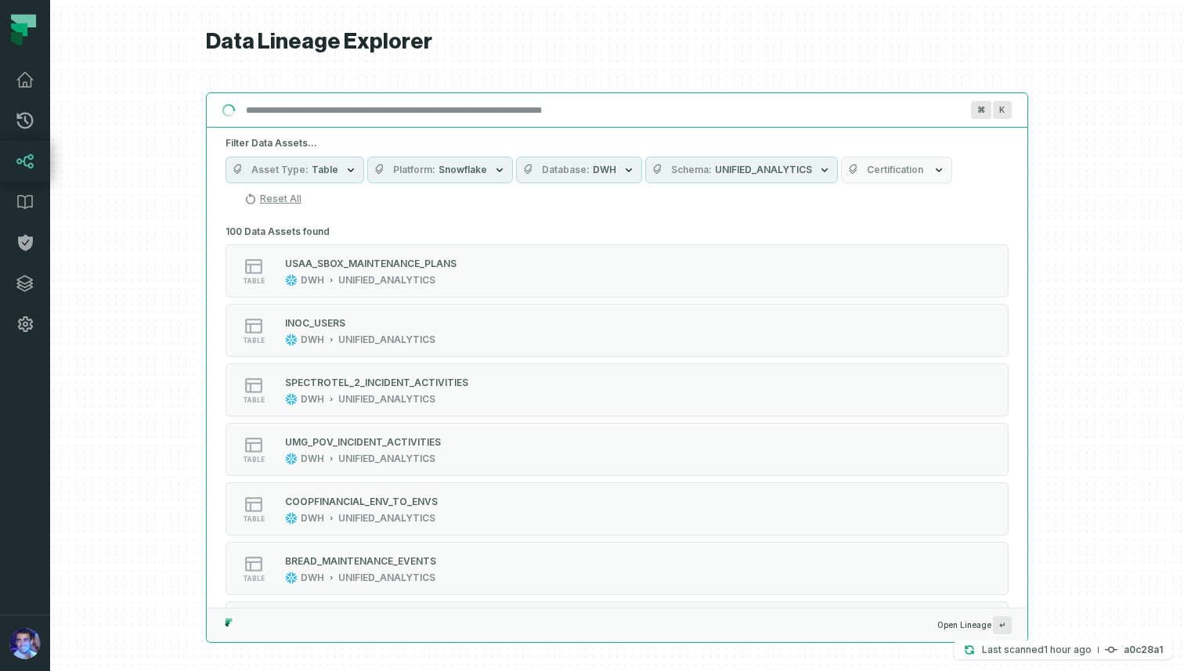
click at [436, 110] on input "Discovery Provider cmdk menu" at bounding box center [603, 110] width 733 height 25
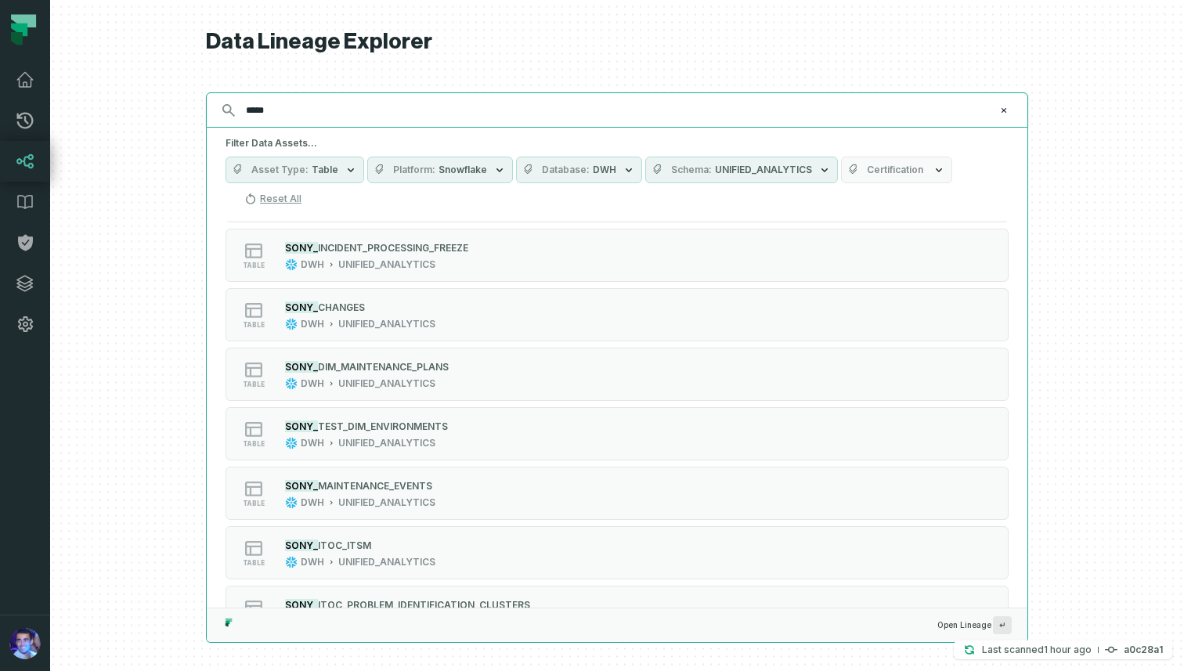
scroll to position [735, 0]
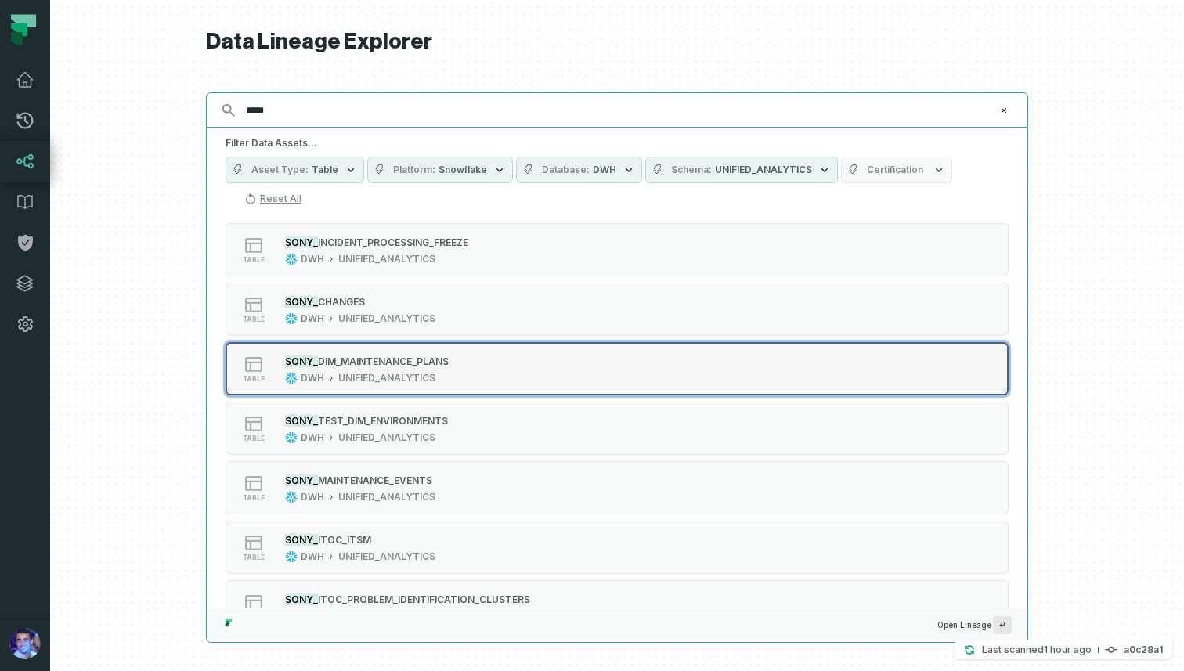
type input "*****"
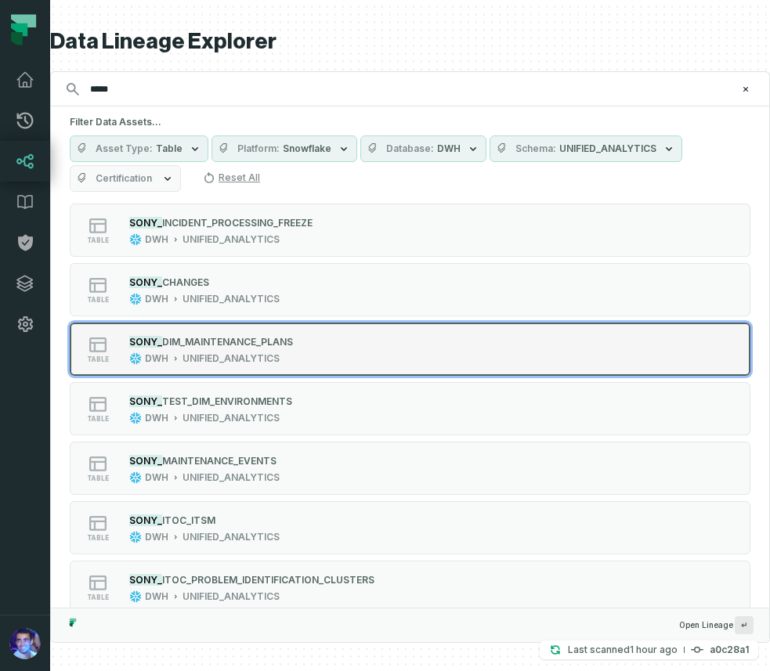
click at [439, 359] on div "table SONY_ DIM_MAINTENANCE_PLANS DWH UNIFIED_ANALYTICS" at bounding box center [269, 349] width 392 height 31
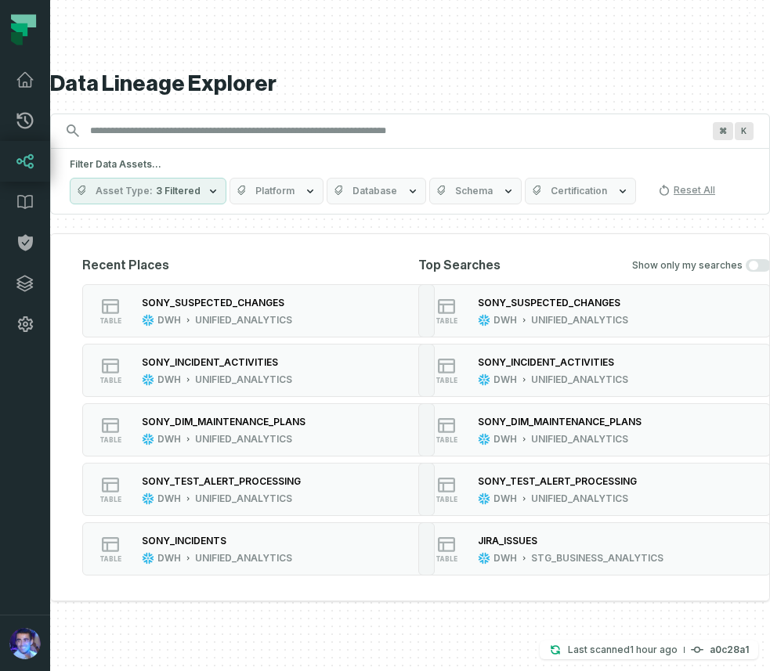
click at [219, 139] on input "Discovery Provider cmdk menu" at bounding box center [396, 130] width 630 height 25
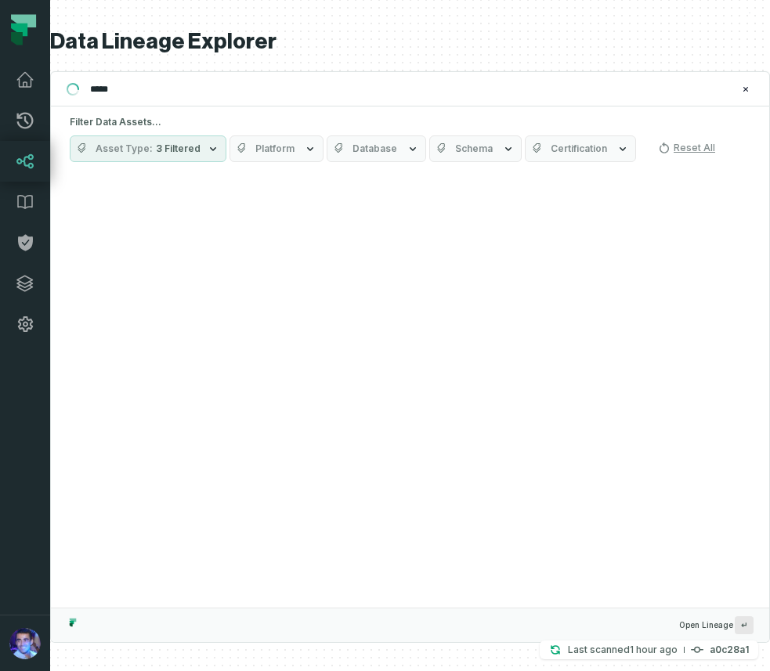
type input "*****"
click at [393, 145] on button "Database" at bounding box center [376, 148] width 99 height 27
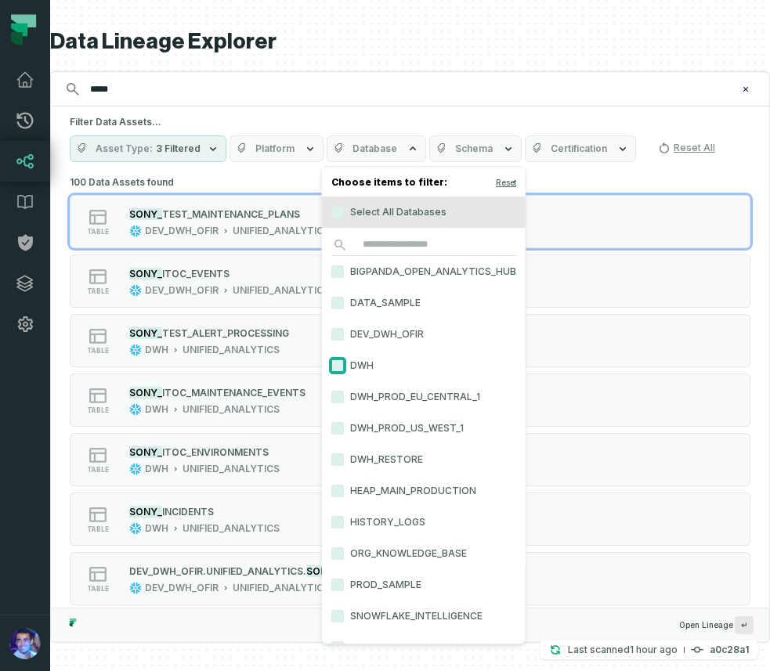
click at [338, 362] on button "DWH" at bounding box center [337, 365] width 13 height 13
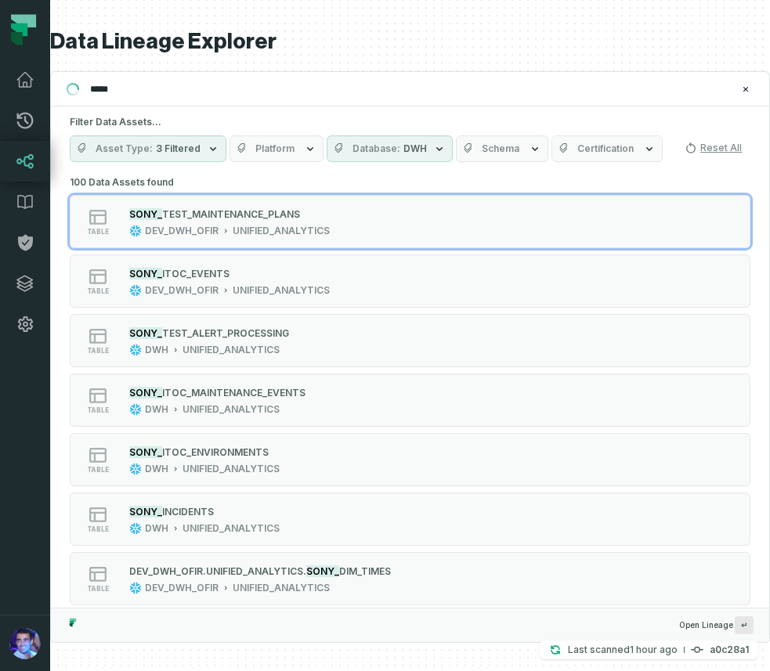
click at [419, 62] on div "Data Lineage Explorer Search for assets across the organization ***** ⌘ K Filte…" at bounding box center [410, 335] width 720 height 671
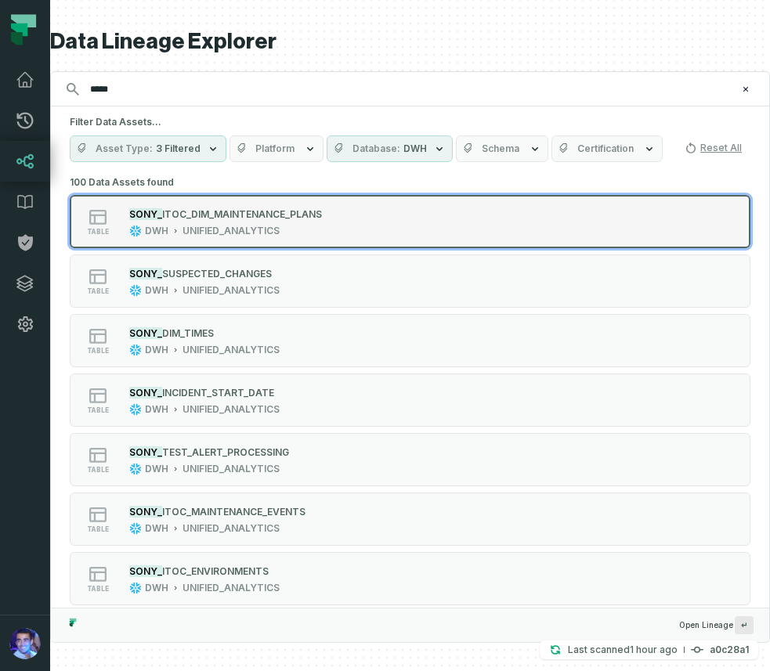
click at [424, 224] on div "table SONY_ ITOC_DIM_MAINTENANCE_PLANS DWH UNIFIED_ANALYTICS" at bounding box center [269, 221] width 392 height 31
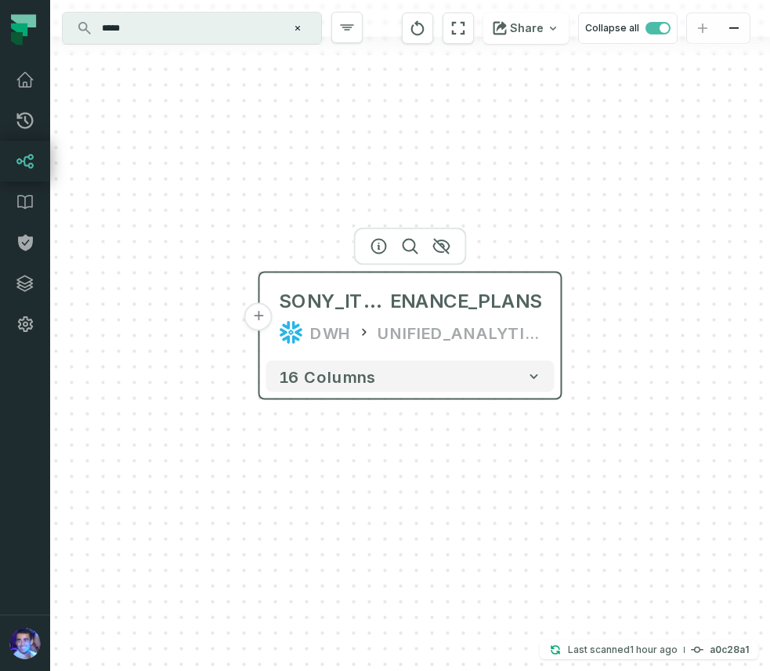
click at [270, 320] on button "+" at bounding box center [258, 317] width 28 height 28
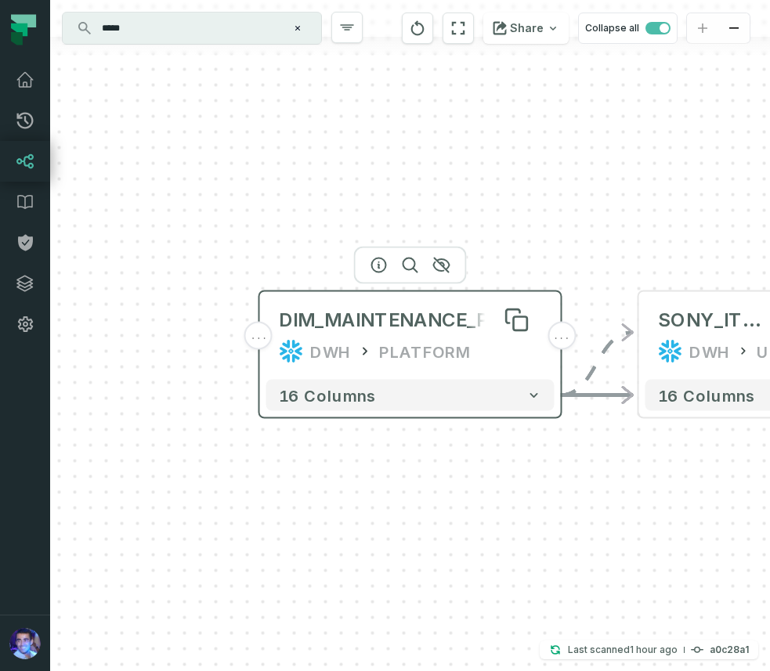
click at [346, 321] on div "DIM_MAINTENANCE_PLANS" at bounding box center [410, 320] width 262 height 25
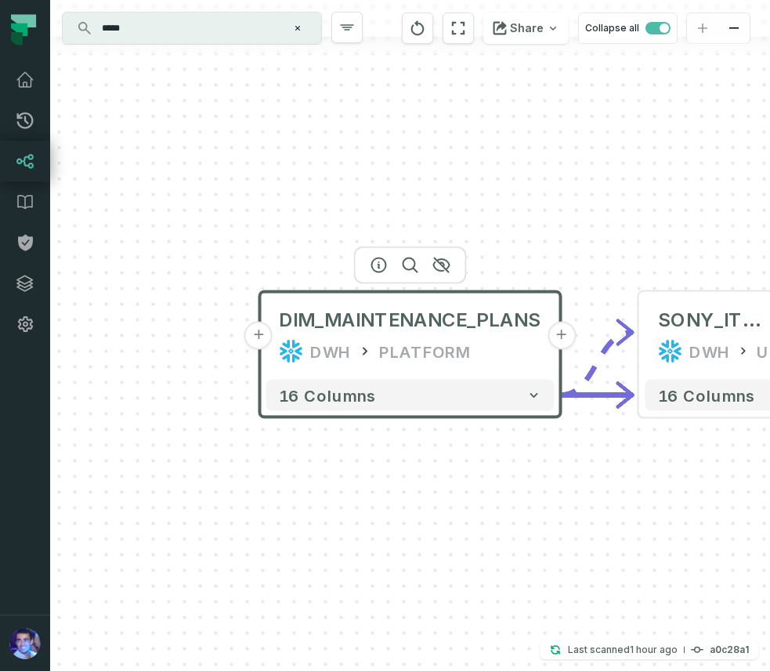
click at [272, 332] on button "+" at bounding box center [258, 336] width 28 height 28
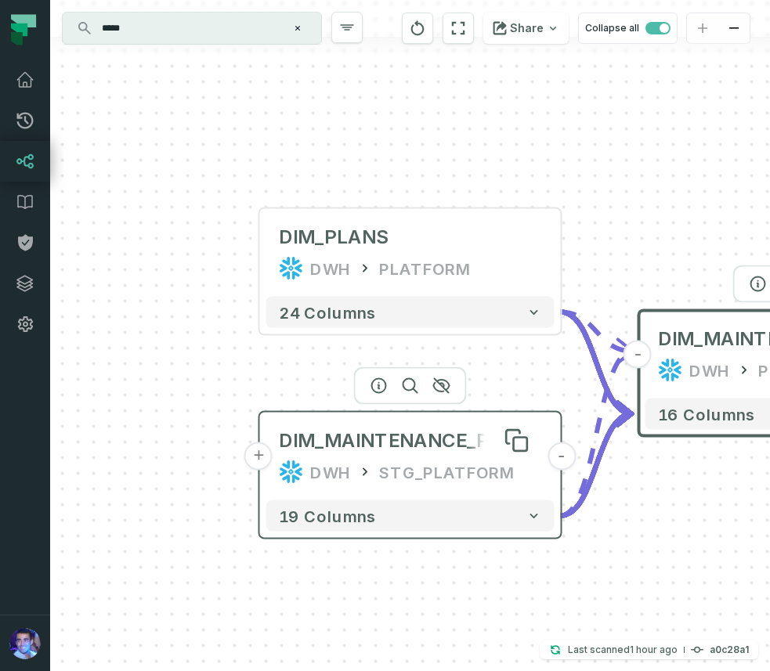
click at [472, 443] on div "DIM_MAINTENANCE_PLANS" at bounding box center [410, 440] width 262 height 25
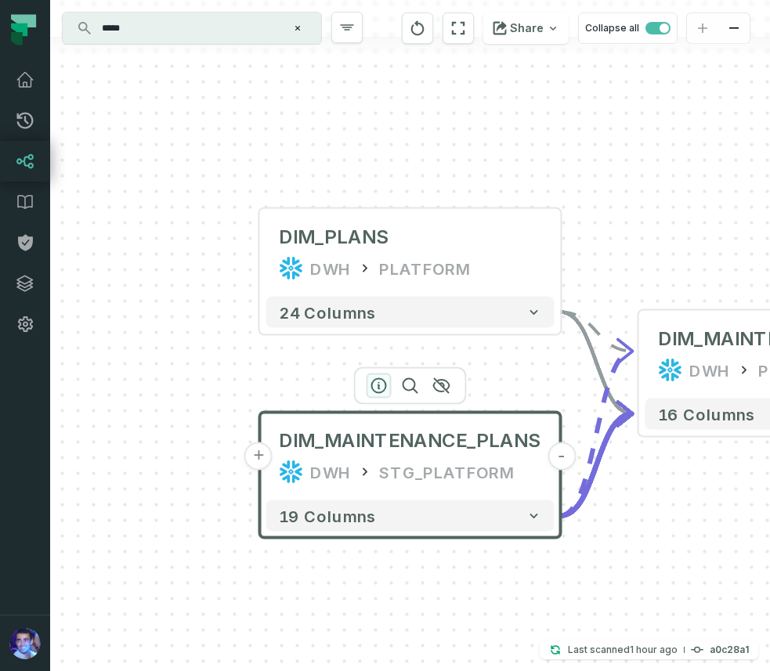
click at [379, 386] on icon "button" at bounding box center [379, 386] width 14 height 14
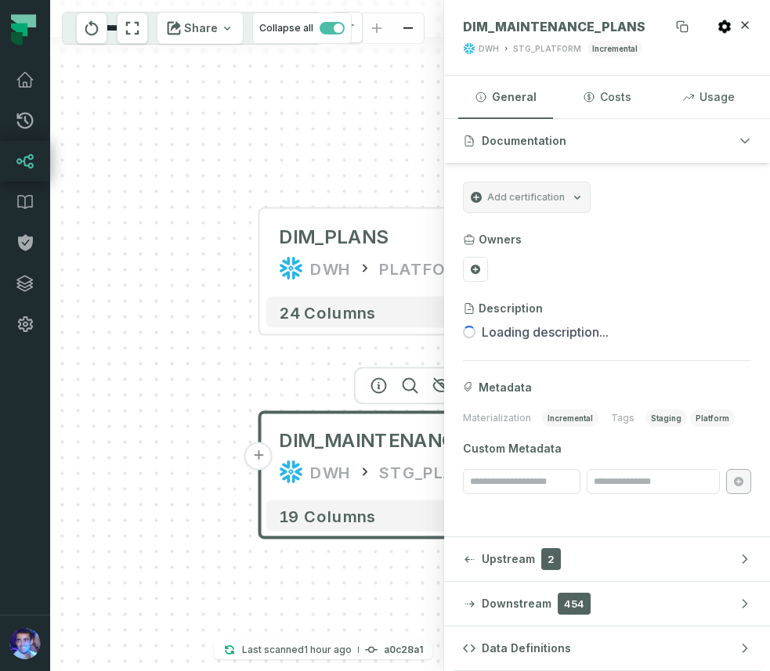
click at [556, 25] on span "DIM_MAINTENANCE_PLANS" at bounding box center [554, 27] width 182 height 16
copy span "DIM_MAINTENANCE_PLANS"
click at [292, 362] on div "+ DIM_PLANS DWH PLATFORM + 24 columns + DIM_MAINTENANCE_PLANS DWH STG_PLATFORM …" at bounding box center [247, 335] width 394 height 671
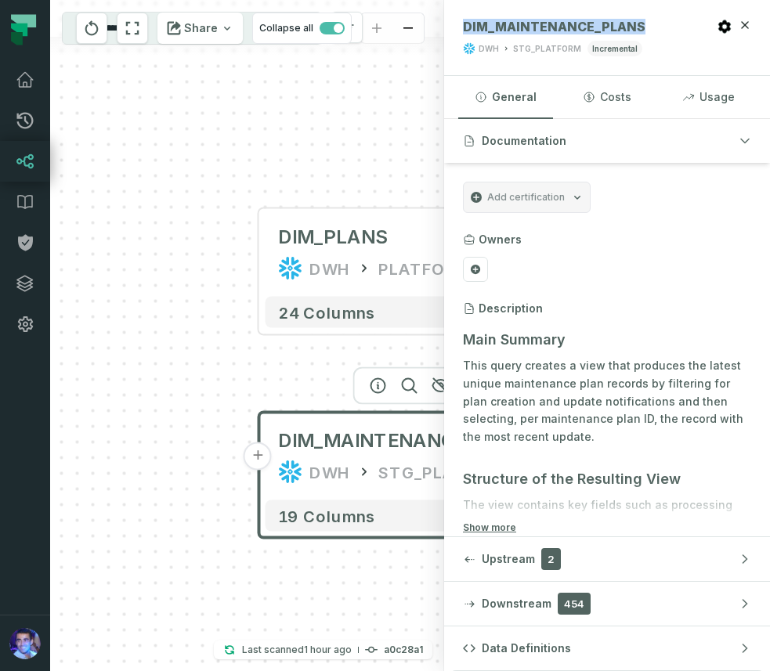
click at [311, 202] on div "+ DIM_PLANS DWH PLATFORM + 24 columns + DIM_MAINTENANCE_PLANS DWH STG_PLATFORM …" at bounding box center [247, 335] width 394 height 671
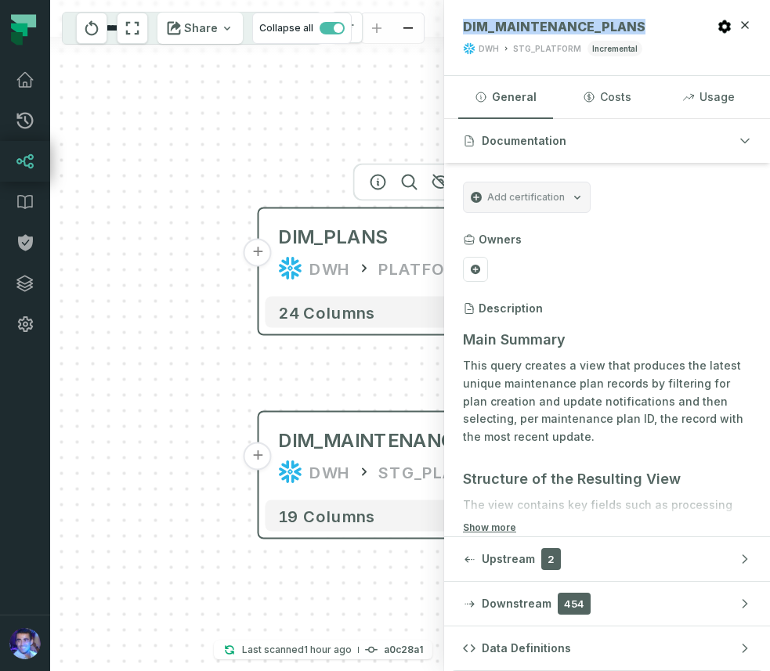
click at [314, 240] on div "DIM_PLANS" at bounding box center [333, 237] width 110 height 25
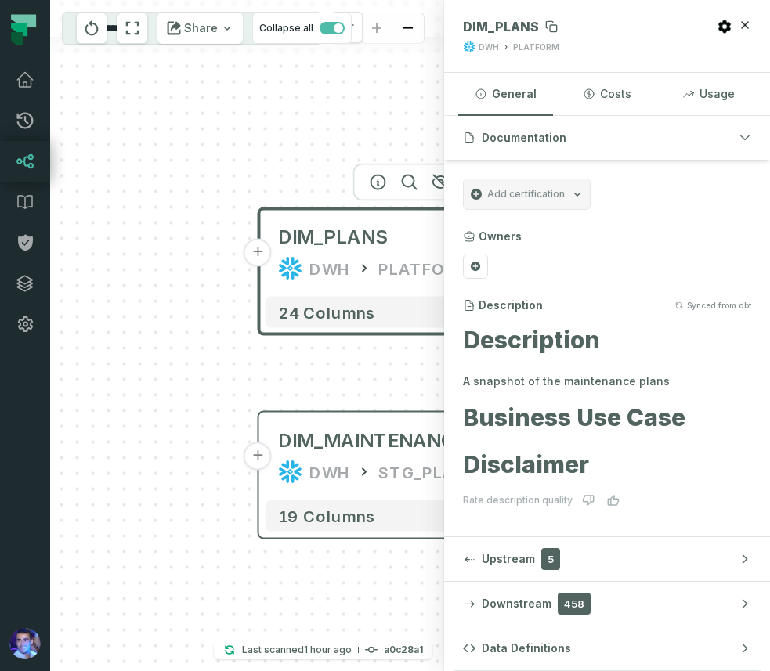
click at [496, 28] on span "DIM_PLANS" at bounding box center [501, 27] width 76 height 16
copy span "DIM_PLANS"
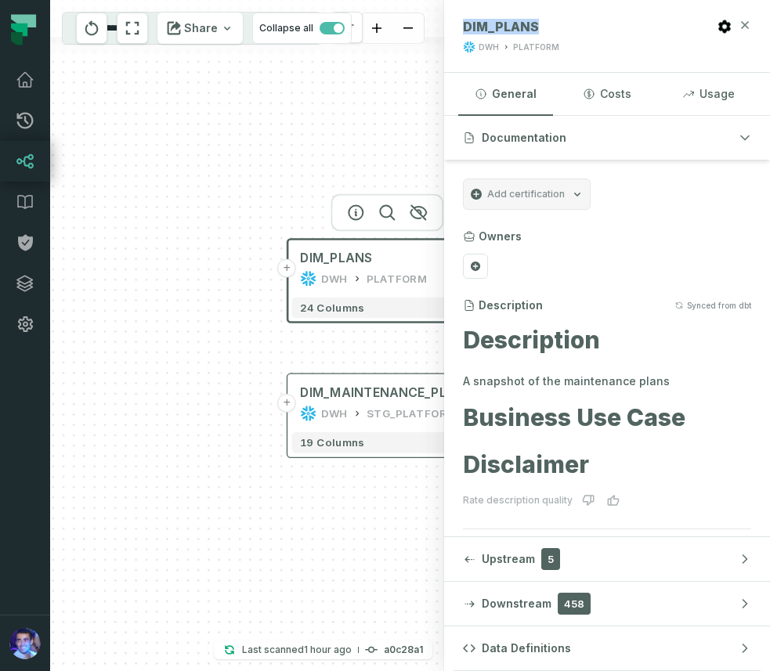
click at [746, 25] on icon "button" at bounding box center [745, 24] width 7 height 7
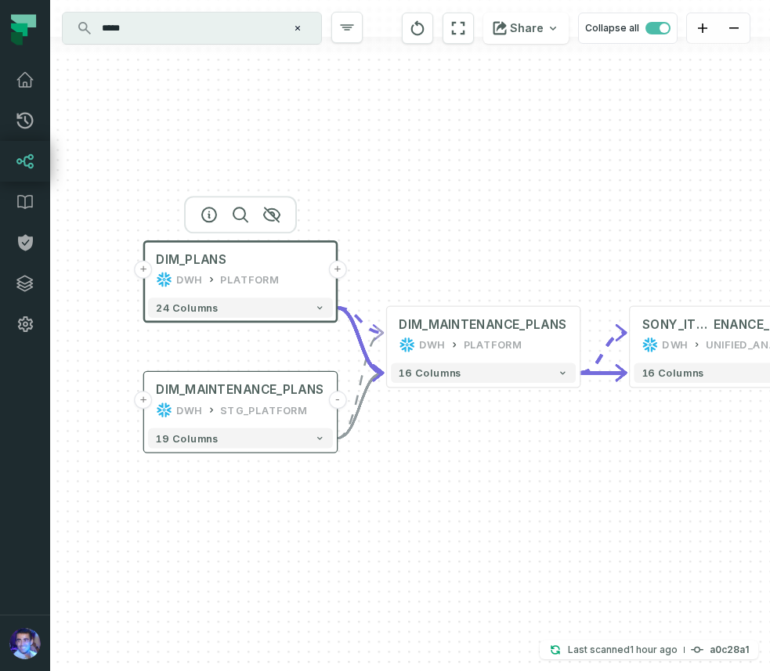
drag, startPoint x: 678, startPoint y: 216, endPoint x: 504, endPoint y: 213, distance: 173.9
click at [504, 213] on div "+ DIM_PLANS DWH PLATFORM + 24 columns + DIM_MAINTENANCE_PLANS DWH STG_PLATFORM …" at bounding box center [410, 335] width 720 height 671
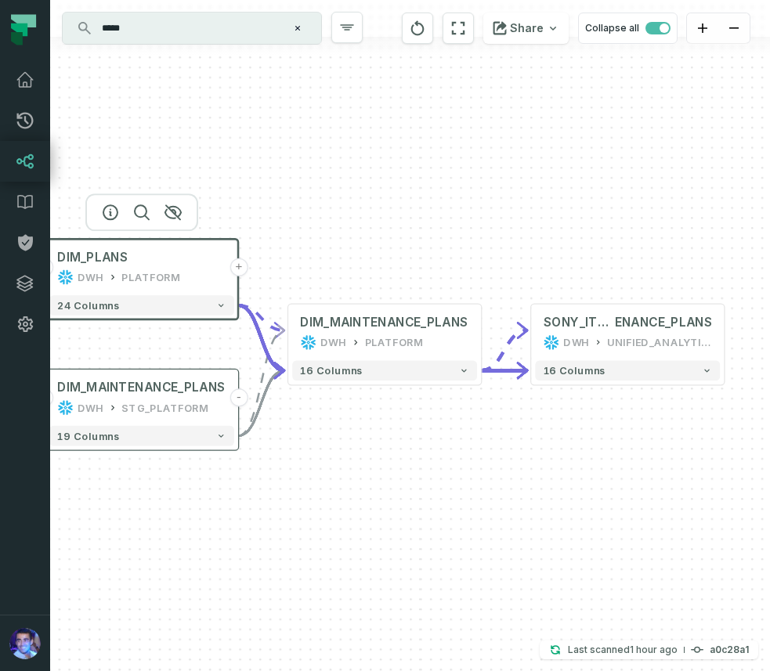
drag, startPoint x: 573, startPoint y: 217, endPoint x: 419, endPoint y: 217, distance: 153.5
click at [419, 217] on div "+ DIM_PLANS DWH PLATFORM + 24 columns + DIM_MAINTENANCE_PLANS DWH STG_PLATFORM …" at bounding box center [410, 335] width 720 height 671
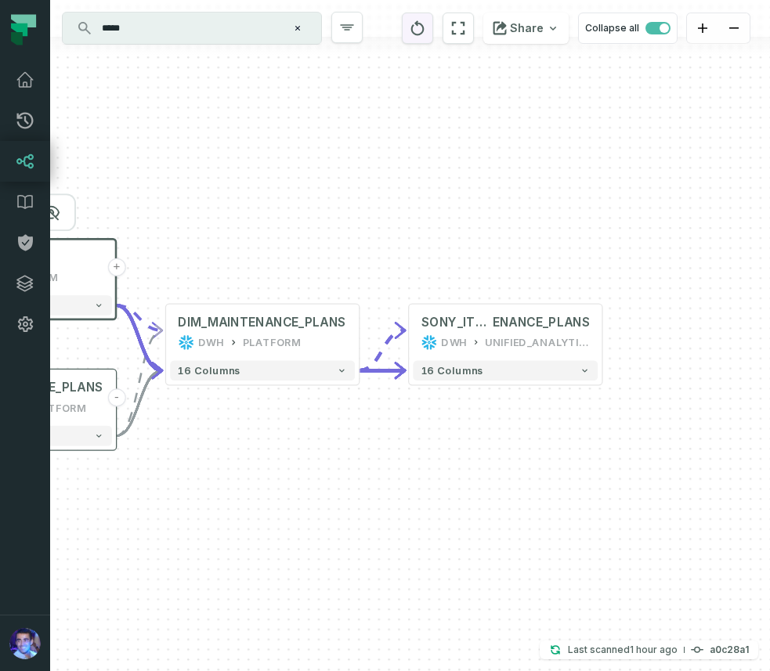
click at [416, 25] on icon "reset" at bounding box center [417, 28] width 17 height 19
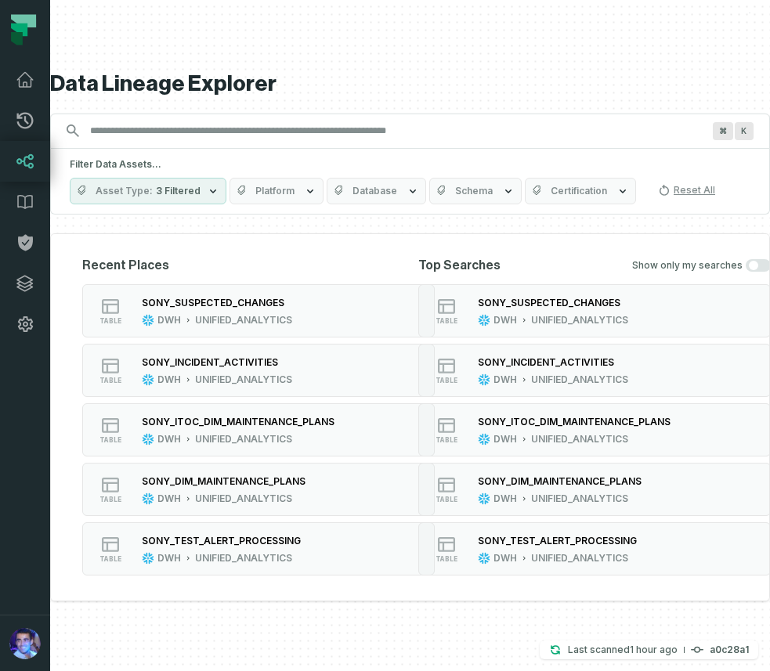
click at [204, 124] on input "Discovery Provider cmdk menu" at bounding box center [396, 130] width 630 height 25
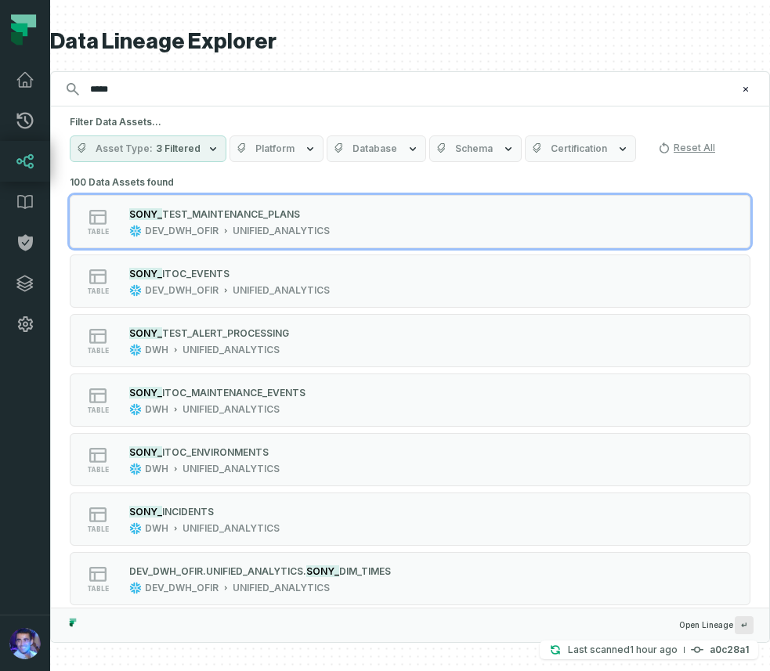
type input "*****"
click at [352, 143] on span "Database" at bounding box center [374, 149] width 45 height 13
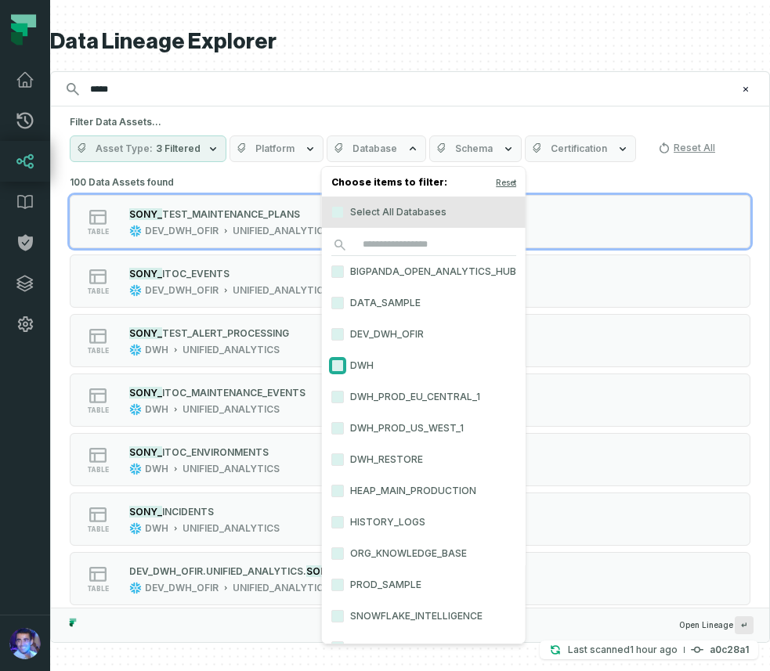
click at [337, 363] on button "DWH" at bounding box center [337, 365] width 13 height 13
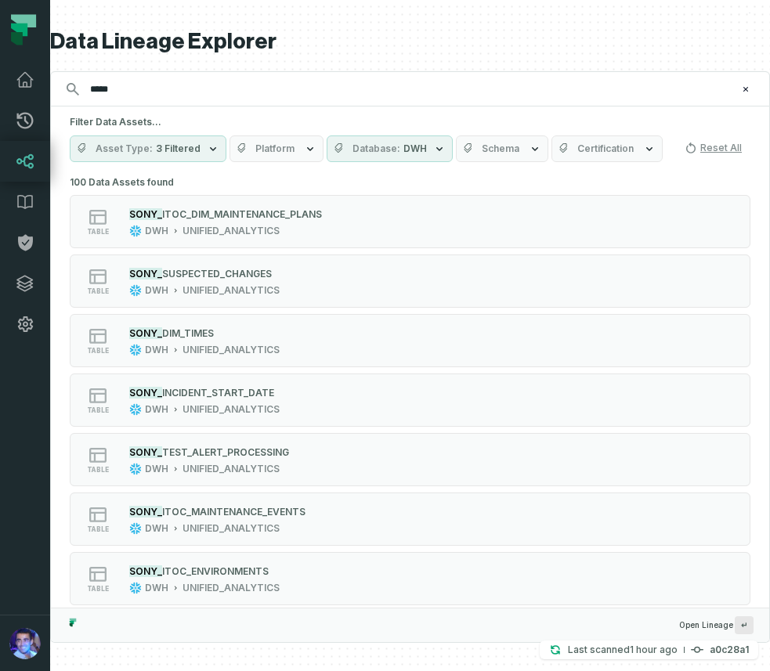
click at [401, 48] on h1 "Data Lineage Explorer" at bounding box center [410, 41] width 720 height 27
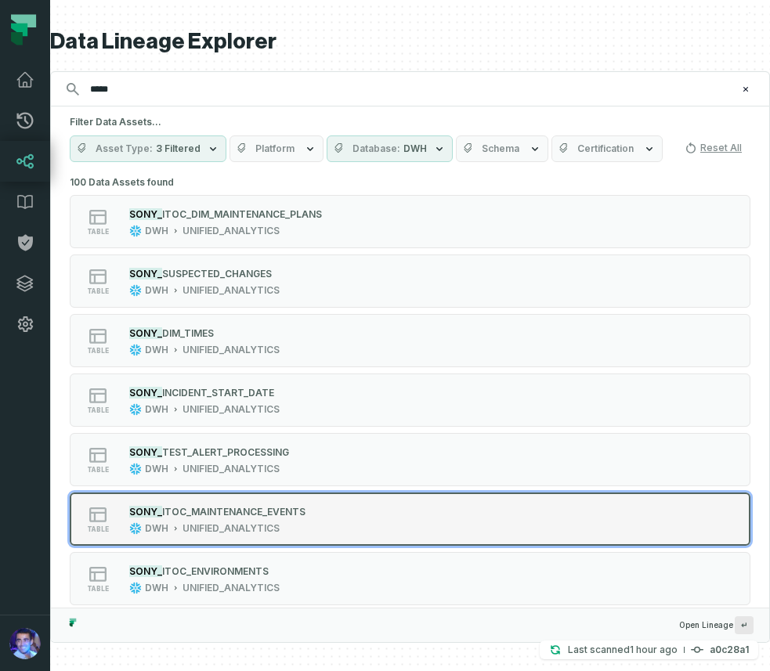
click at [370, 511] on div "table SONY_ ITOC_MAINTENANCE_EVENTS DWH UNIFIED_ANALYTICS" at bounding box center [269, 519] width 392 height 31
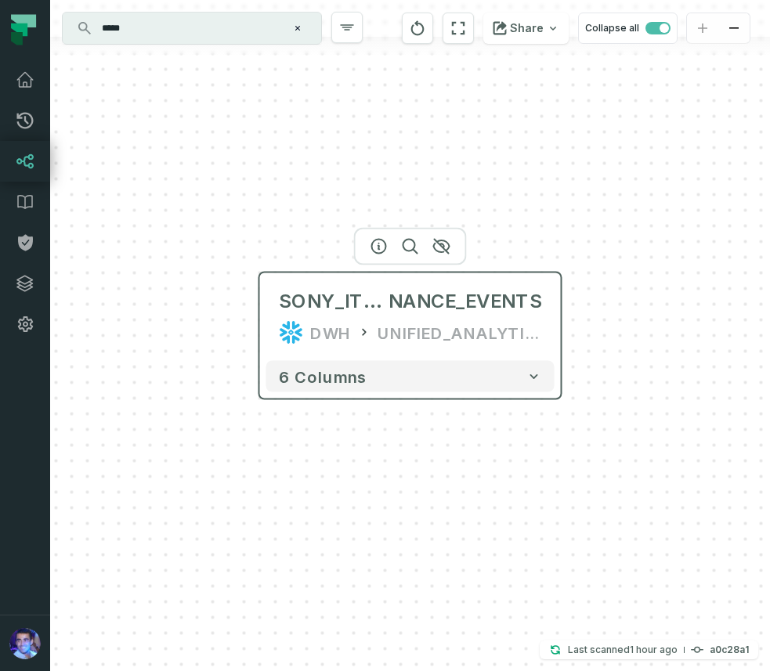
click at [284, 320] on icon at bounding box center [291, 332] width 25 height 25
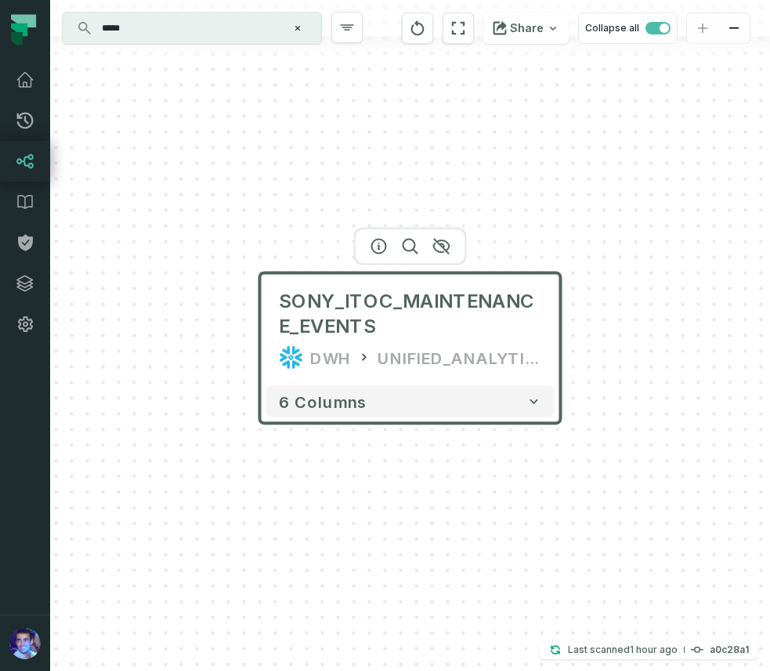
click at [333, 273] on header "SONY_ITOC_MAINTENANCE_EVENTS DWH UNIFIED_ANALYTICS" at bounding box center [410, 326] width 301 height 107
click at [429, 340] on div "SONY_ITOC_MAINTENANCE_EVENTS DWH UNIFIED_ANALYTICS" at bounding box center [410, 330] width 288 height 100
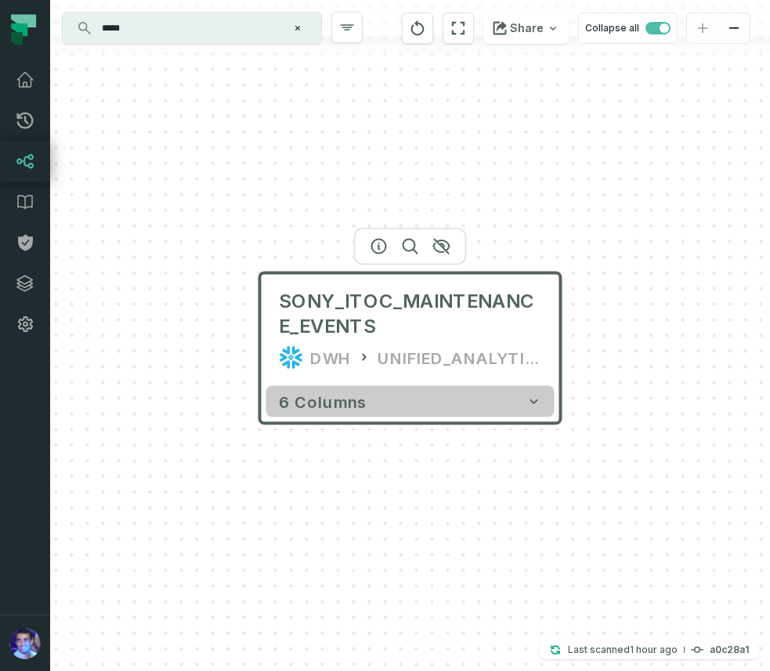
click at [338, 405] on span "6 columns" at bounding box center [323, 401] width 88 height 19
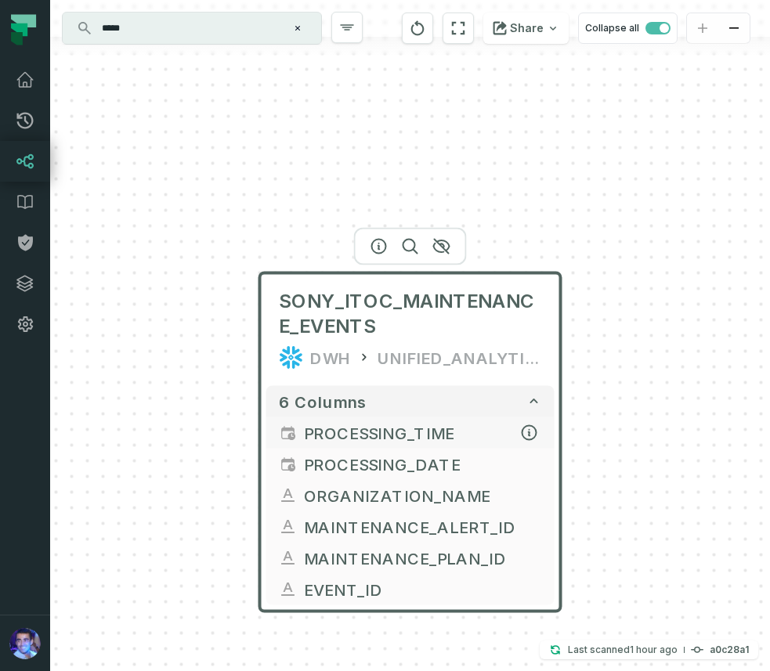
click at [294, 434] on icon "button" at bounding box center [292, 437] width 8 height 8
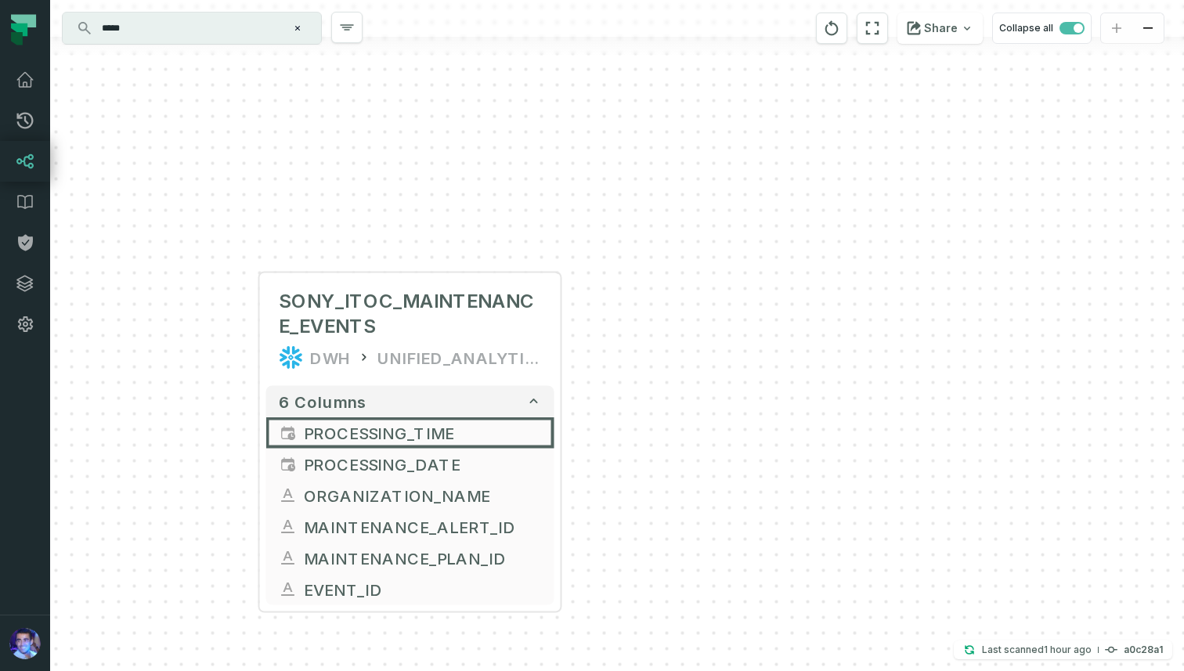
click at [620, 278] on div "SONY_ITOC_MAINTENANCE_EVENTS DWH UNIFIED_ANALYTICS 6 columns PROCESSING_TIME PR…" at bounding box center [617, 335] width 1134 height 671
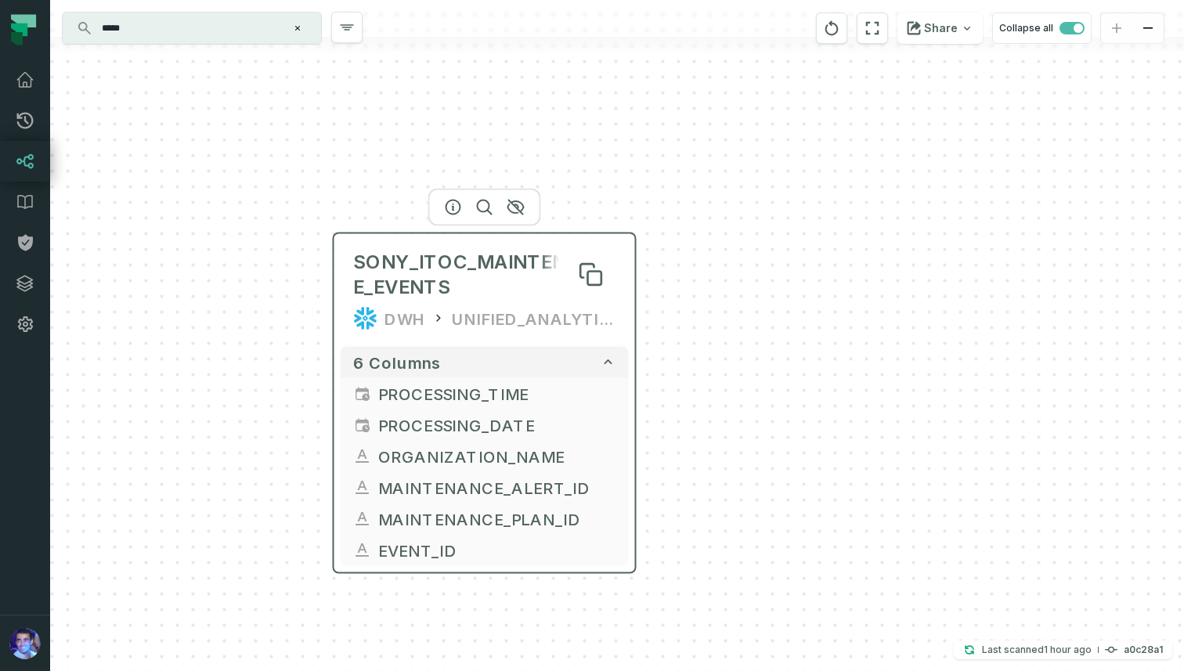
drag, startPoint x: 466, startPoint y: 317, endPoint x: 704, endPoint y: 211, distance: 260.8
click at [616, 250] on span "SONY_ITOC_MAINTENANCE_EVENTS" at bounding box center [484, 275] width 263 height 50
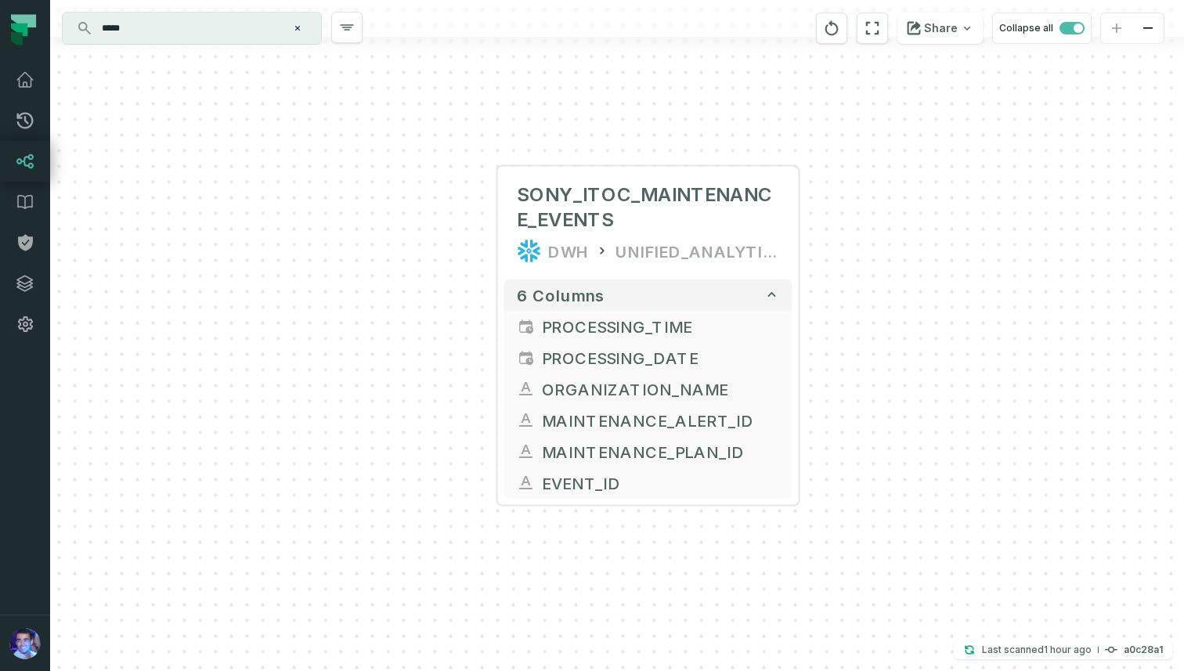
click at [475, 283] on div "SONY_ITOC_MAINTENANCE_EVENTS DWH UNIFIED_ANALYTICS 6 columns PROCESSING_TIME PR…" at bounding box center [617, 335] width 1134 height 671
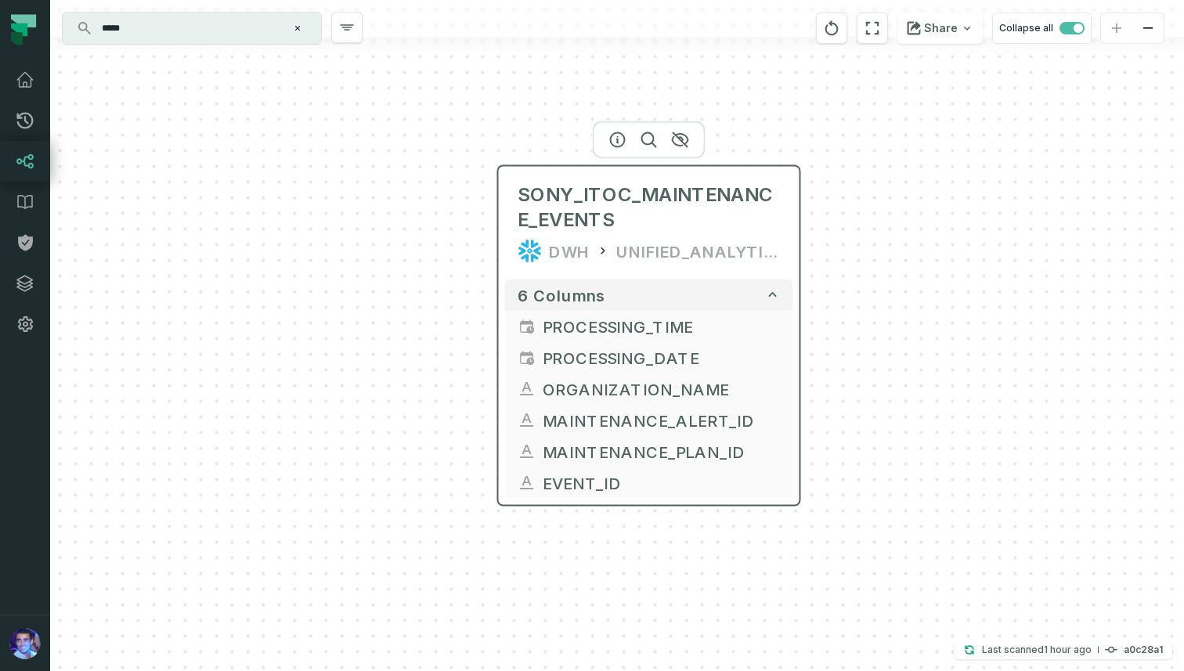
click at [547, 256] on div "DWH UNIFIED_ANALYTICS" at bounding box center [649, 251] width 263 height 25
click at [660, 252] on div "UNIFIED_ANALYTICS" at bounding box center [698, 251] width 164 height 25
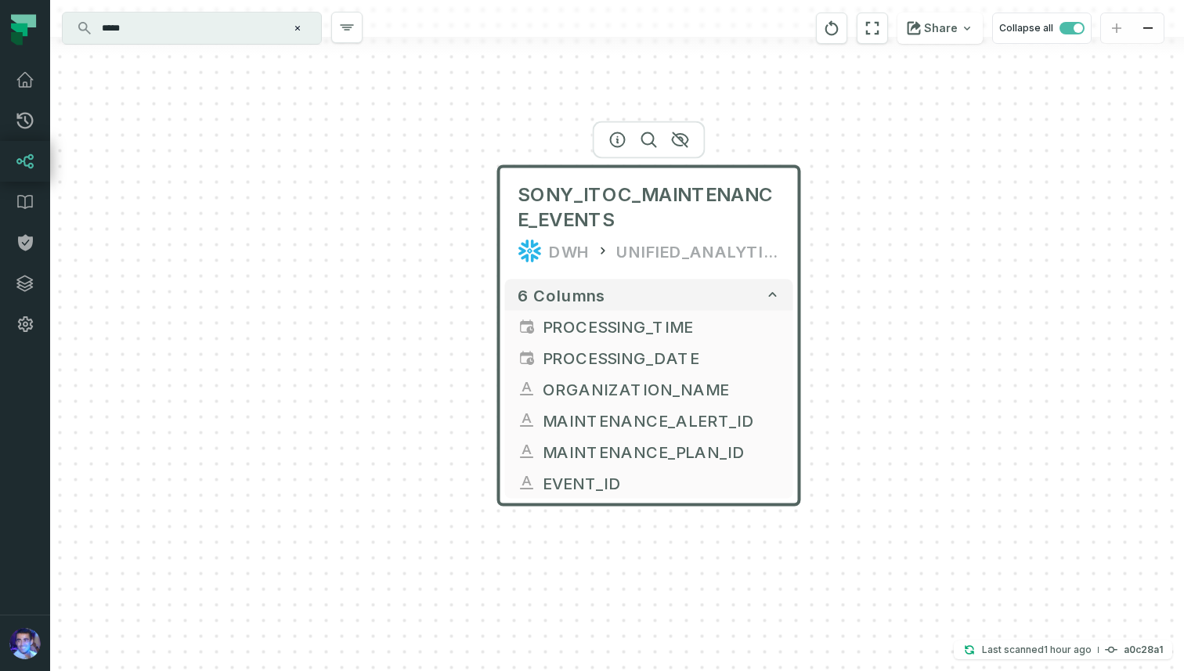
click at [626, 179] on div "SONY_ITOC_MAINTENANCE_EVENTS DWH UNIFIED_ANALYTICS" at bounding box center [649, 223] width 288 height 100
click at [300, 31] on icon "Clear search query" at bounding box center [297, 27] width 9 height 9
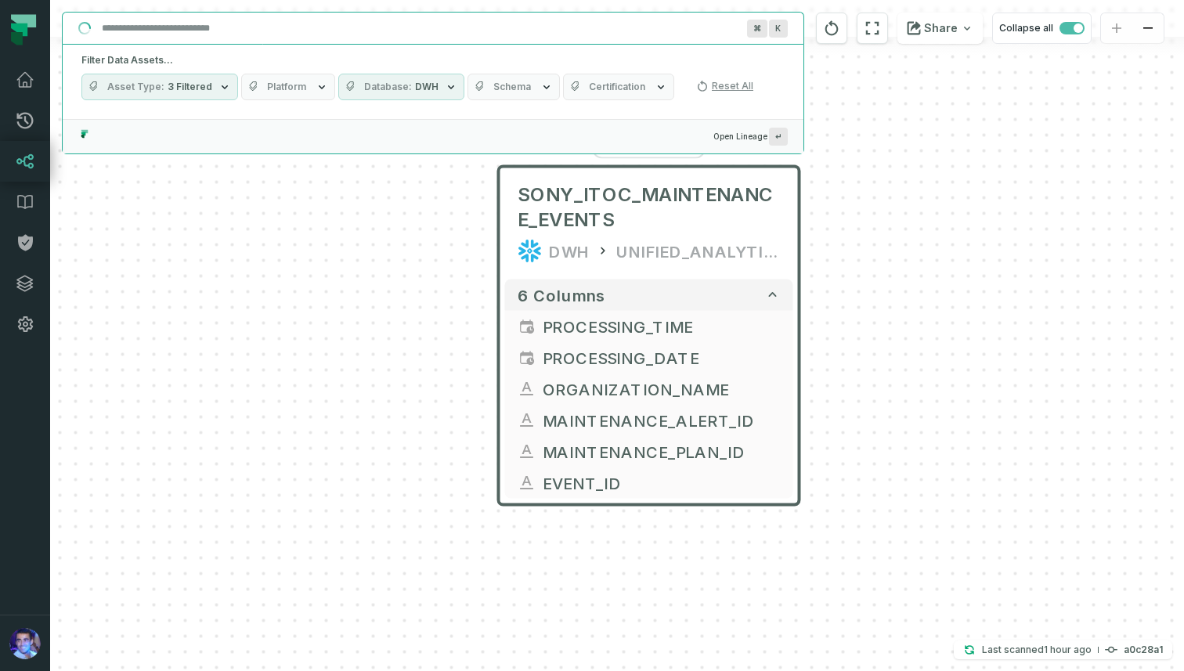
click at [222, 26] on input "Discovery Provider cmdk menu" at bounding box center [418, 28] width 653 height 25
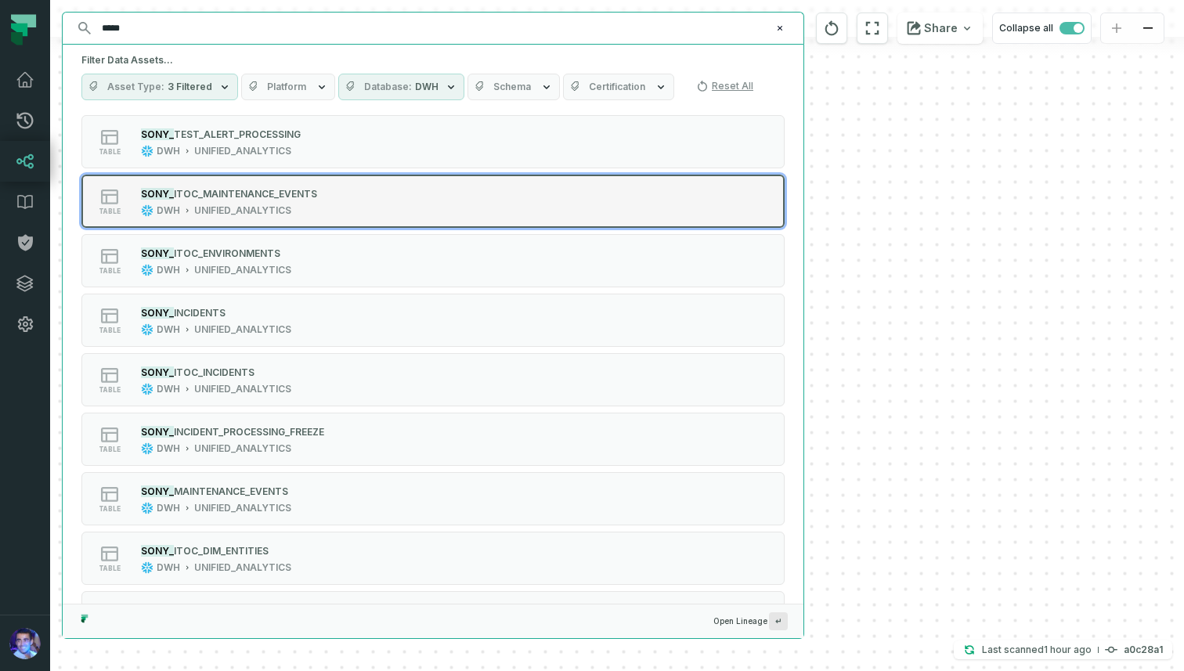
scroll to position [260, 0]
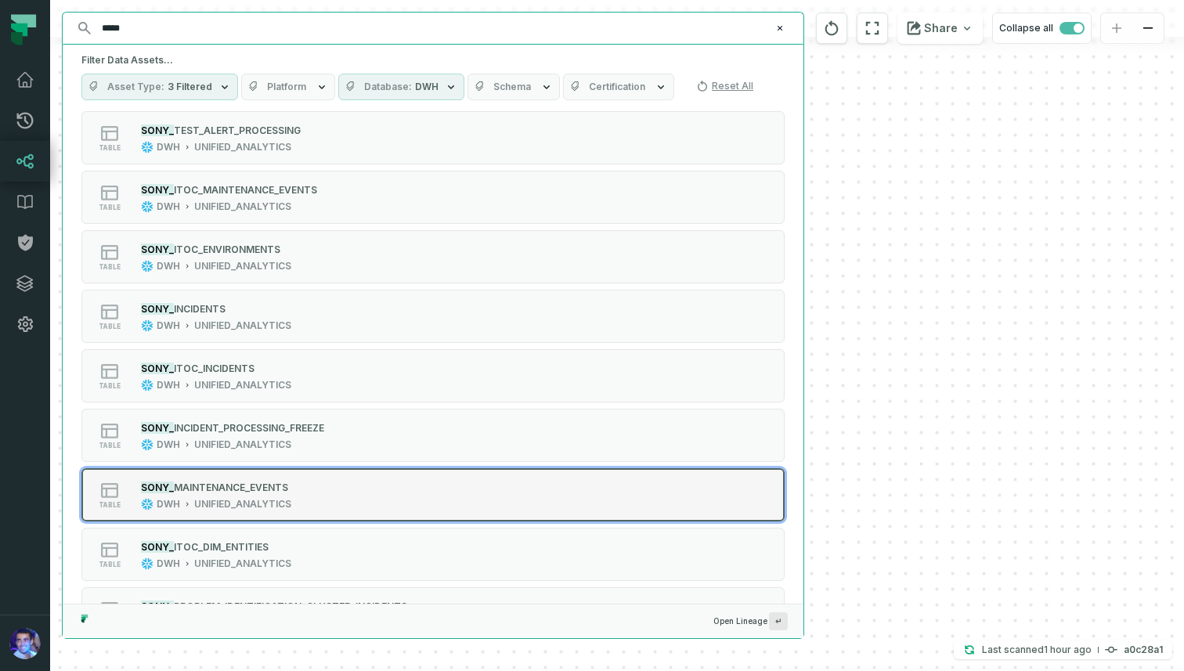
type input "*****"
click at [388, 489] on div "table SONY_ MAINTENANCE_EVENTS DWH UNIFIED_ANALYTICS" at bounding box center [281, 494] width 392 height 31
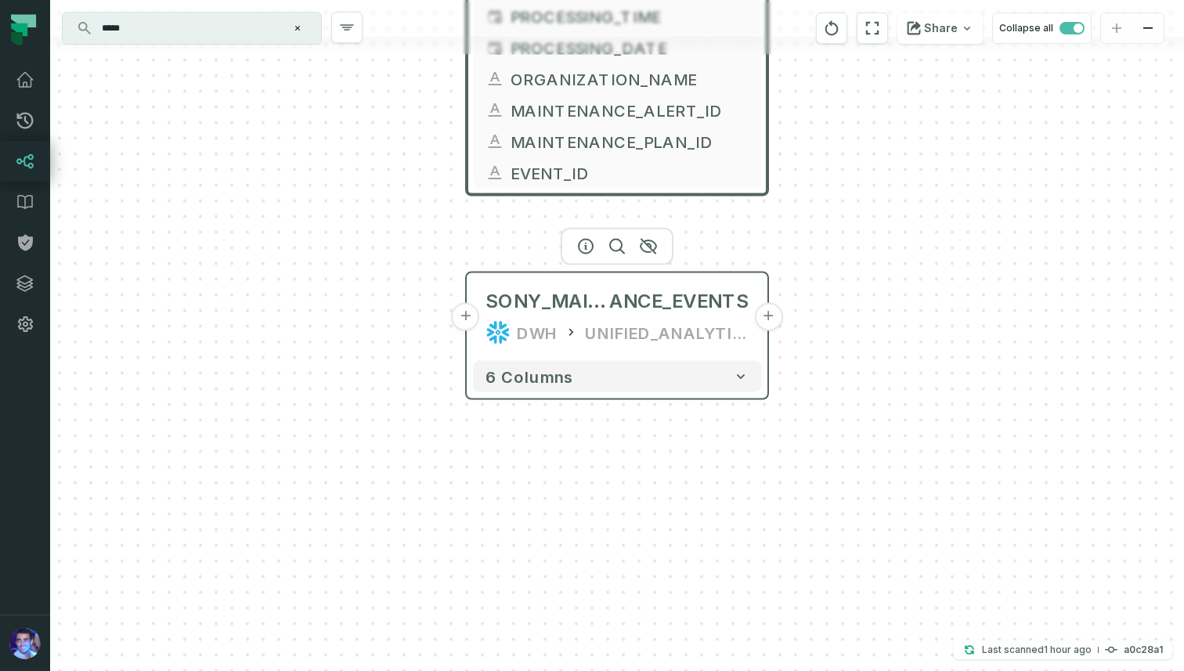
click at [460, 313] on button "+" at bounding box center [466, 317] width 28 height 28
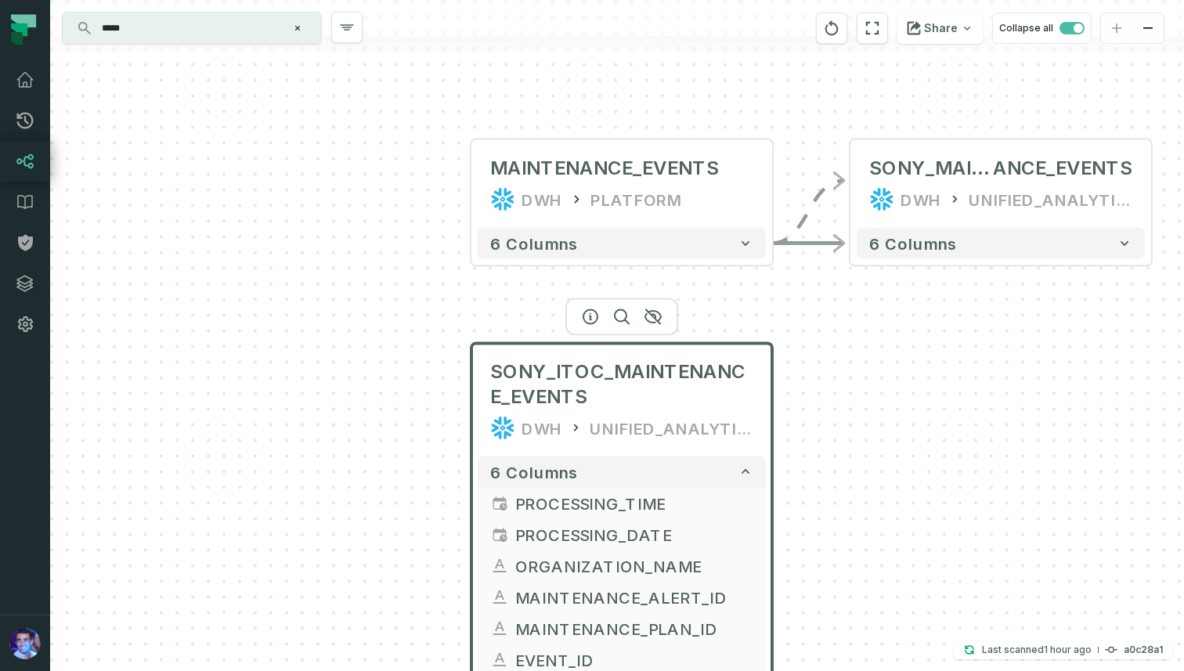
drag, startPoint x: 416, startPoint y: 367, endPoint x: 421, endPoint y: 218, distance: 149.7
click at [421, 215] on div "+ MAINTENANCE_EVENTS DWH PLATFORM + 6 columns SONY_ITOC_MAINTENANCE_EVENTS DWH …" at bounding box center [617, 335] width 1134 height 671
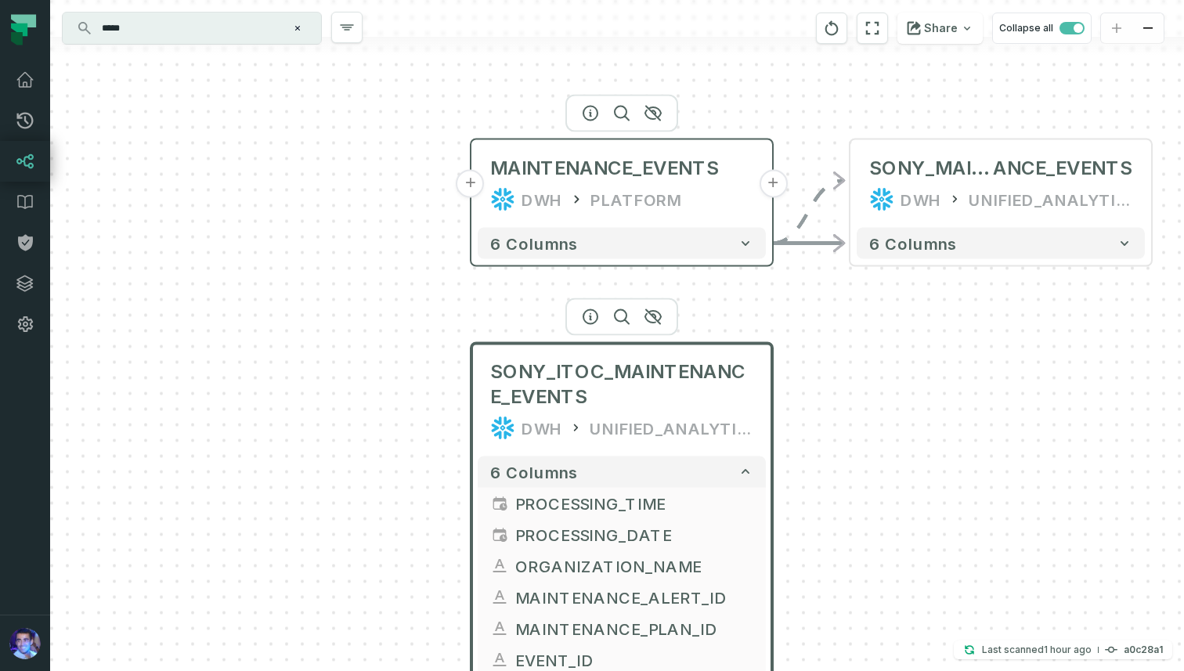
click at [470, 181] on button "+" at bounding box center [471, 184] width 28 height 28
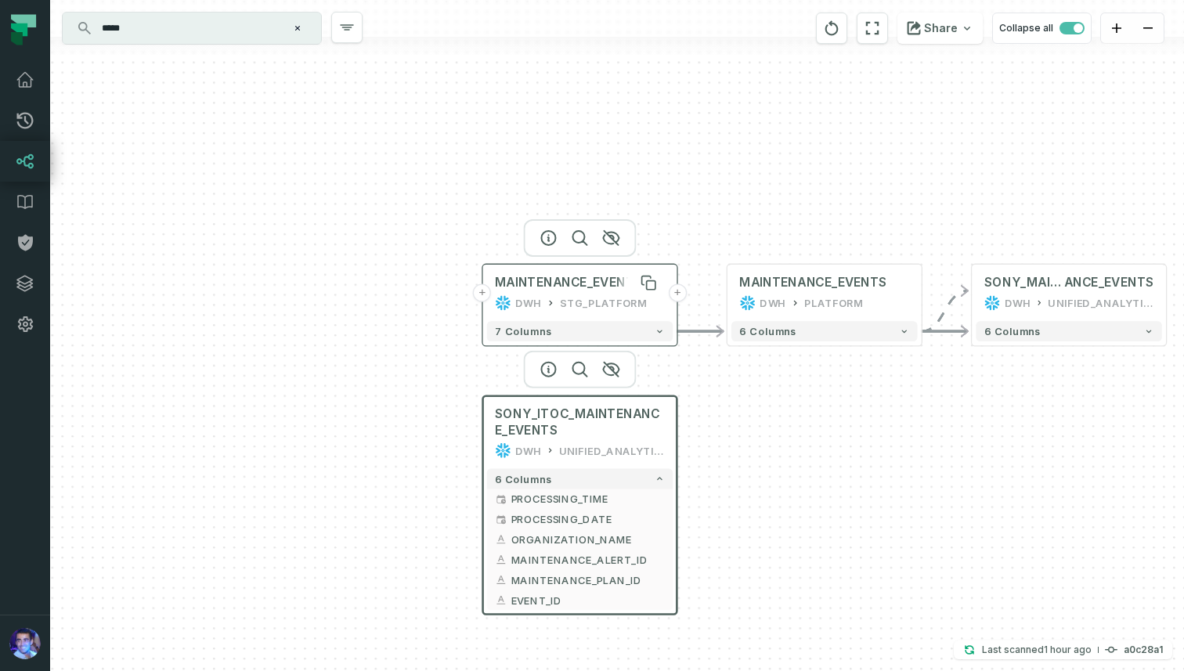
click at [569, 287] on div "MAINTENANCE_EVENTS" at bounding box center [568, 283] width 147 height 16
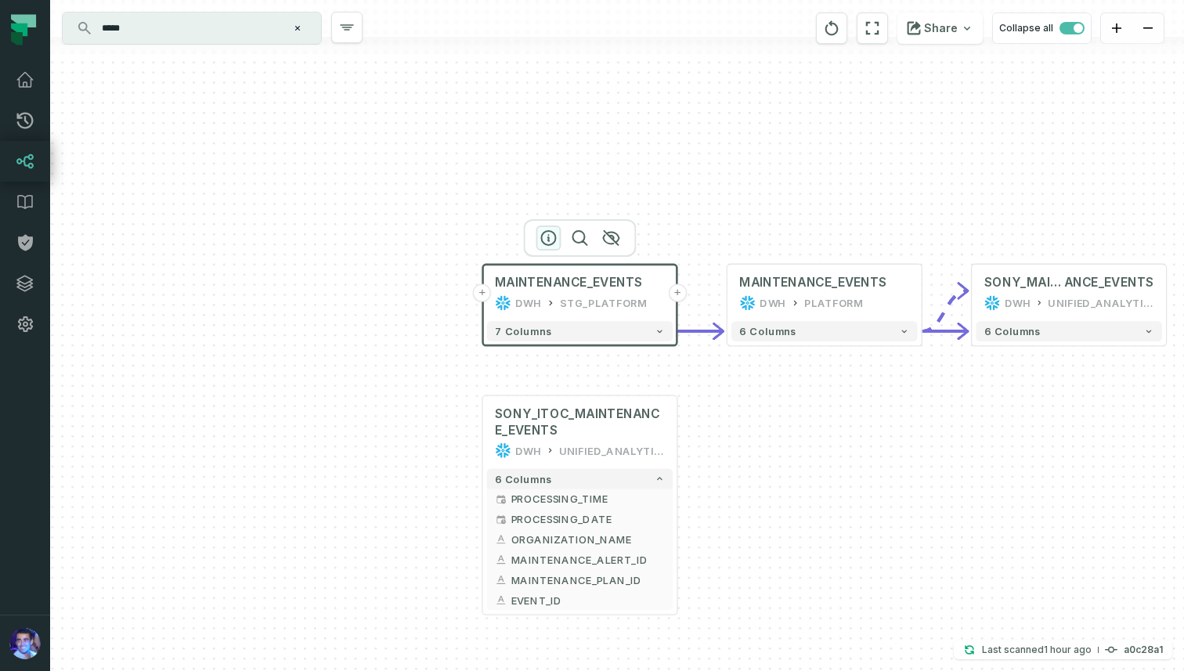
click at [549, 237] on icon "button" at bounding box center [548, 238] width 19 height 19
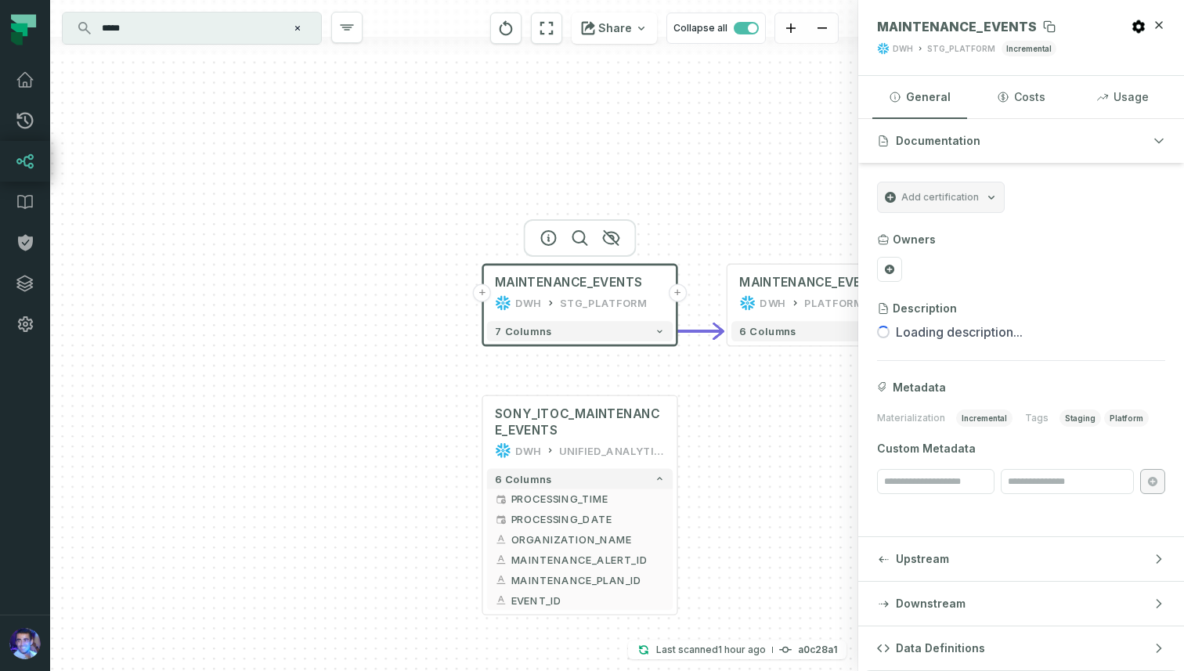
click at [943, 27] on span "MAINTENANCE_EVENTS" at bounding box center [957, 27] width 160 height 16
copy span "MAINTENANCE_EVENTS"
